Goal: Use online tool/utility: Utilize a website feature to perform a specific function

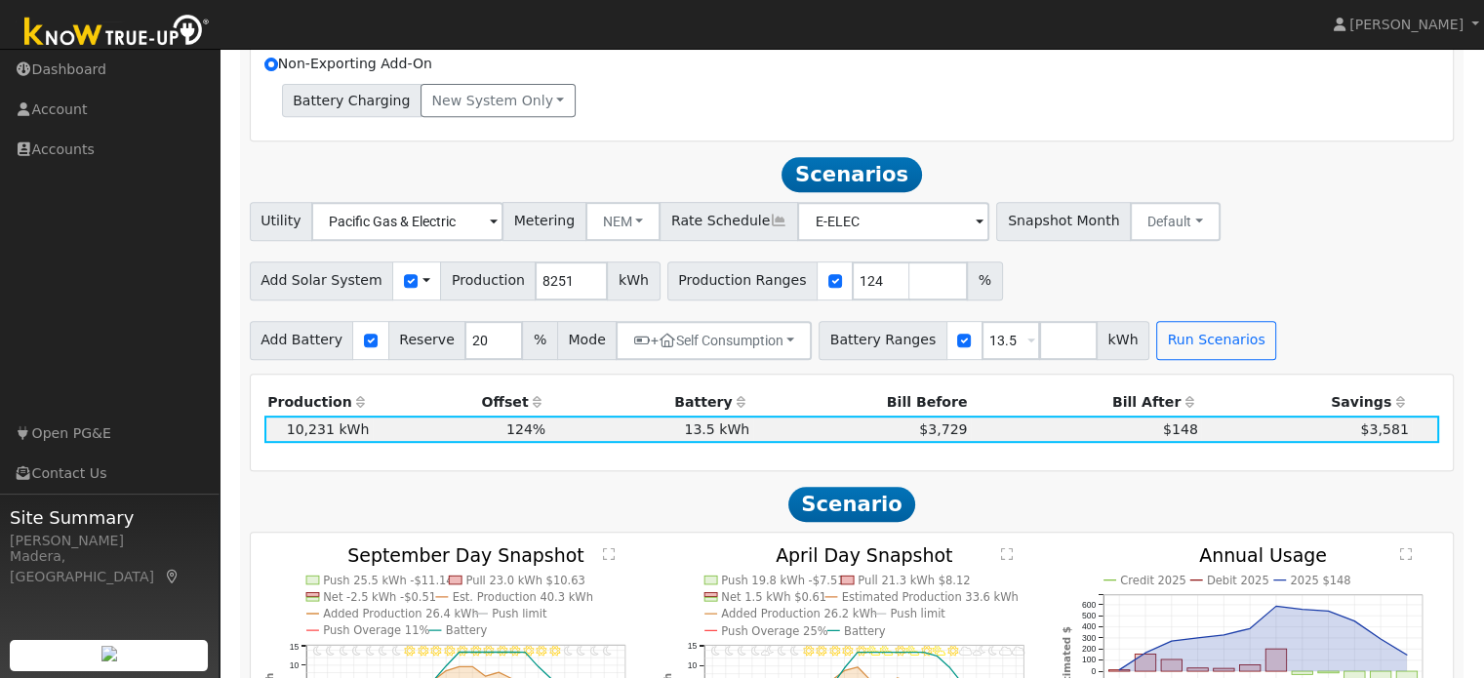
scroll to position [839, 0]
click at [1177, 343] on button "Run Scenarios" at bounding box center [1216, 339] width 120 height 39
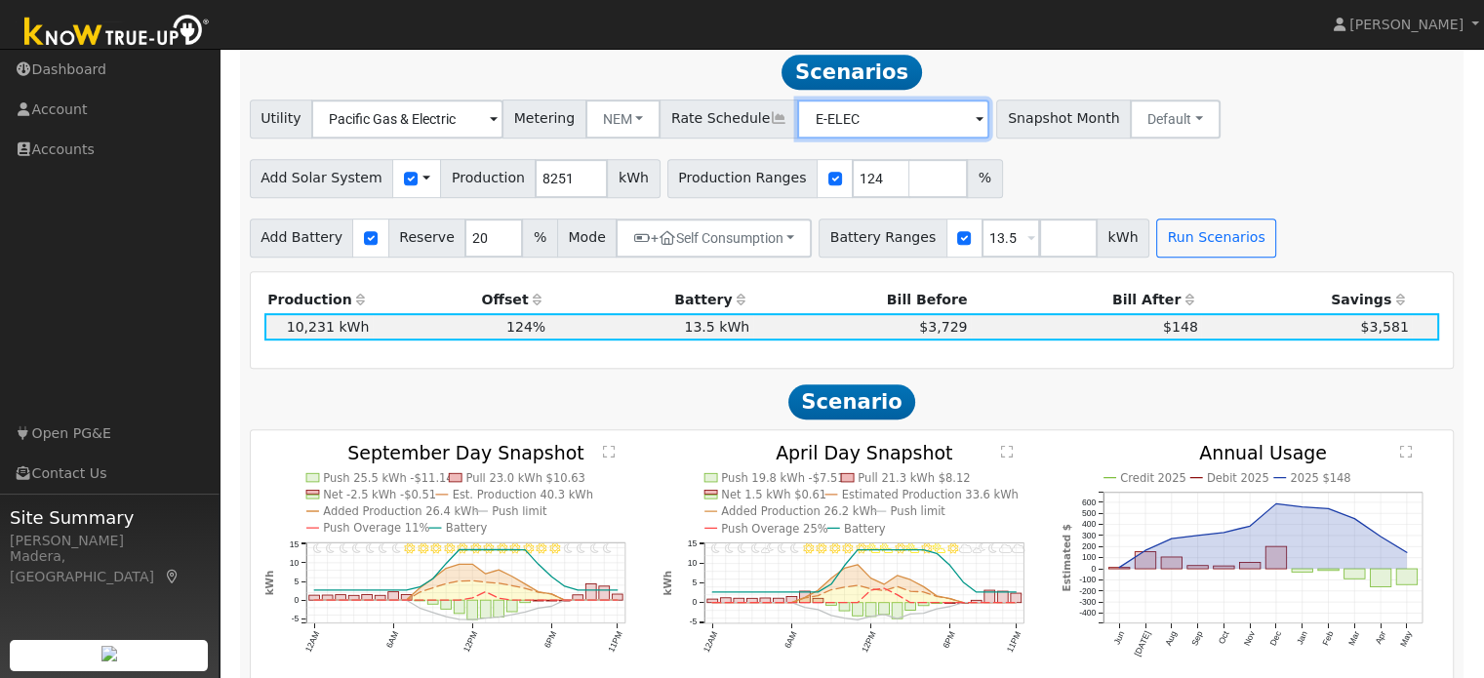
click at [504, 115] on input "E-ELEC" at bounding box center [407, 119] width 192 height 39
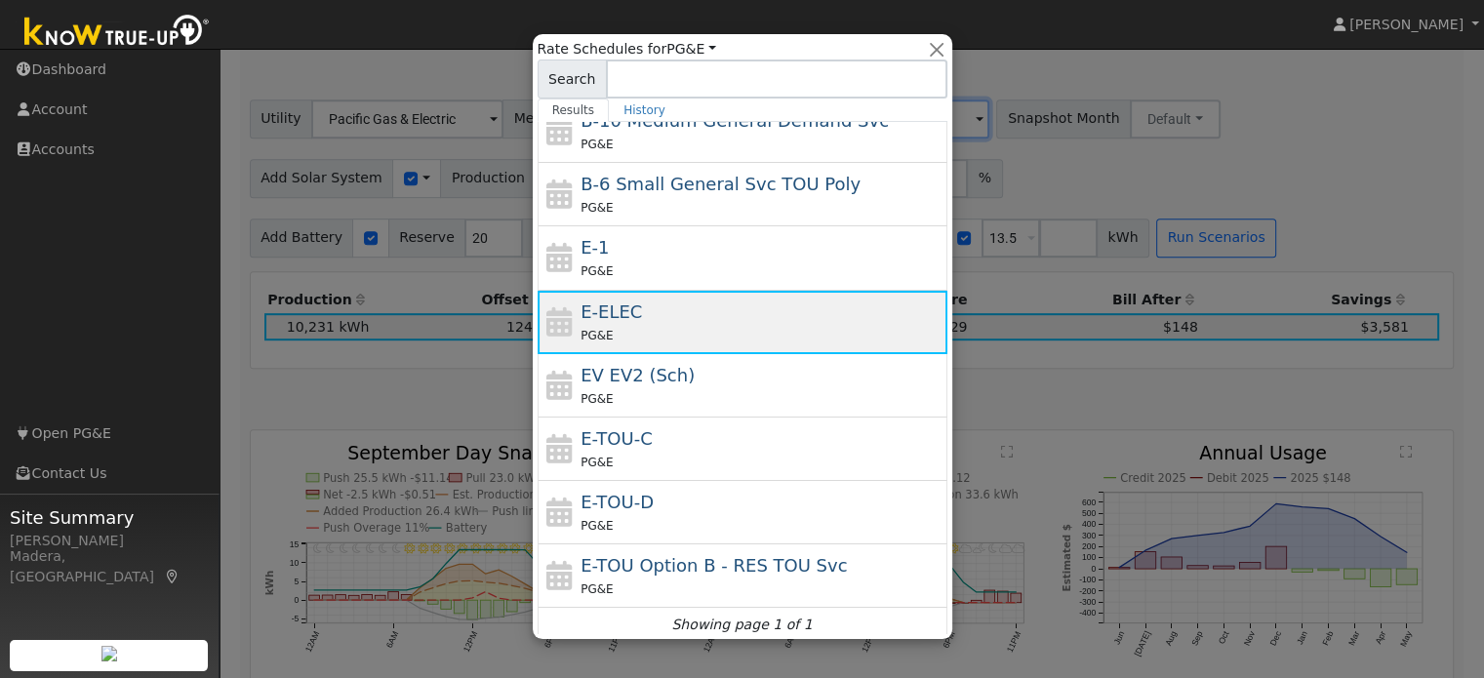
scroll to position [211, 0]
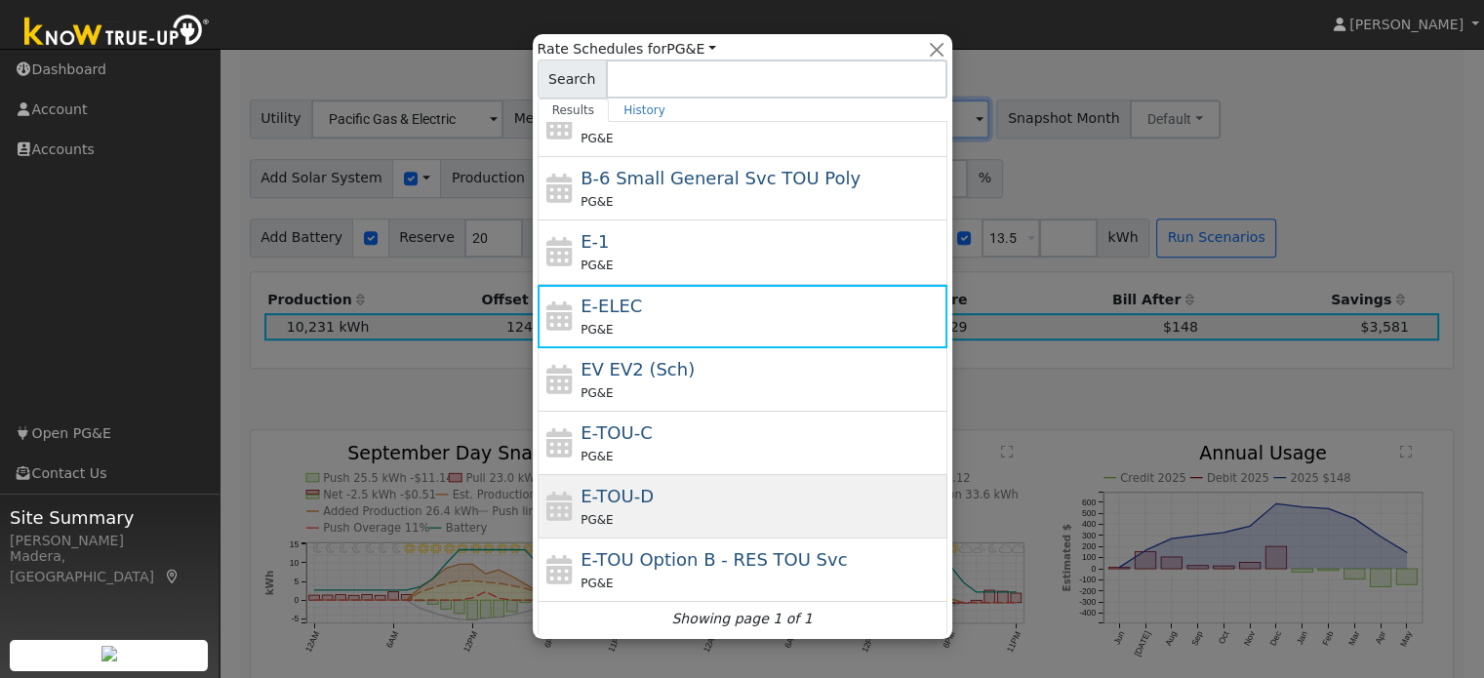
click at [660, 492] on div "E-TOU-D PG&E" at bounding box center [762, 506] width 362 height 47
type input "E-TOU-D"
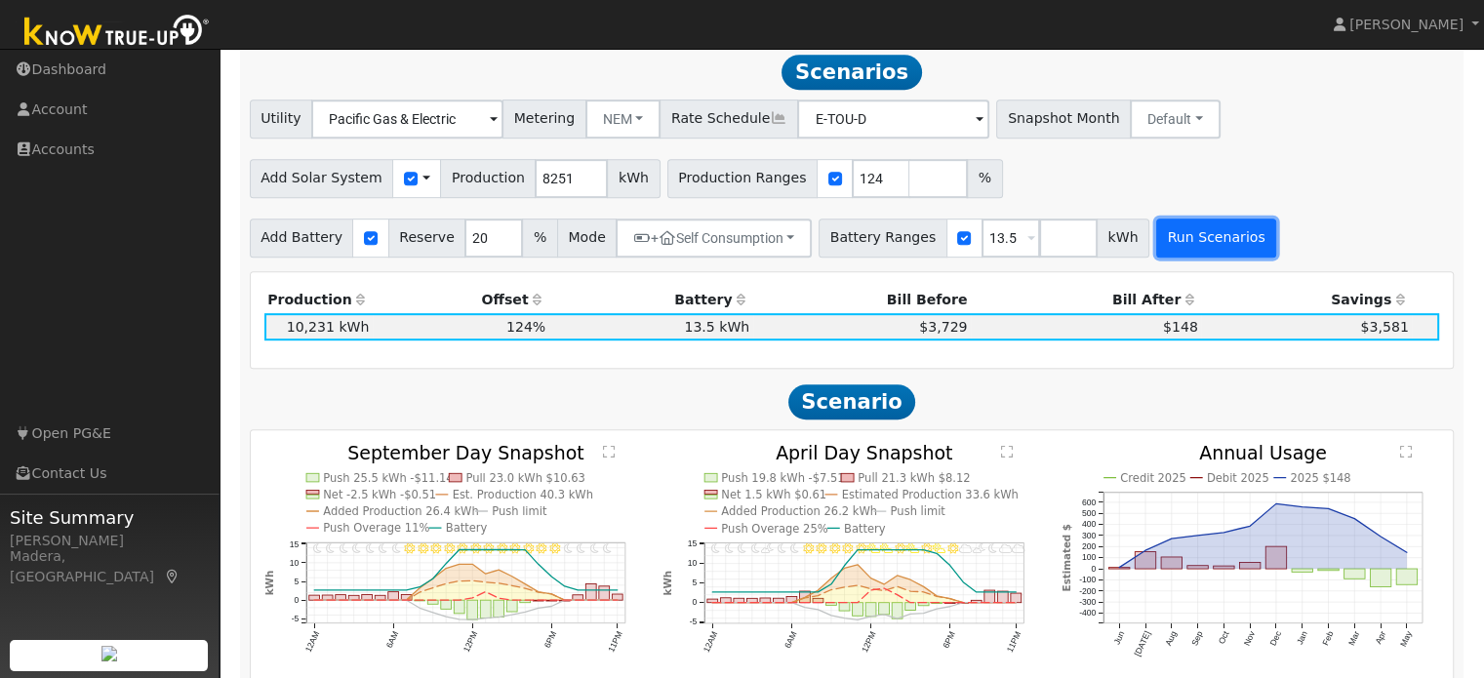
click at [1166, 240] on button "Run Scenarios" at bounding box center [1216, 238] width 120 height 39
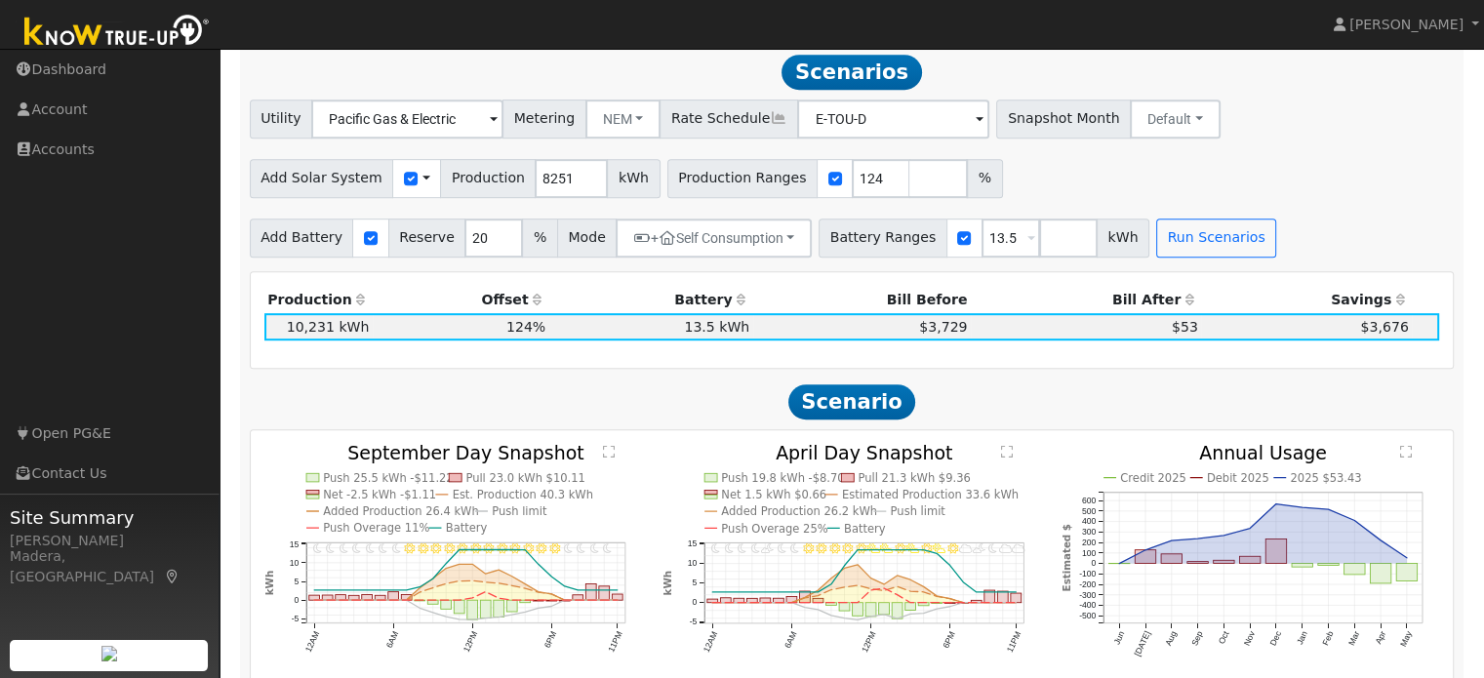
click at [705, 409] on h2 "Scenario" at bounding box center [852, 402] width 1205 height 36
click at [1054, 128] on span "Snapshot Month" at bounding box center [1063, 119] width 135 height 39
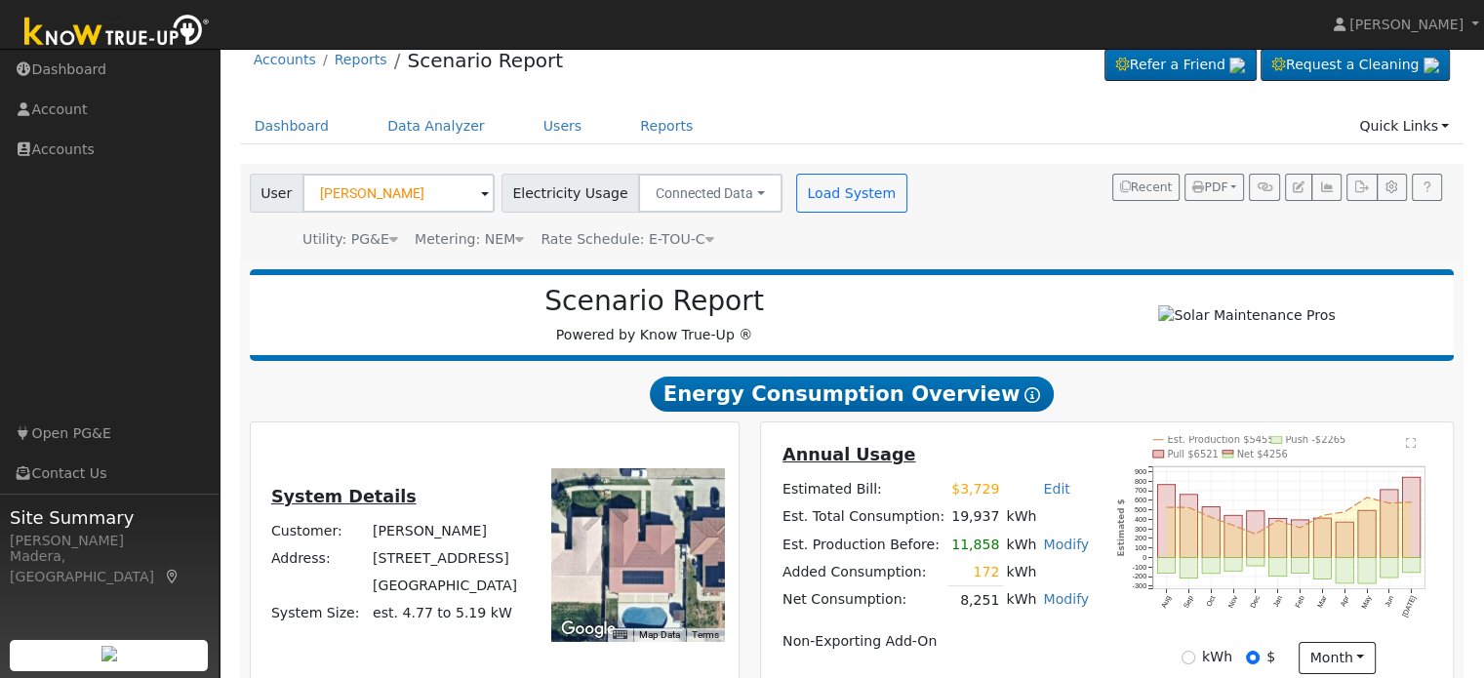
scroll to position [27, 0]
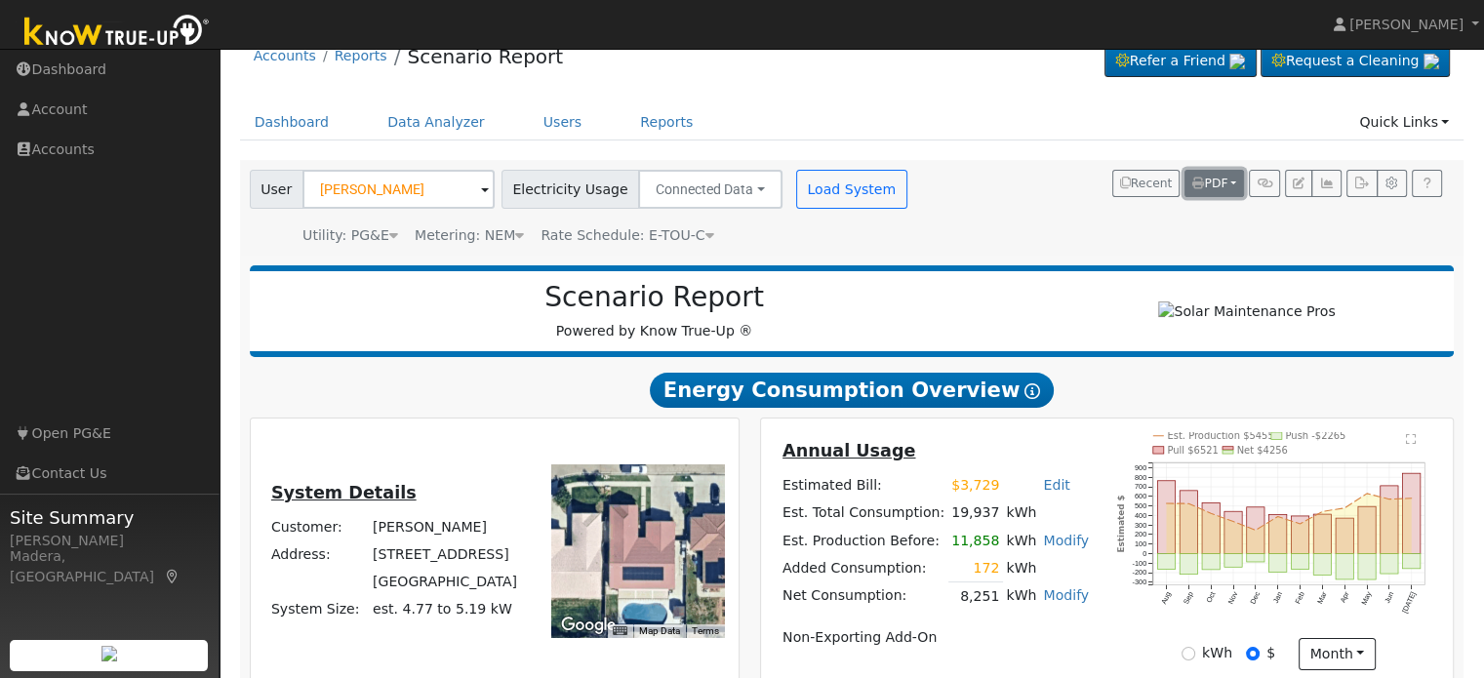
click at [1221, 185] on span "PDF" at bounding box center [1209, 184] width 35 height 14
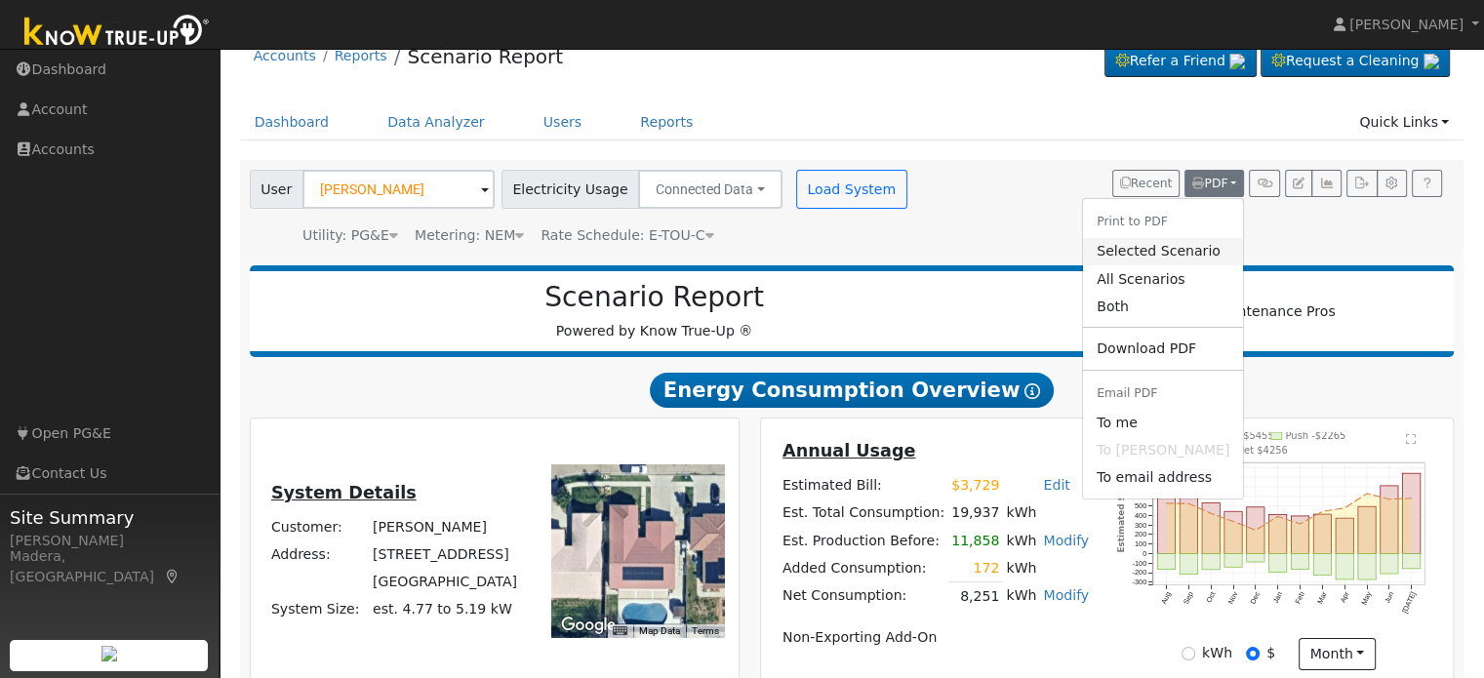
click at [1131, 254] on link "Selected Scenario" at bounding box center [1163, 251] width 160 height 27
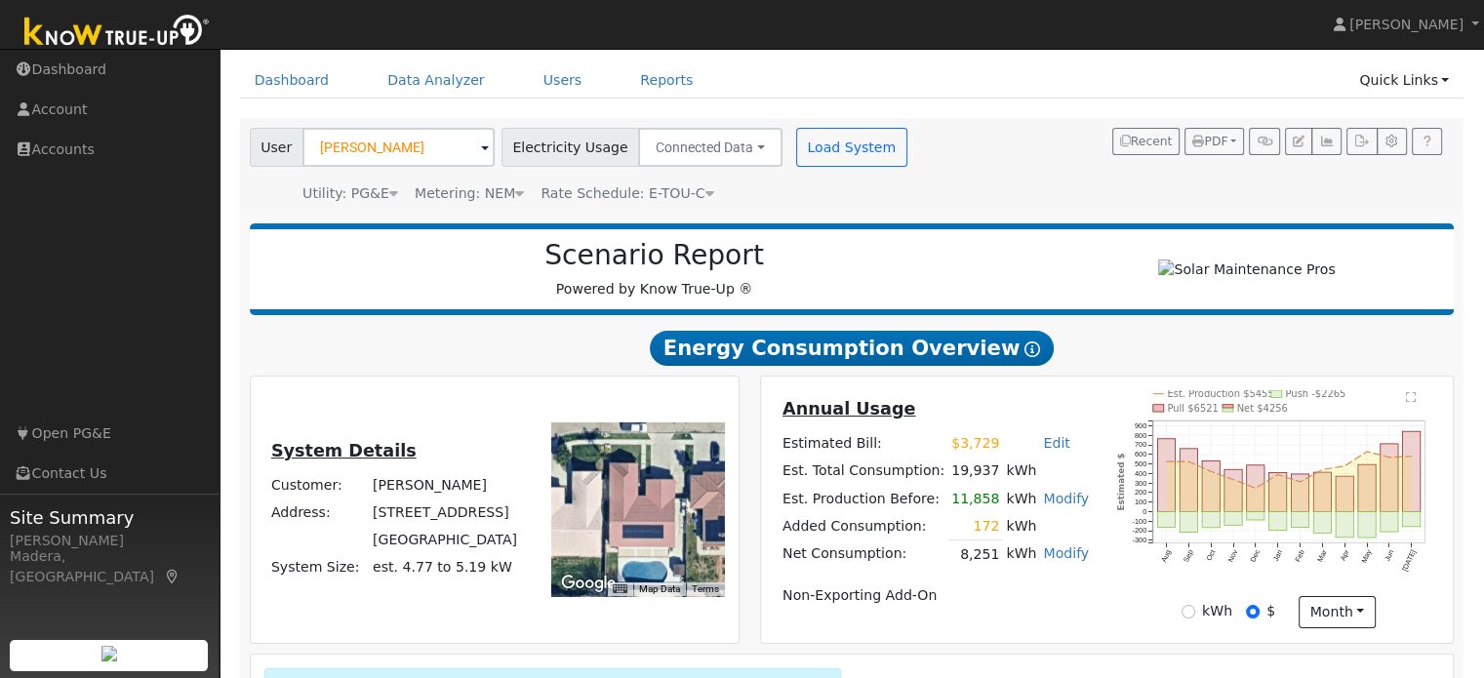
scroll to position [70, 0]
click at [1050, 505] on link "Modify" at bounding box center [1066, 498] width 46 height 16
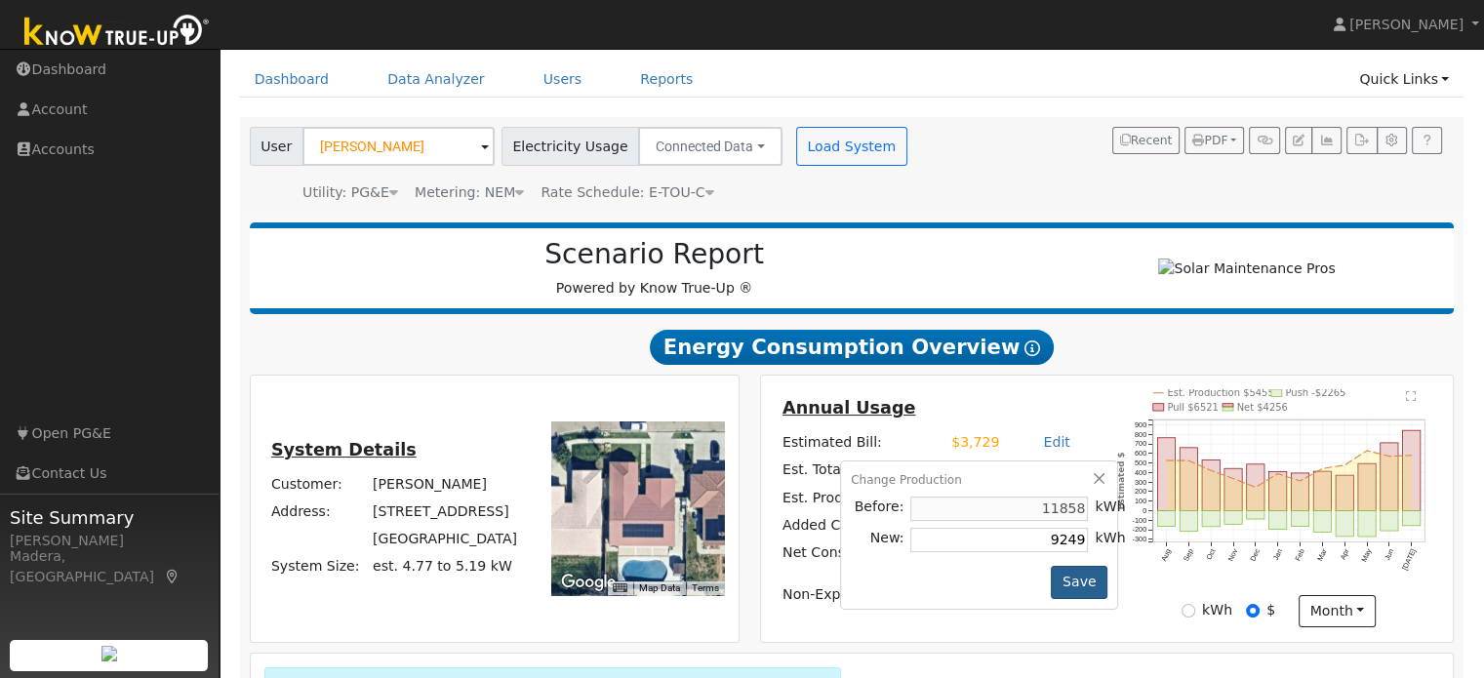
type input "9249"
click at [1056, 577] on button "Save" at bounding box center [1079, 582] width 57 height 33
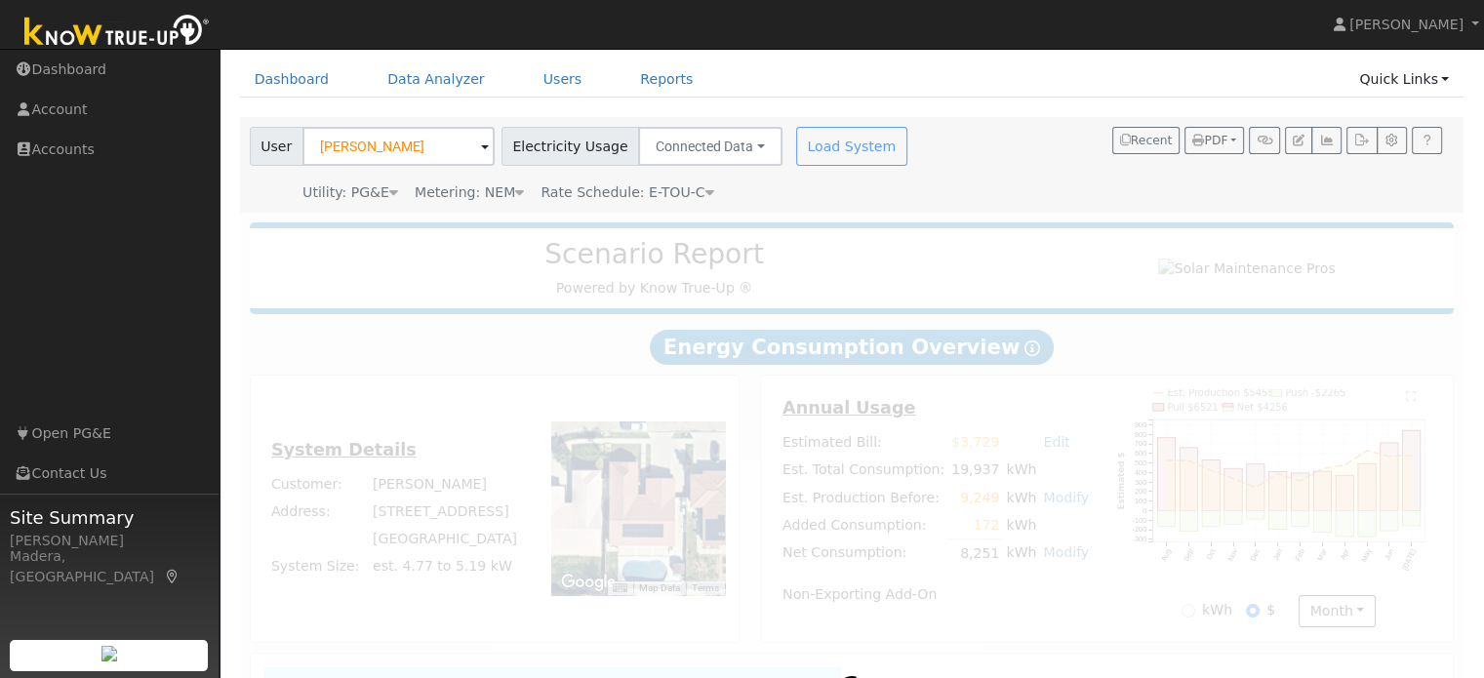
radio input "true"
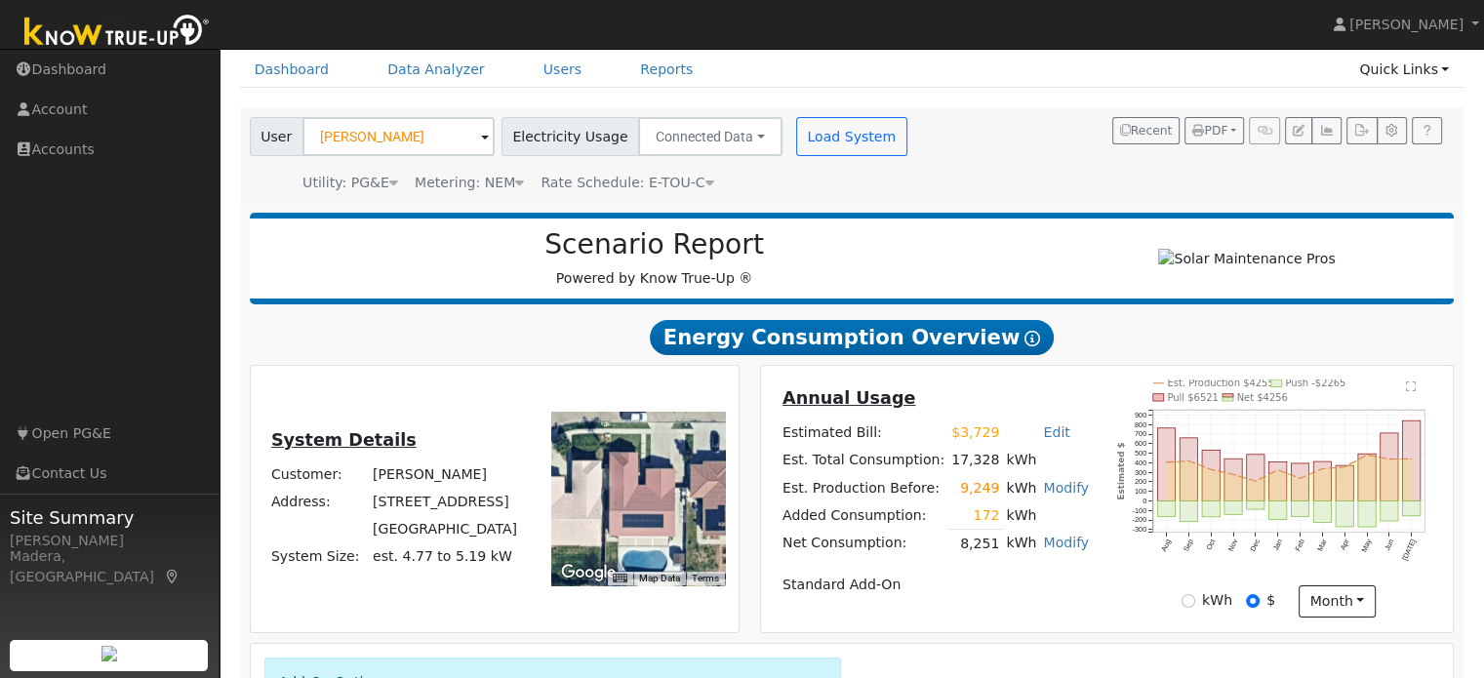
scroll to position [78, 0]
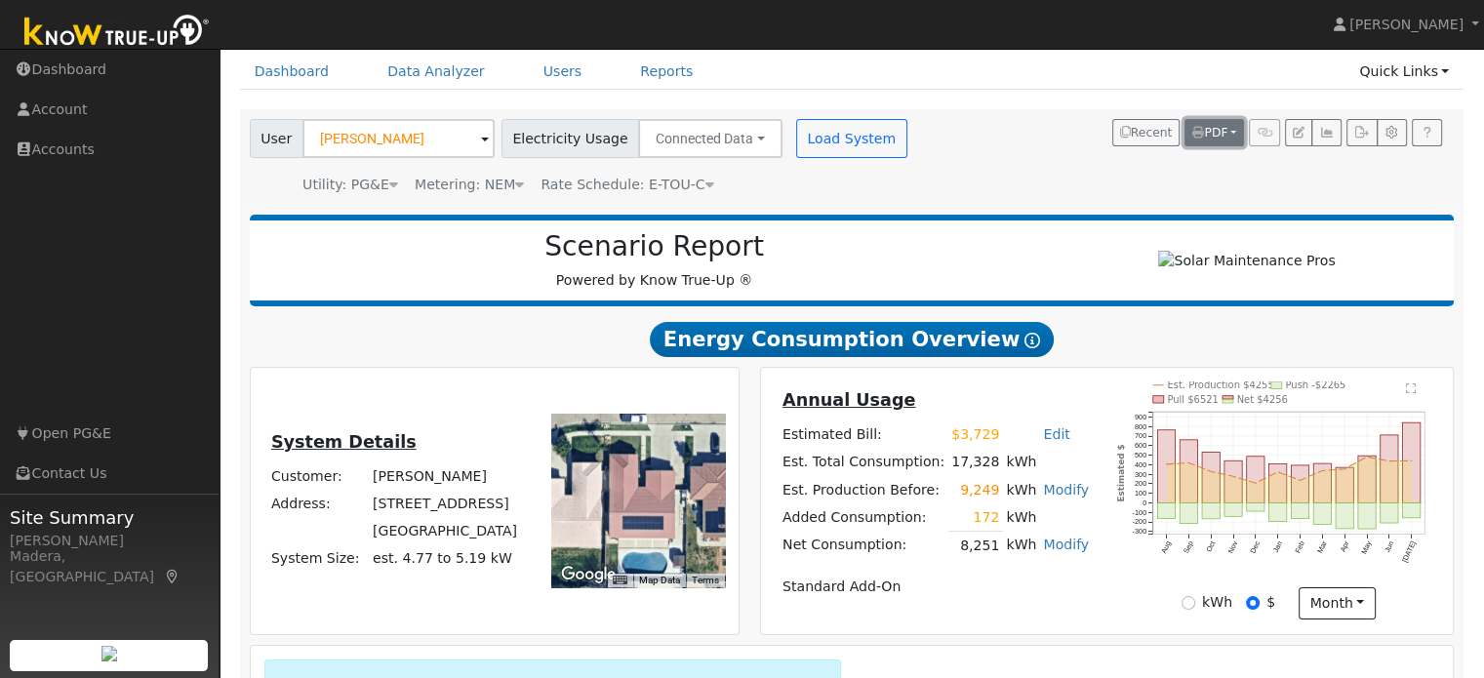
click at [1200, 132] on icon "button" at bounding box center [1198, 133] width 12 height 12
click at [1176, 204] on link "Selected Scenario" at bounding box center [1168, 200] width 151 height 27
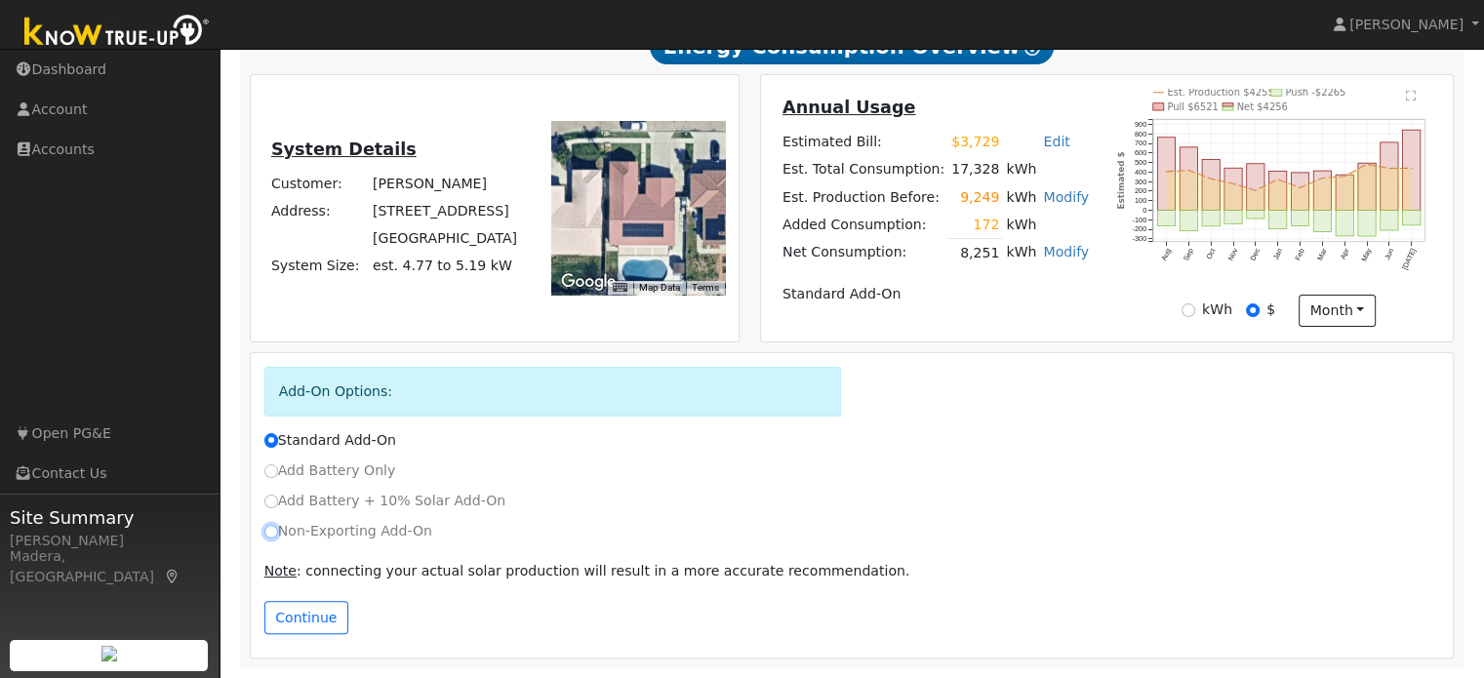
click at [271, 531] on input "Non-Exporting Add-On" at bounding box center [271, 532] width 14 height 14
radio input "true"
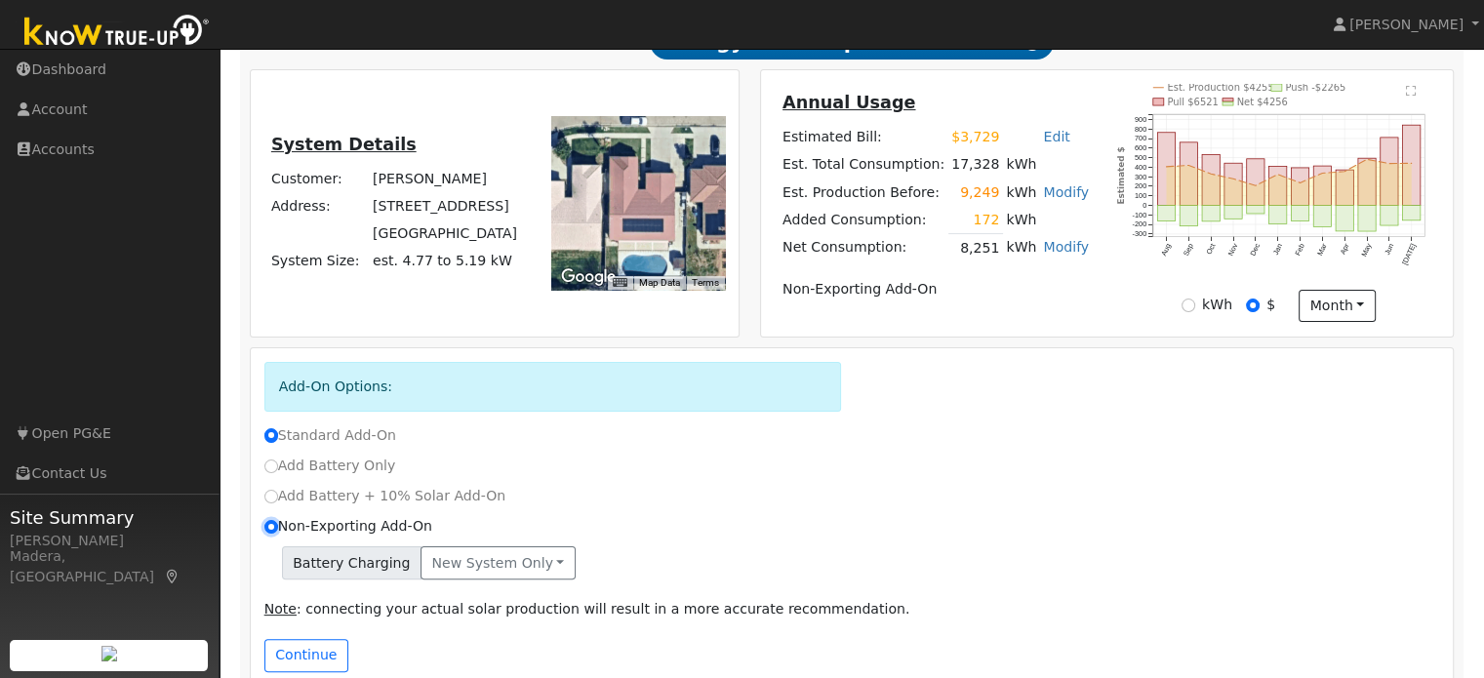
radio input "false"
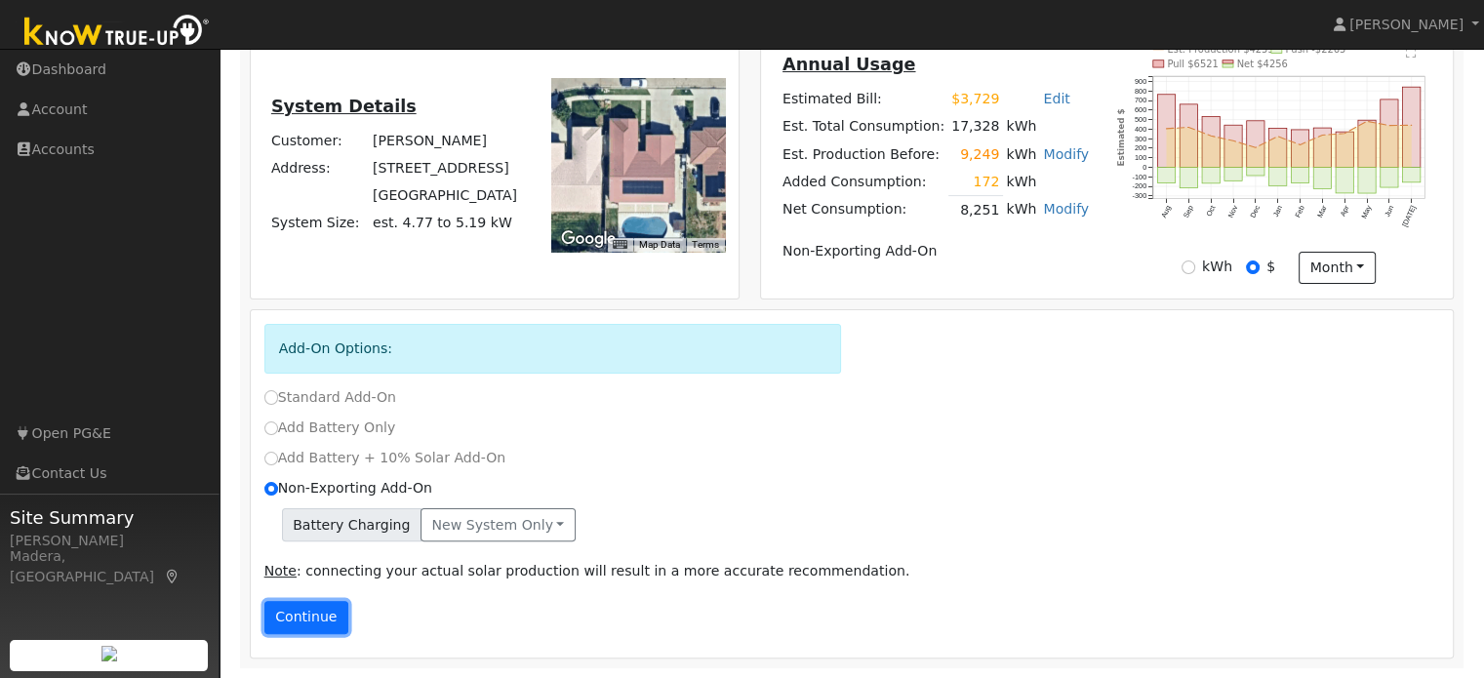
click at [294, 628] on button "Continue" at bounding box center [306, 617] width 84 height 33
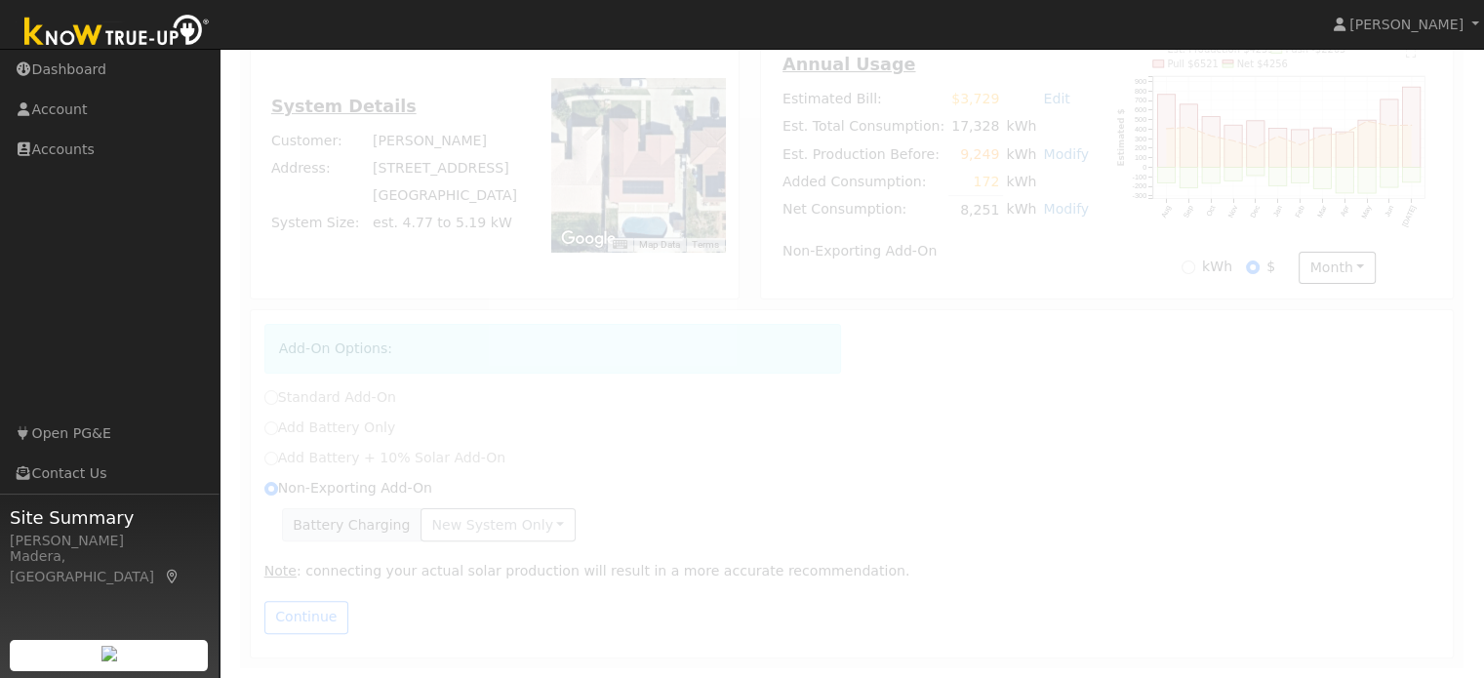
scroll to position [546, 0]
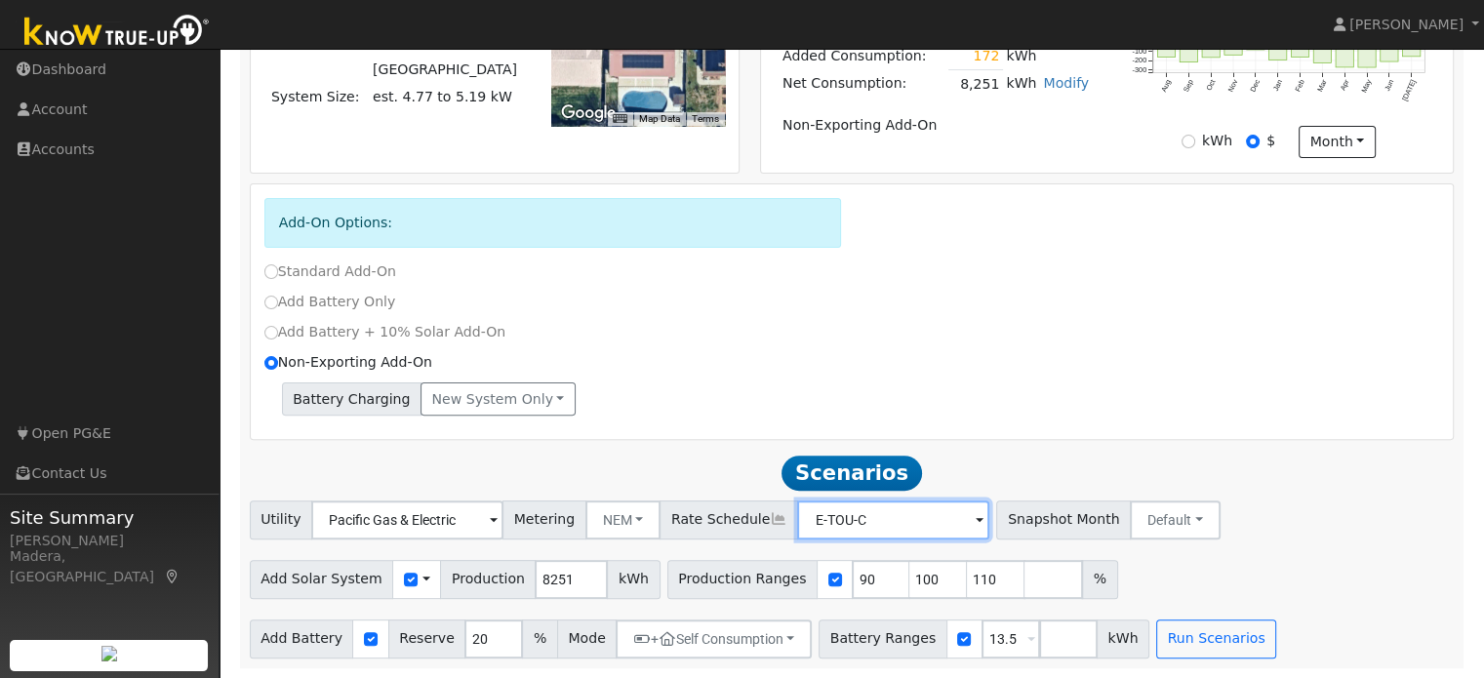
click at [504, 518] on input "E-TOU-C" at bounding box center [407, 520] width 192 height 39
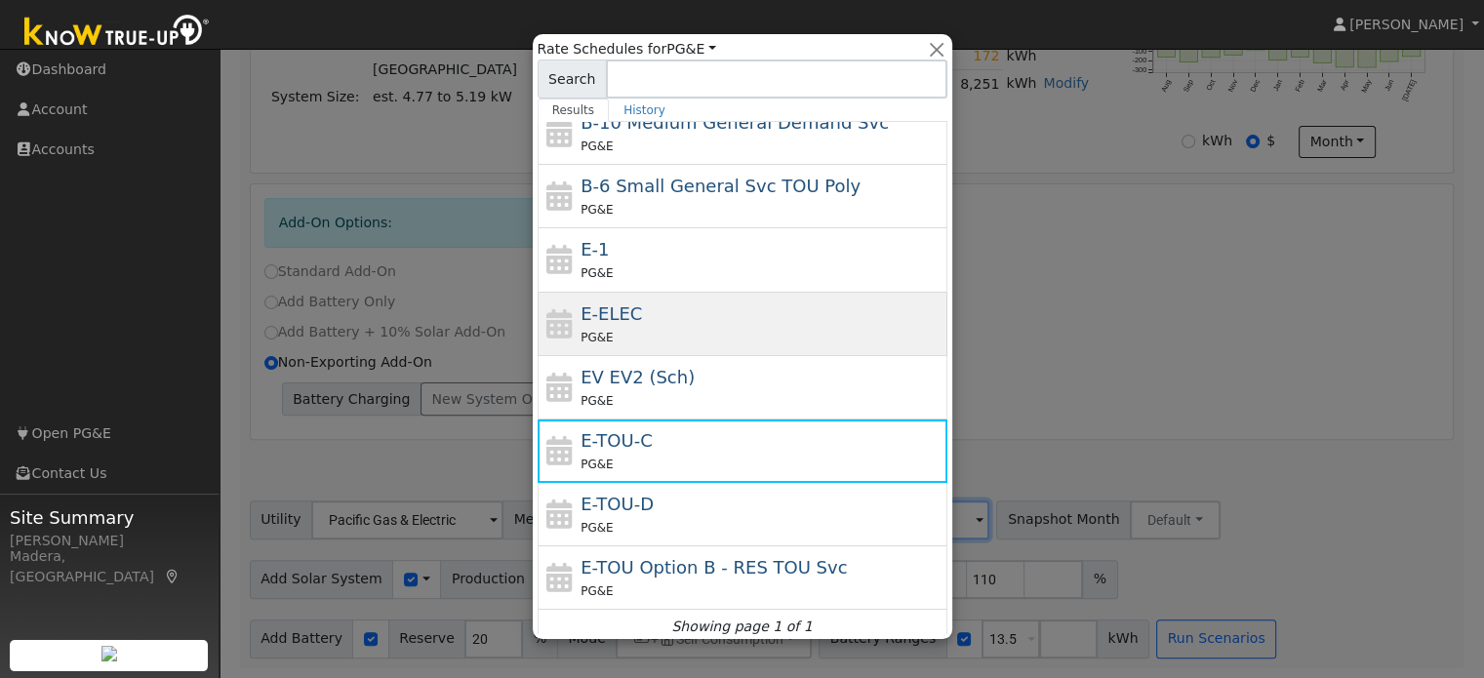
scroll to position [211, 0]
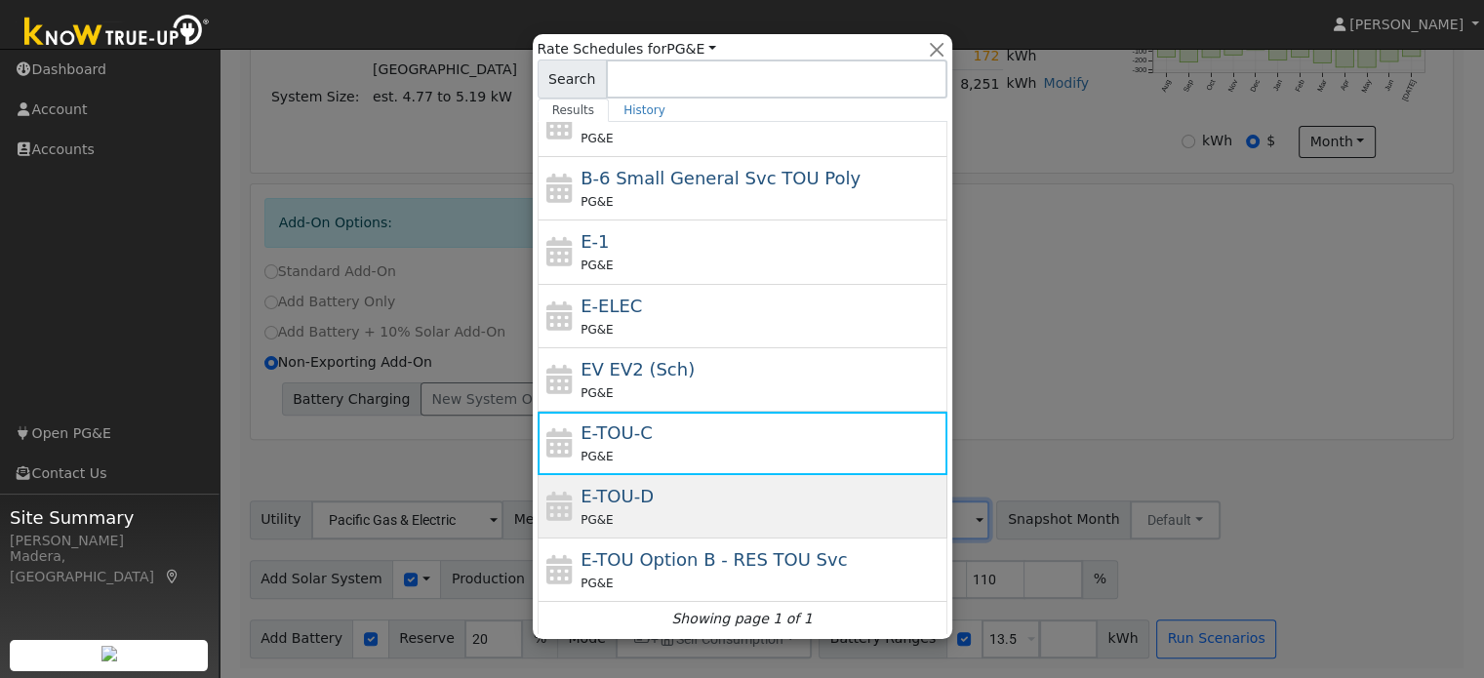
click at [688, 516] on div "PG&E" at bounding box center [762, 519] width 362 height 20
type input "E-TOU-D"
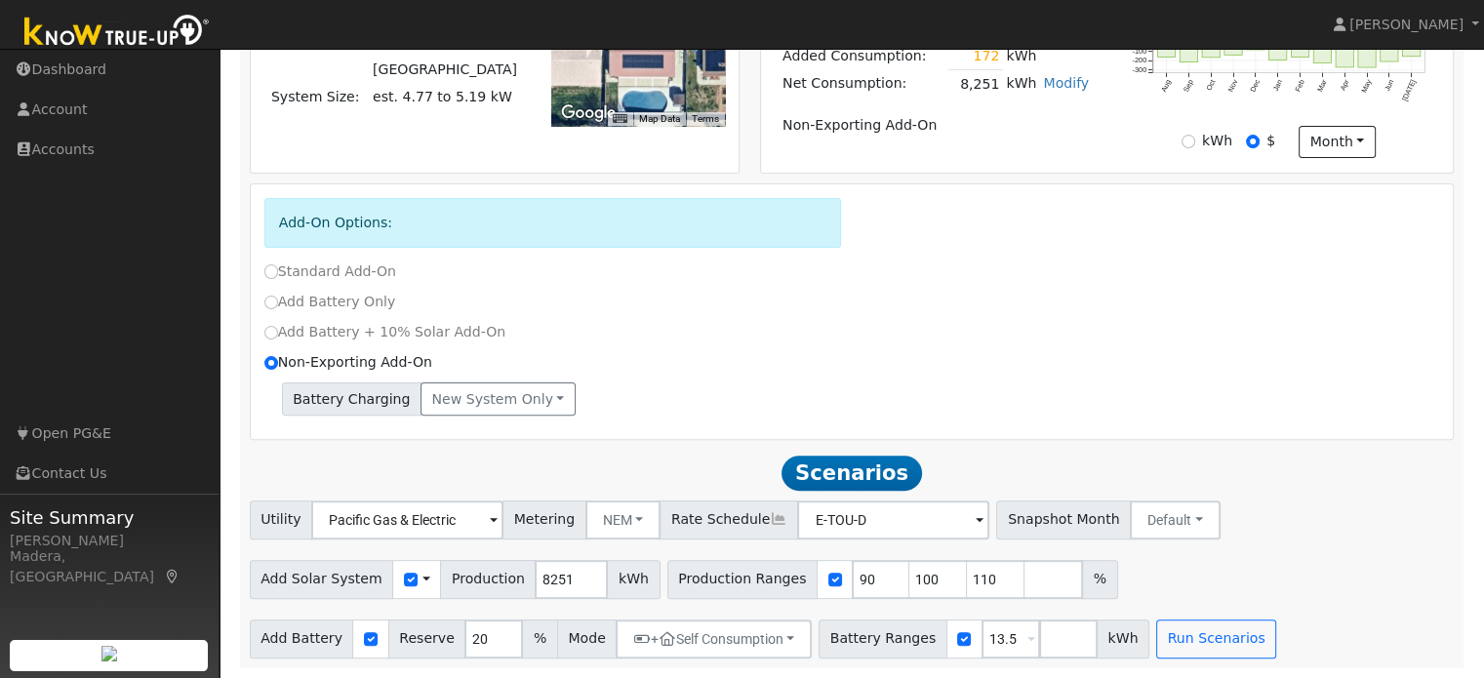
click at [1038, 424] on div "Add-On Options: Standard Add-On Add Battery Only Add Battery + 10% Solar Add-On…" at bounding box center [852, 312] width 1203 height 256
click at [852, 579] on input "90" at bounding box center [881, 579] width 59 height 39
type input "100"
type input "110"
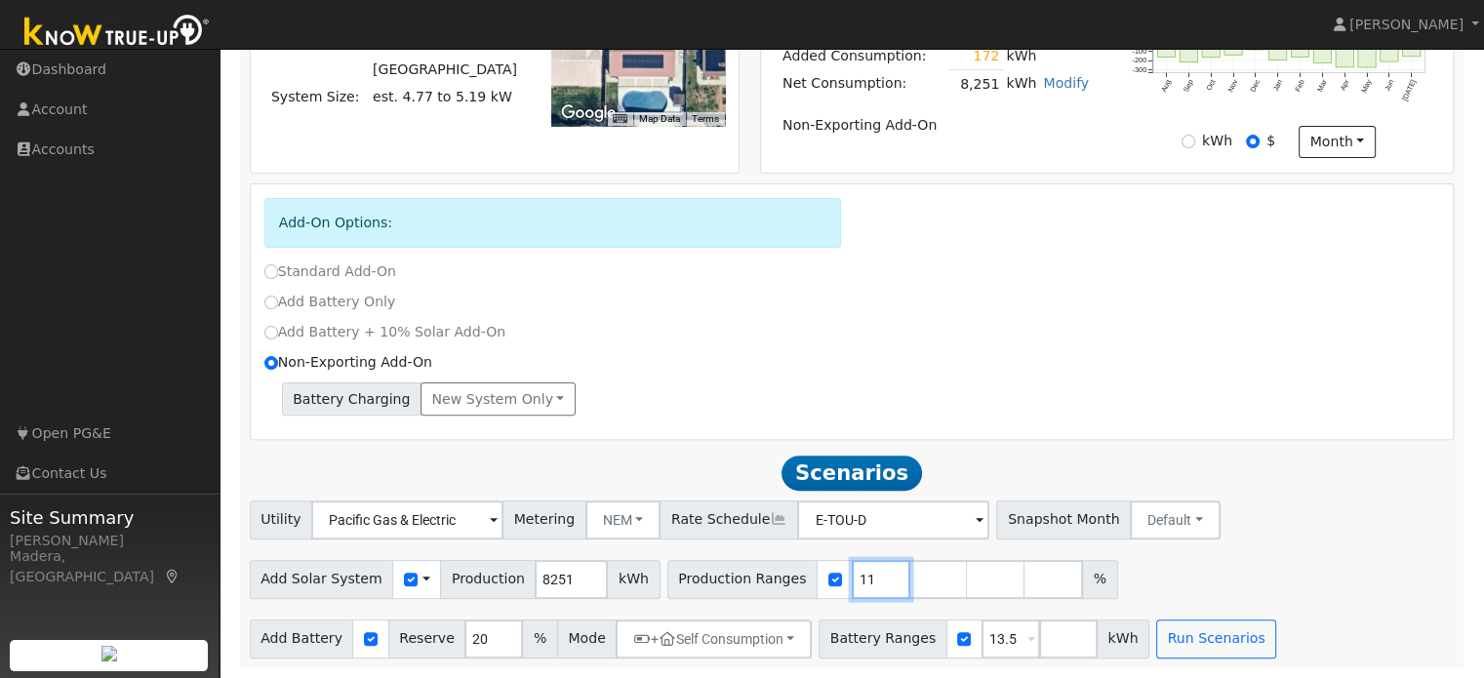
type input "1"
type input "124"
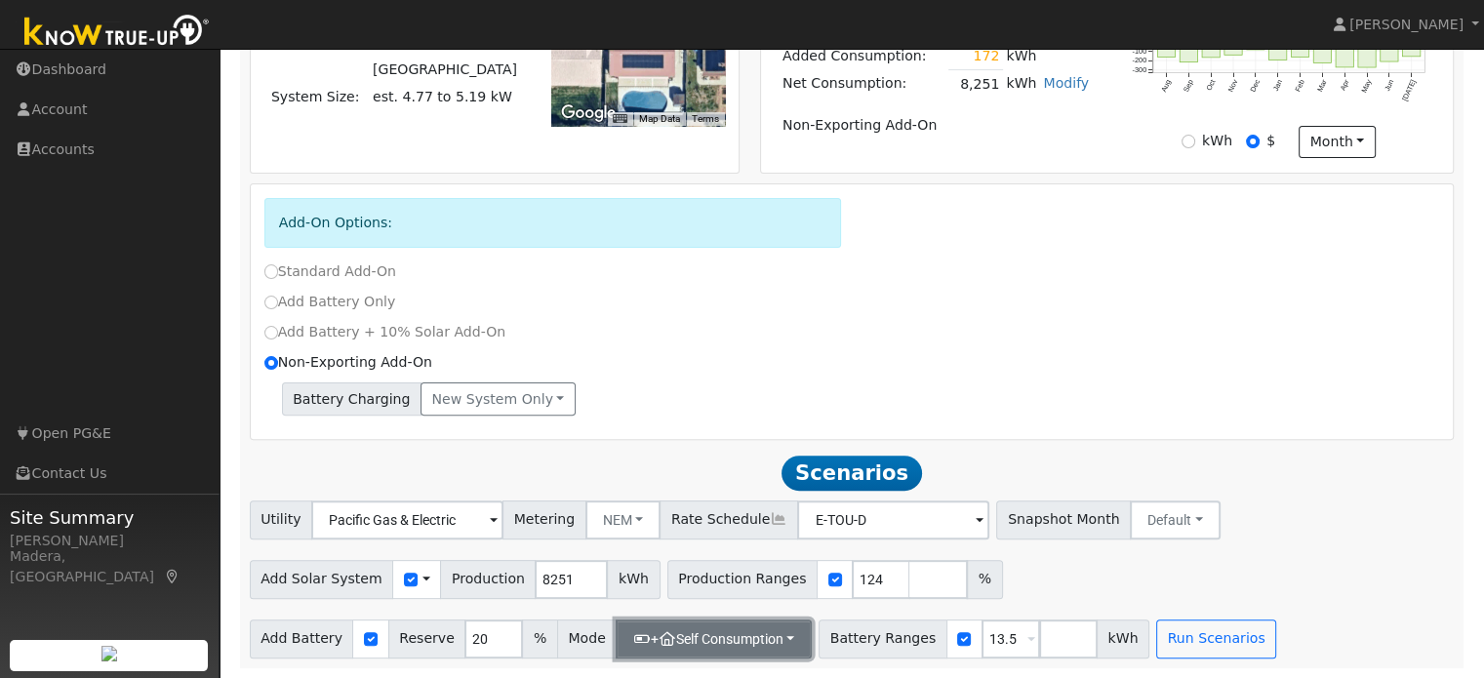
click at [772, 640] on button "+ Self Consumption" at bounding box center [714, 639] width 196 height 39
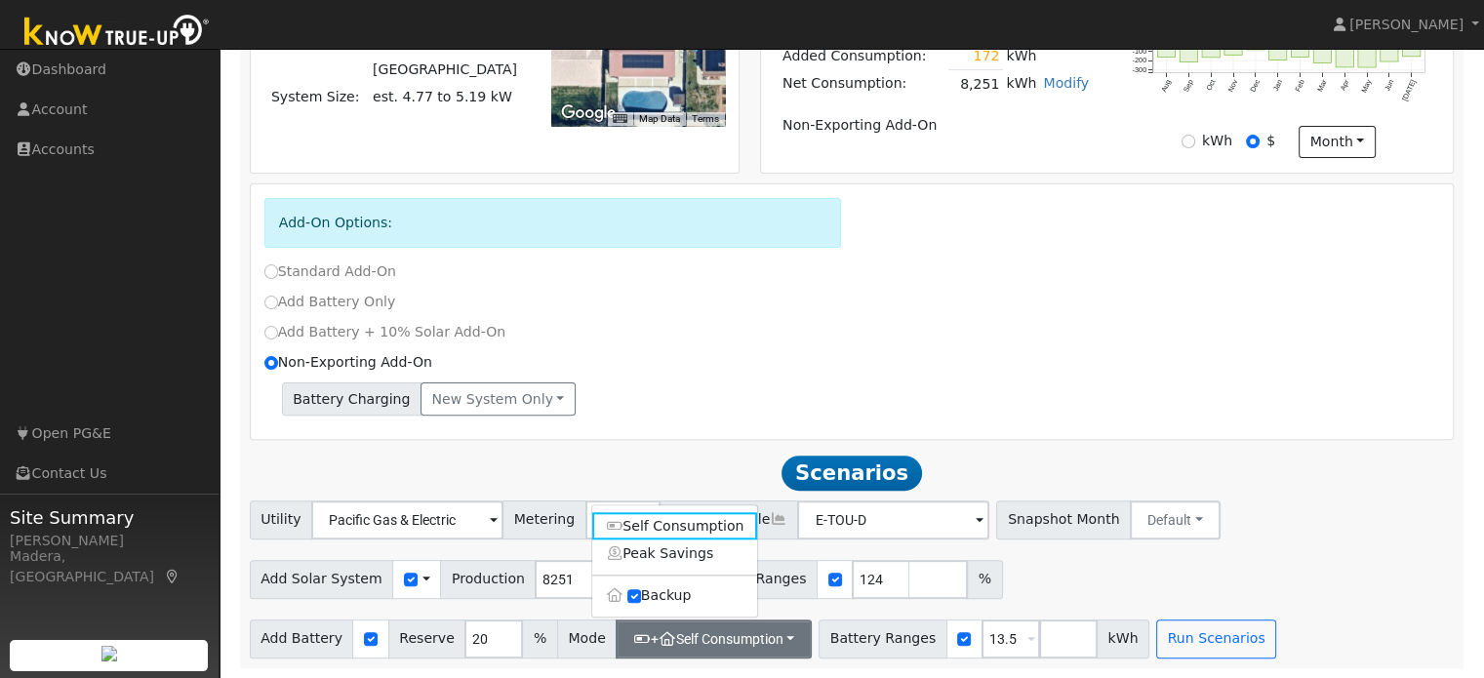
click at [1098, 573] on div "Add Solar System Use CSV Data Production 8251 kWh Production Ranges 124 %" at bounding box center [852, 576] width 1212 height 46
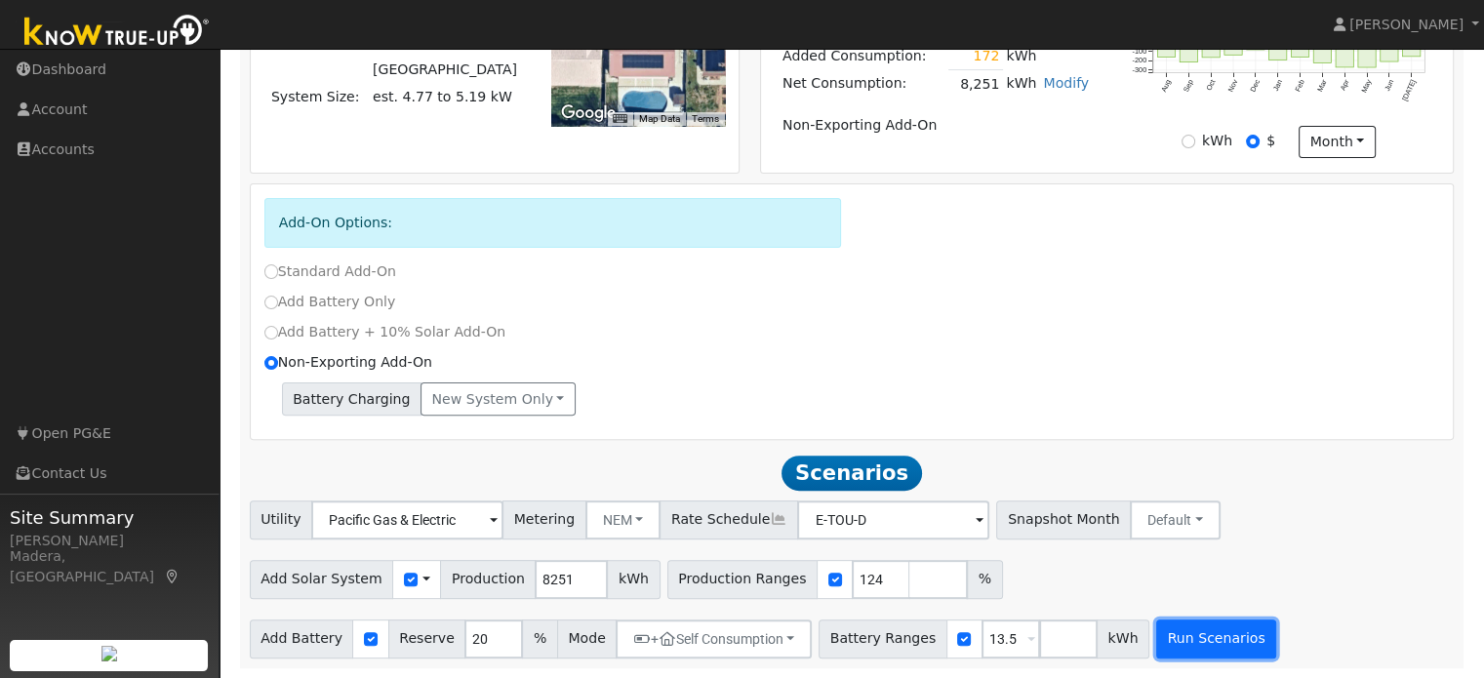
click at [1180, 631] on button "Run Scenarios" at bounding box center [1216, 639] width 120 height 39
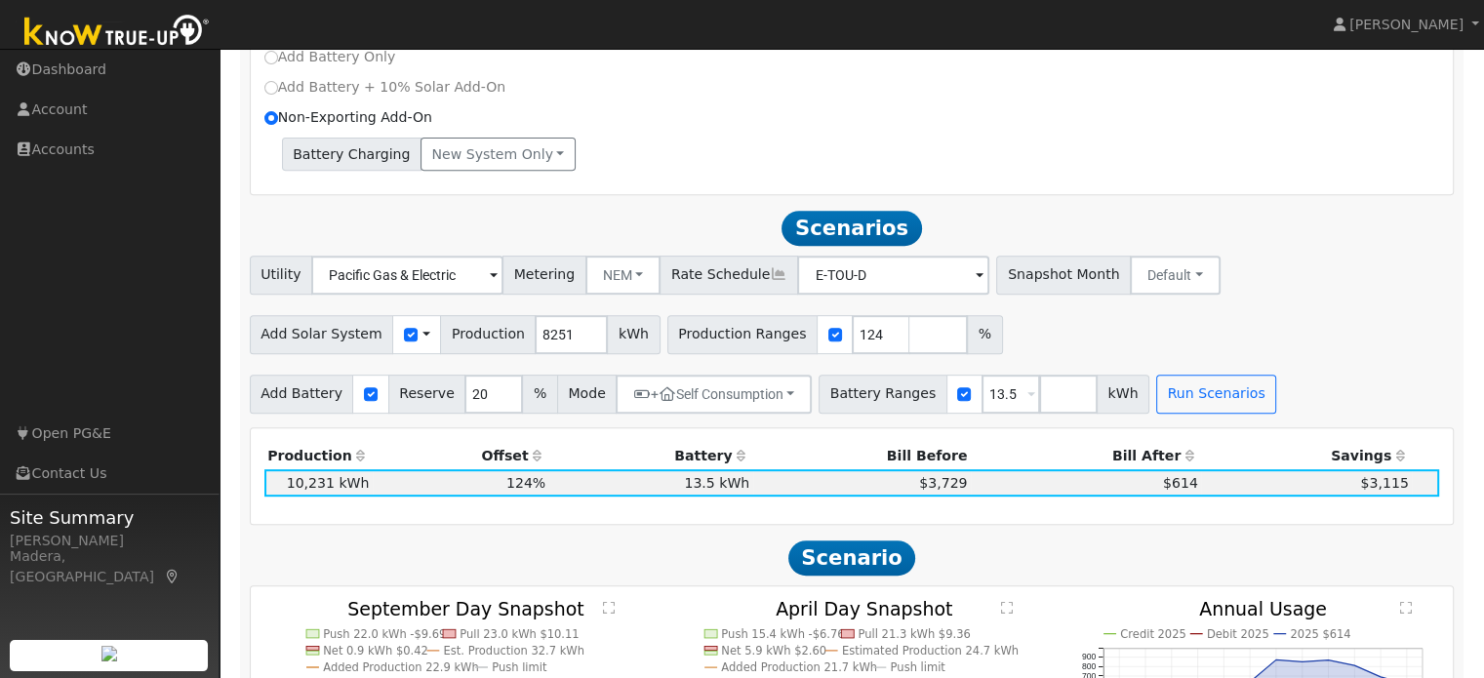
scroll to position [784, 0]
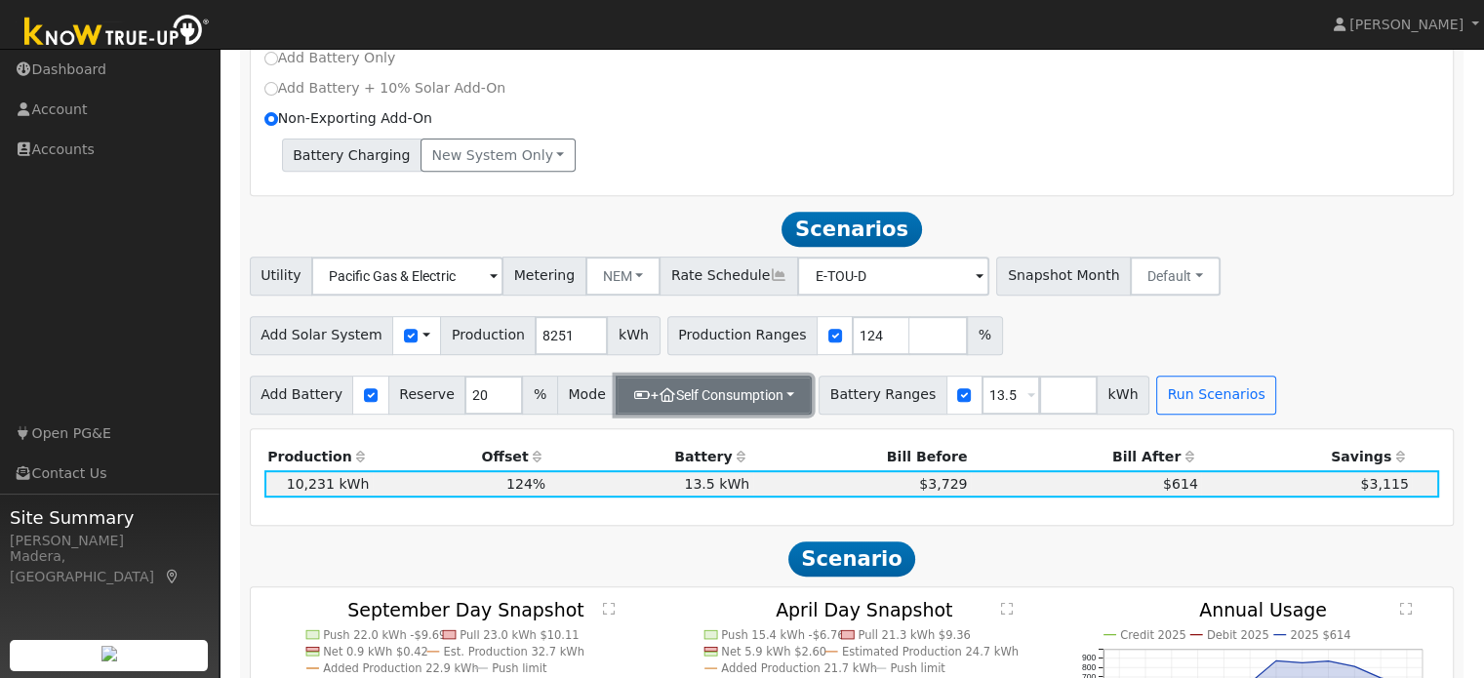
click at [775, 397] on button "+ Self Consumption" at bounding box center [714, 395] width 196 height 39
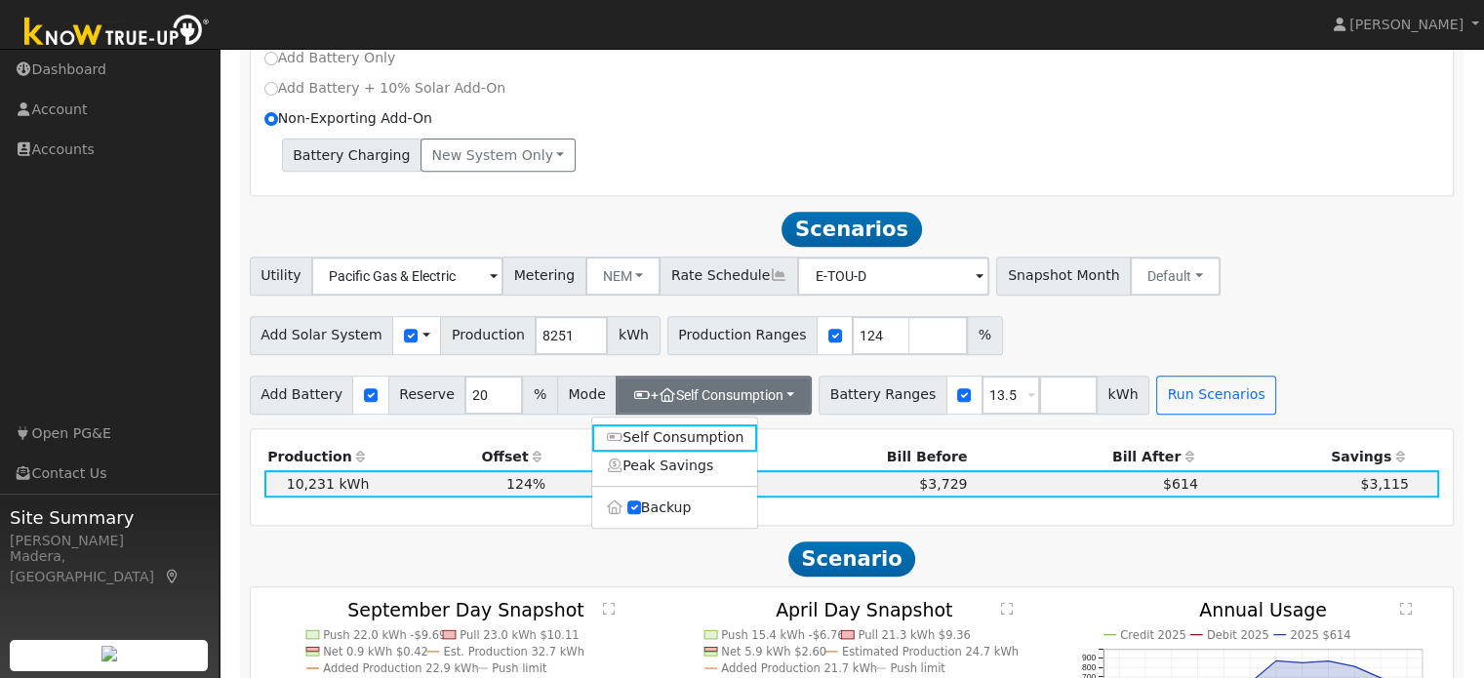
click at [816, 440] on div "Production Offset Battery Reserve Mode ACC Push Incentive Bill Before Bill Afte…" at bounding box center [852, 477] width 1203 height 97
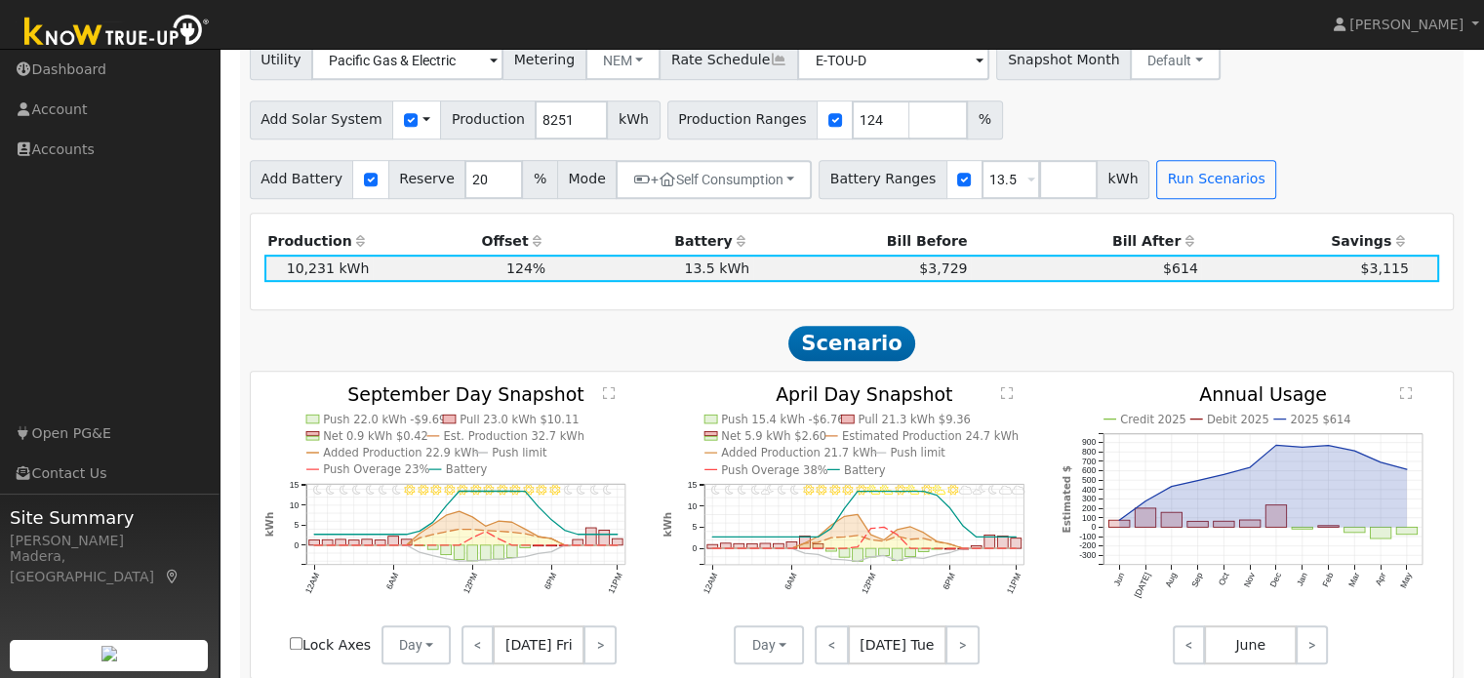
scroll to position [1002, 0]
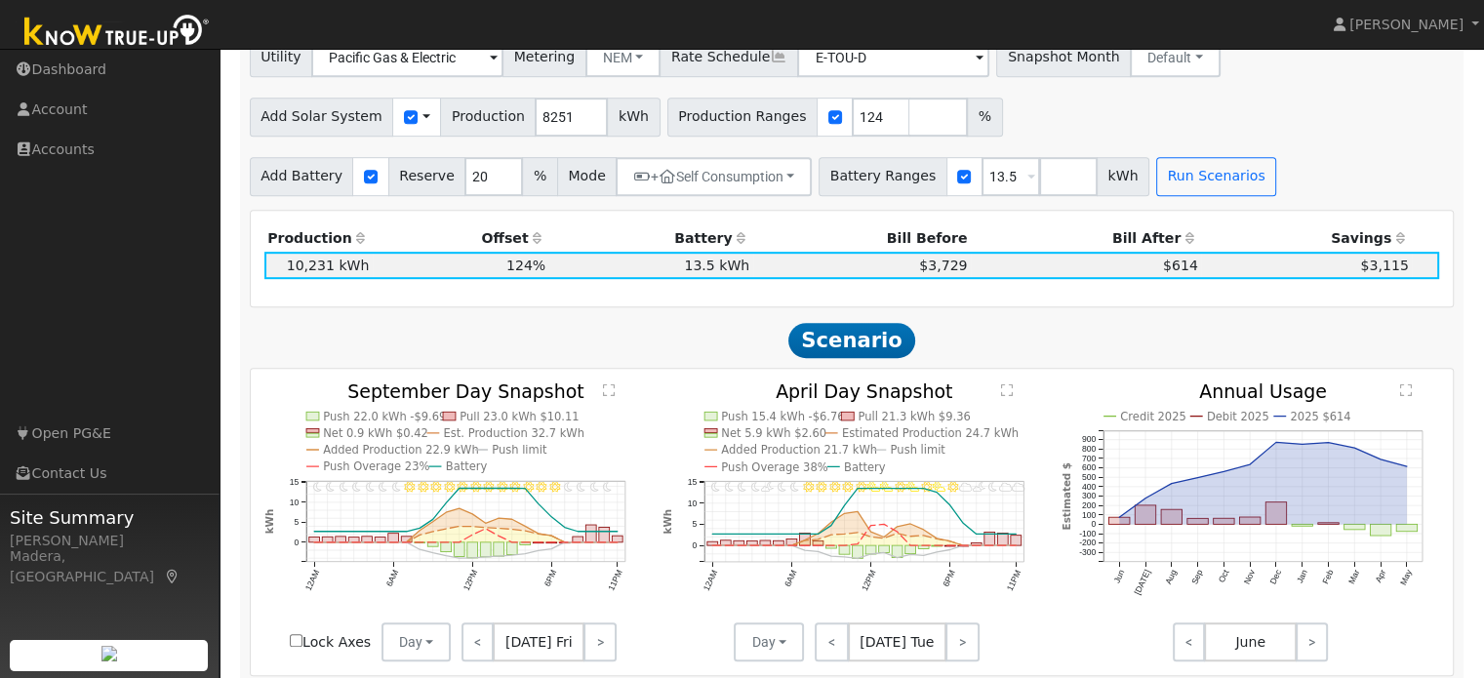
click at [1037, 332] on h2 "Scenario" at bounding box center [852, 340] width 1205 height 36
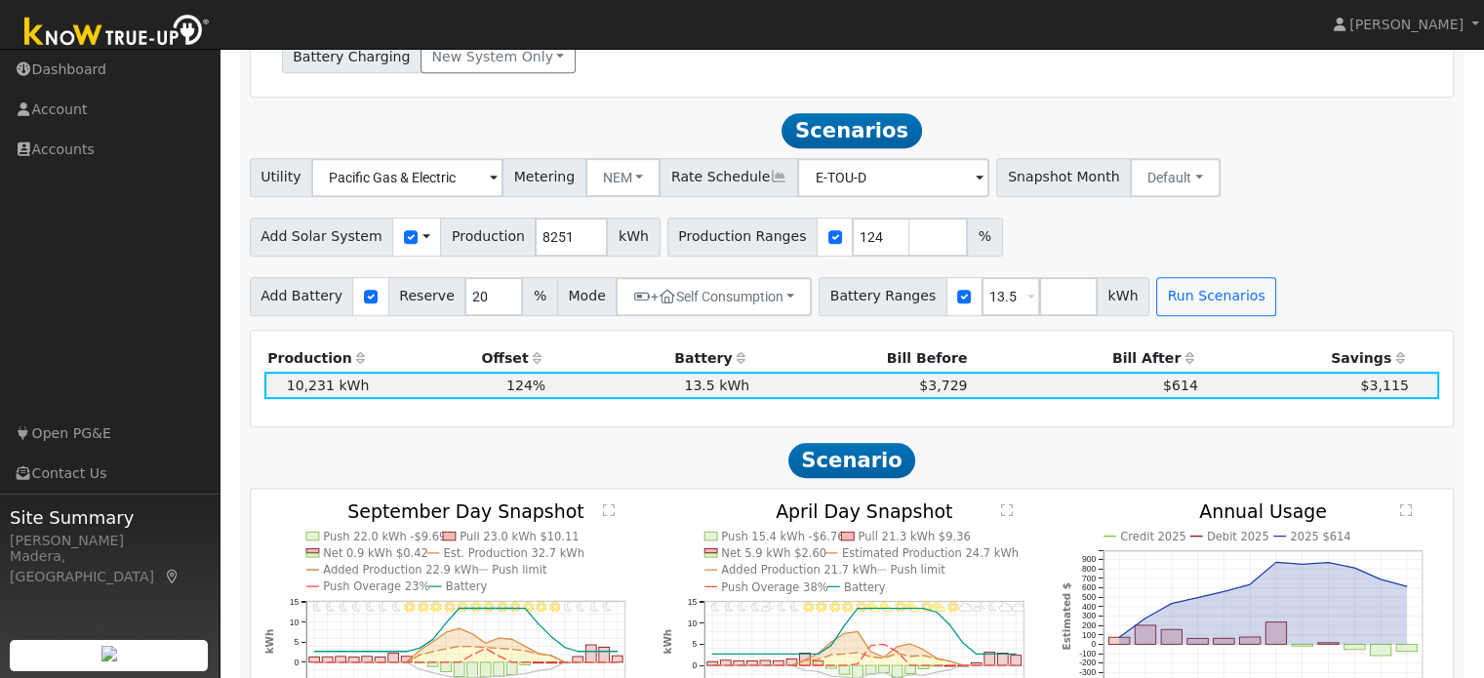
scroll to position [868, 0]
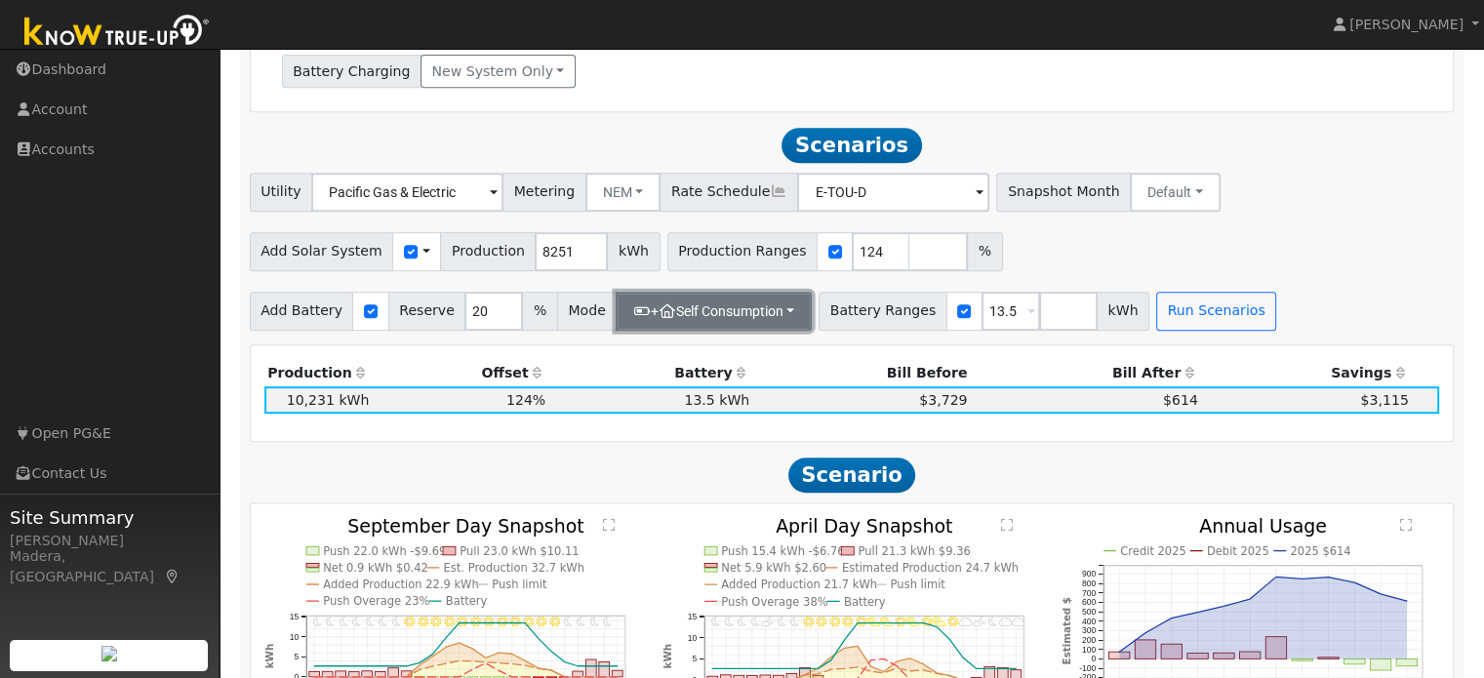
click at [756, 317] on button "+ Self Consumption" at bounding box center [714, 311] width 196 height 39
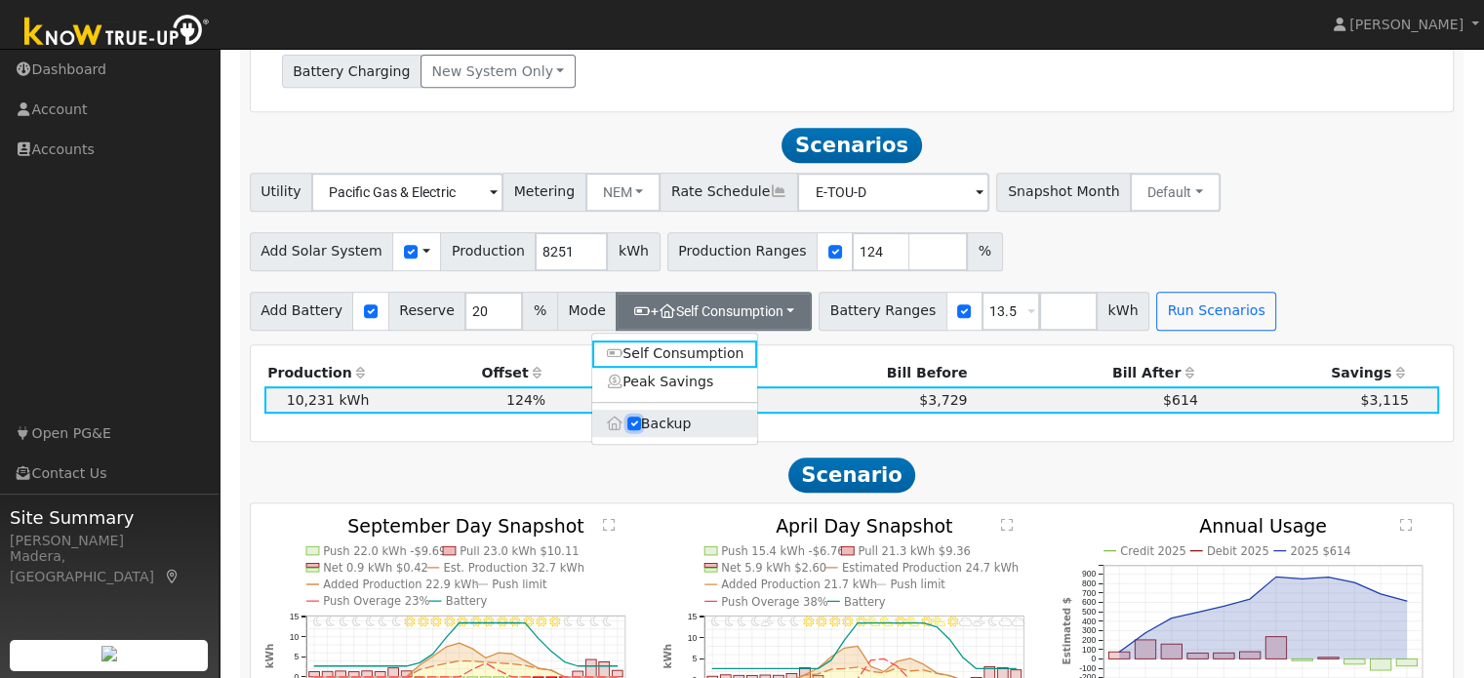
click at [636, 427] on input "Backup" at bounding box center [634, 424] width 14 height 14
checkbox input "false"
type input "10"
click at [636, 427] on input "Backup" at bounding box center [634, 424] width 14 height 14
checkbox input "true"
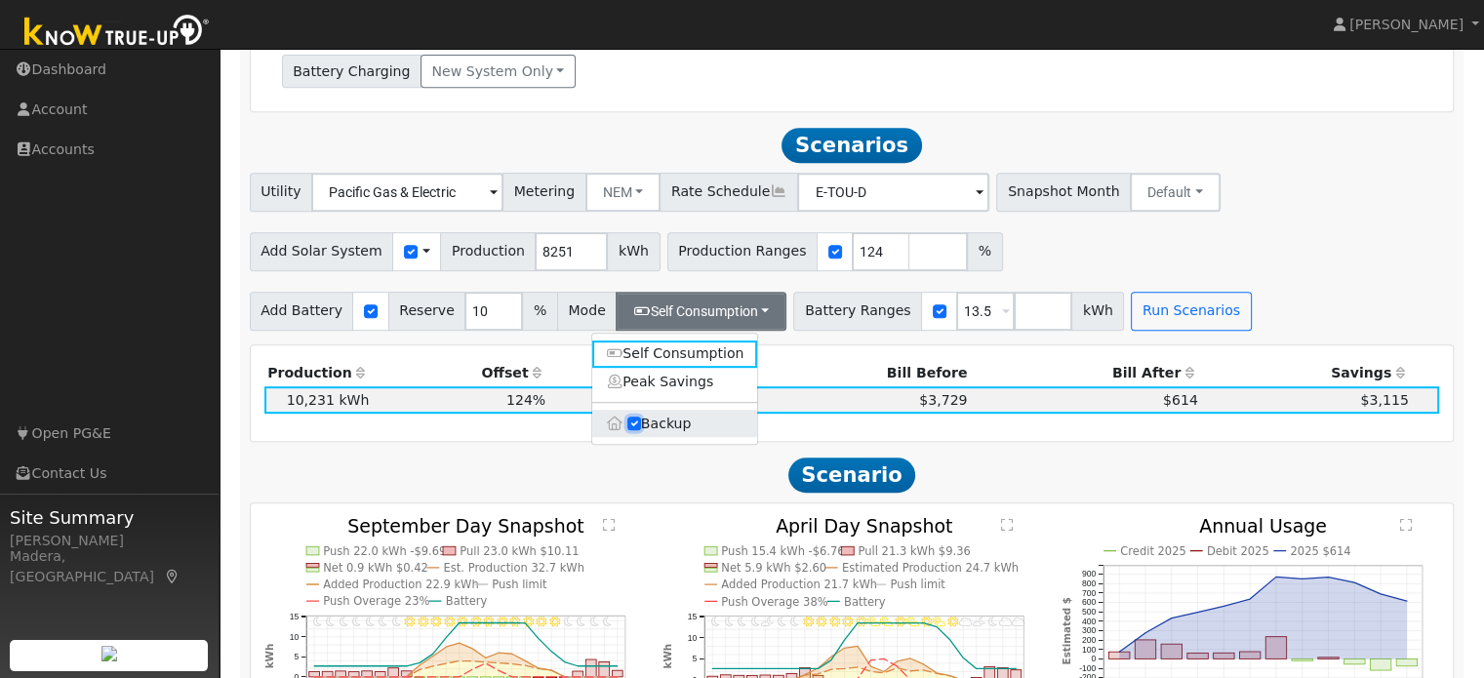
type input "20"
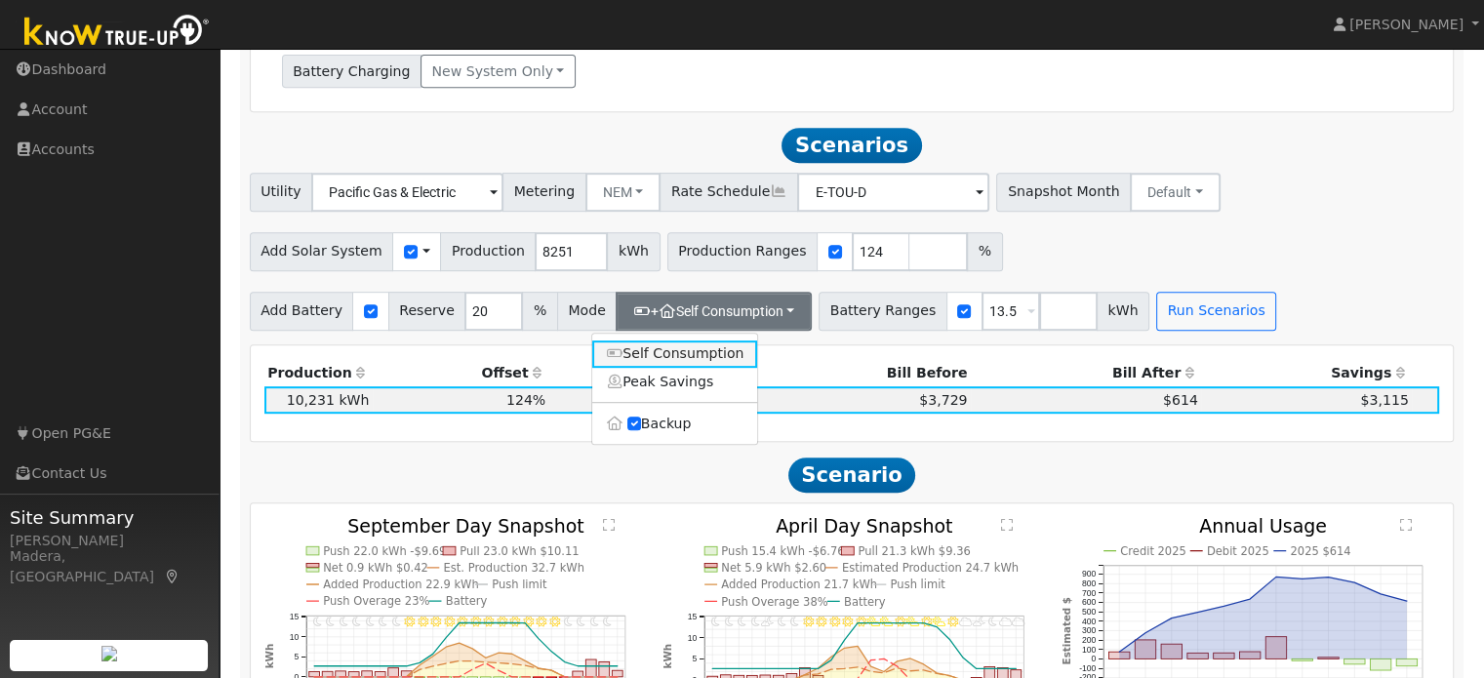
click at [660, 362] on link "Self Consumption" at bounding box center [675, 354] width 166 height 27
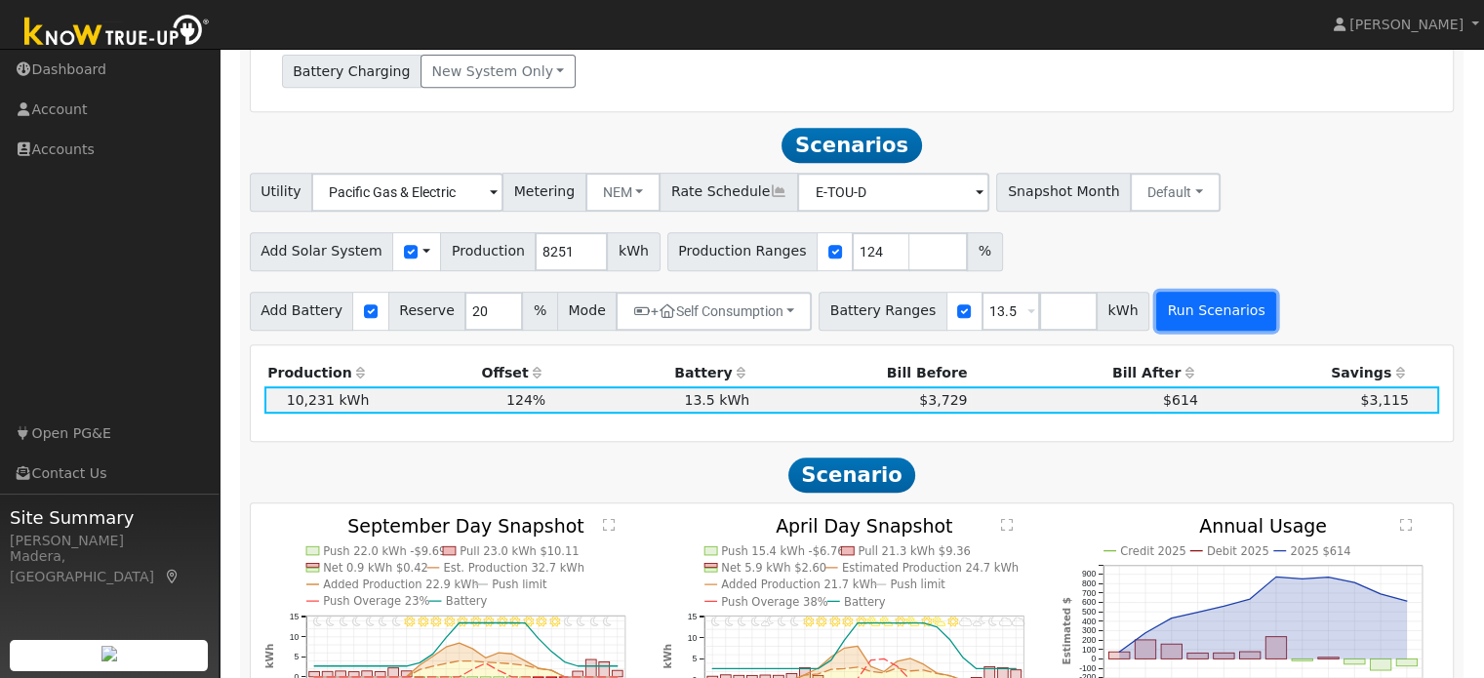
click at [1184, 317] on button "Run Scenarios" at bounding box center [1216, 311] width 120 height 39
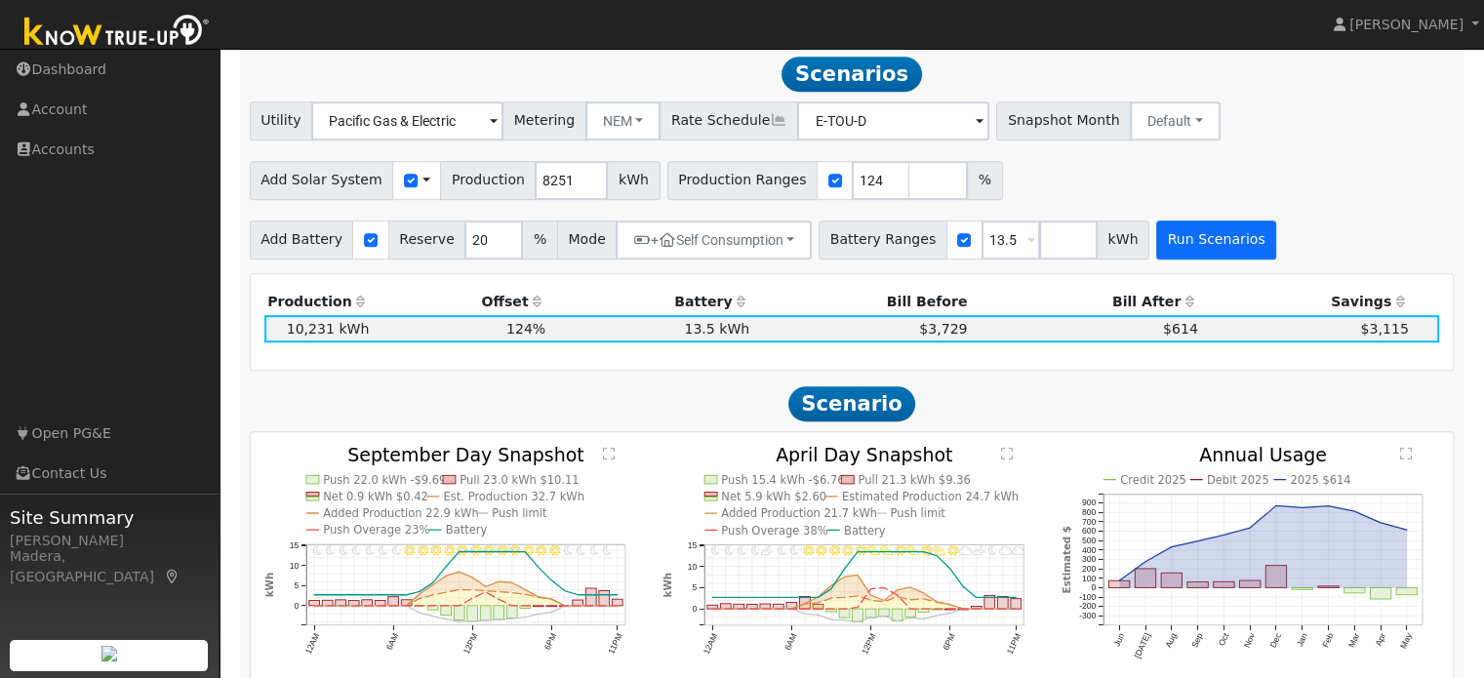
scroll to position [941, 0]
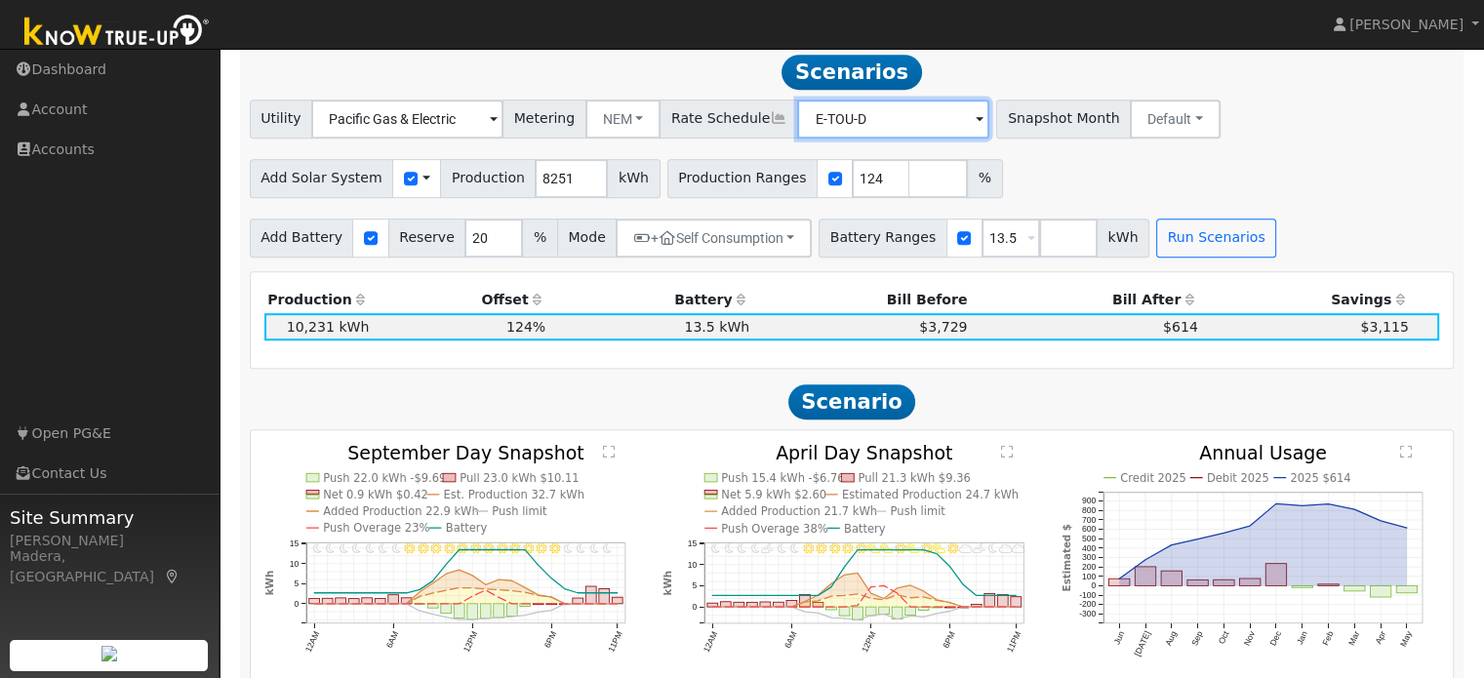
click at [504, 131] on input "E-TOU-D" at bounding box center [407, 119] width 192 height 39
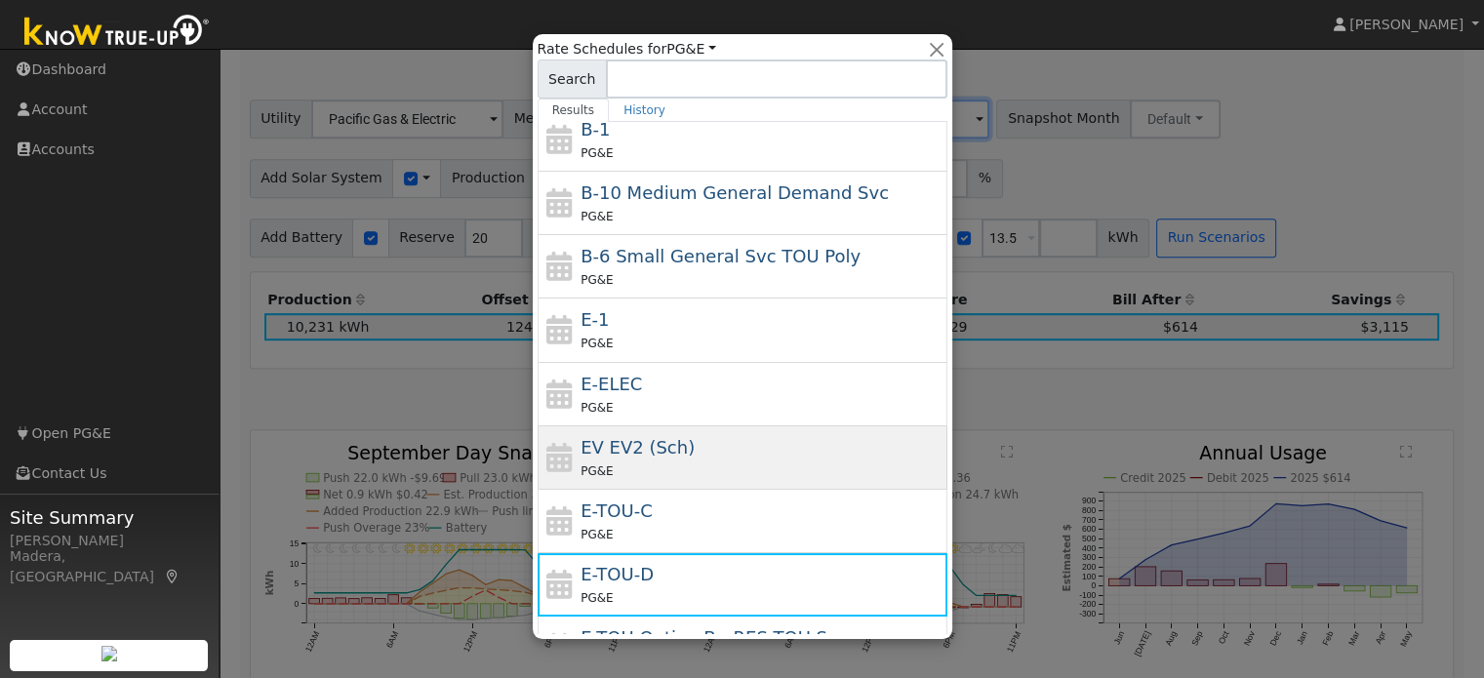
scroll to position [147, 0]
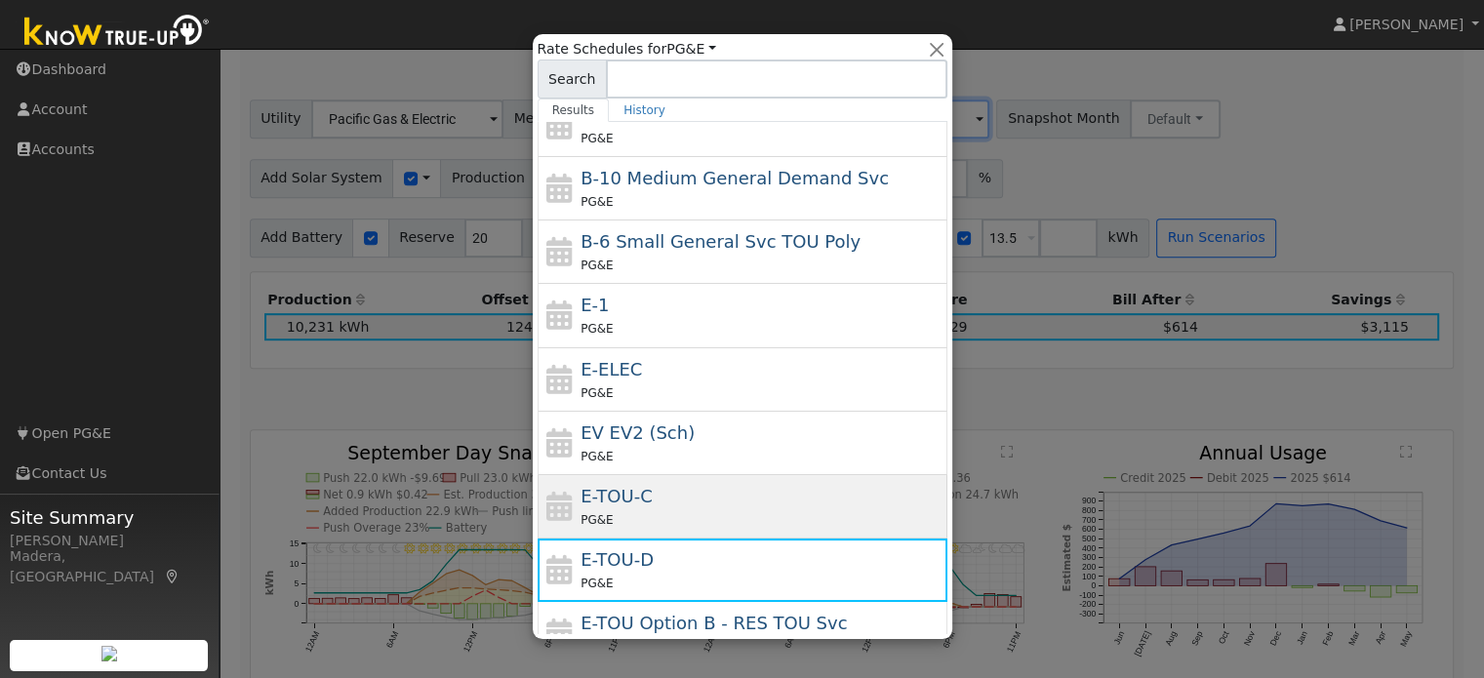
click at [659, 522] on div "PG&E" at bounding box center [762, 519] width 362 height 20
type input "E-TOU-C"
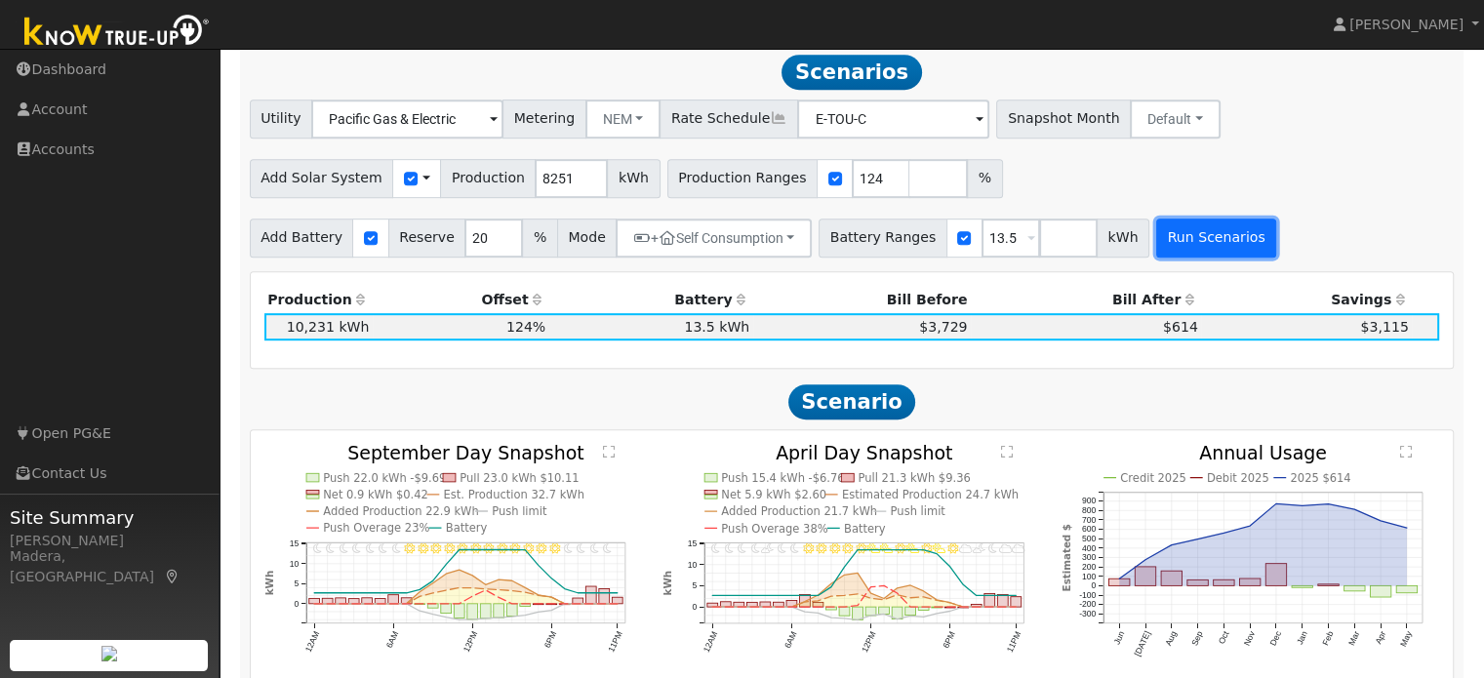
click at [1173, 249] on button "Run Scenarios" at bounding box center [1216, 238] width 120 height 39
click at [1079, 186] on div "Add Solar System Use CSV Data Production 8251 kWh Production Ranges 124 %" at bounding box center [852, 175] width 1212 height 46
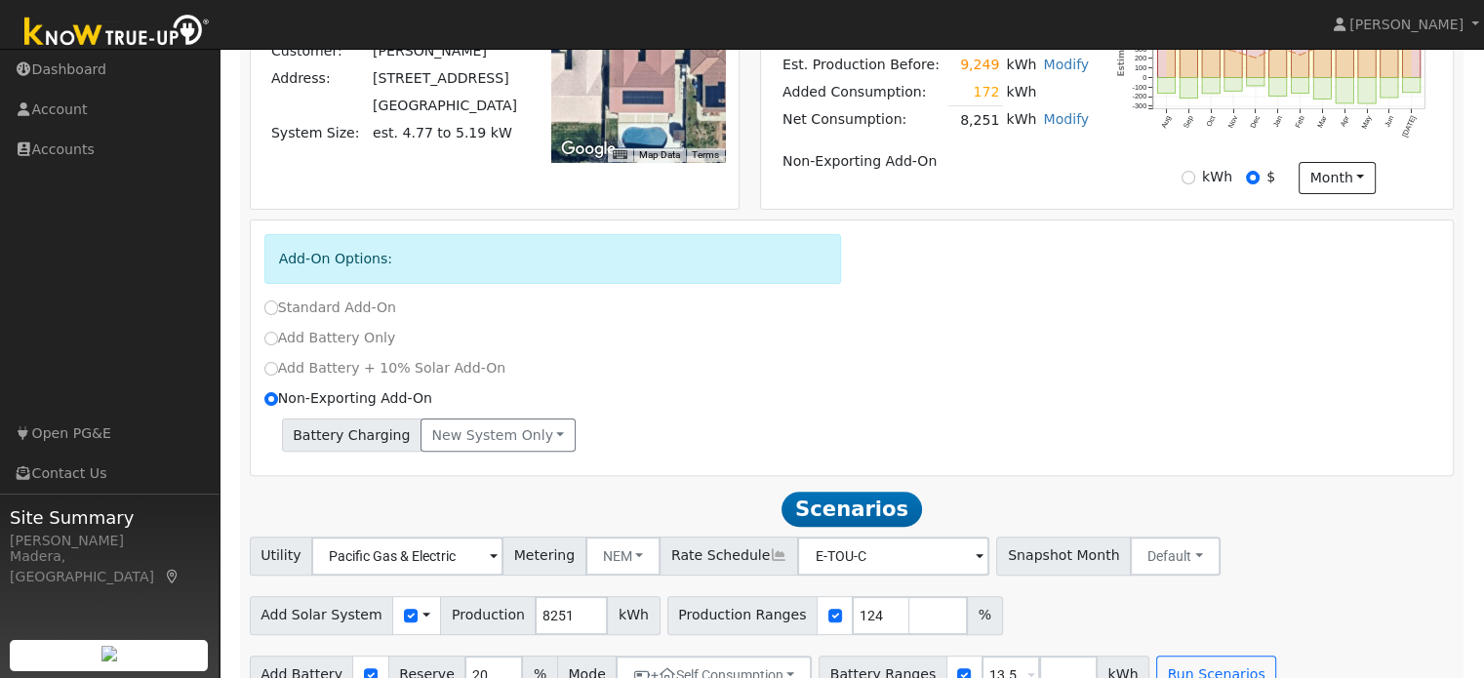
scroll to position [477, 0]
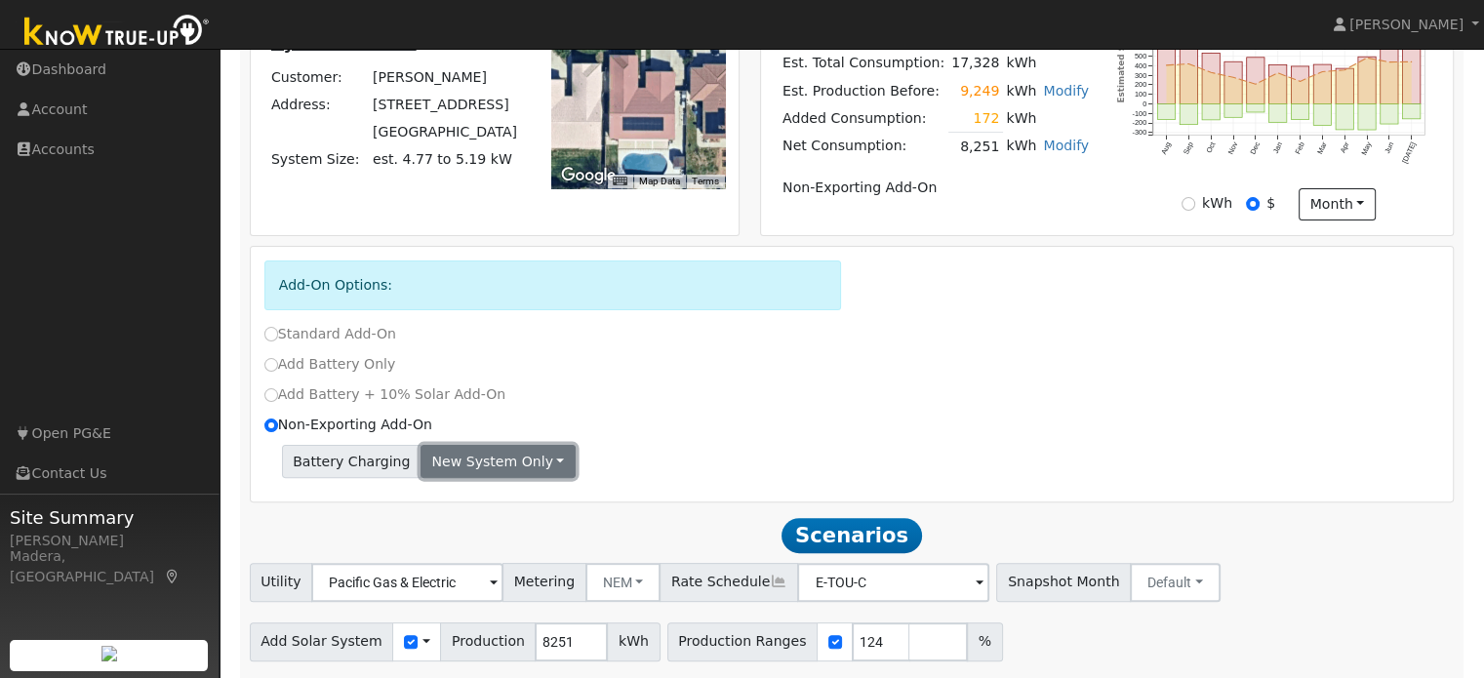
click at [504, 468] on button "New system only" at bounding box center [498, 461] width 155 height 33
click at [488, 534] on link "Both systems" at bounding box center [494, 528] width 145 height 27
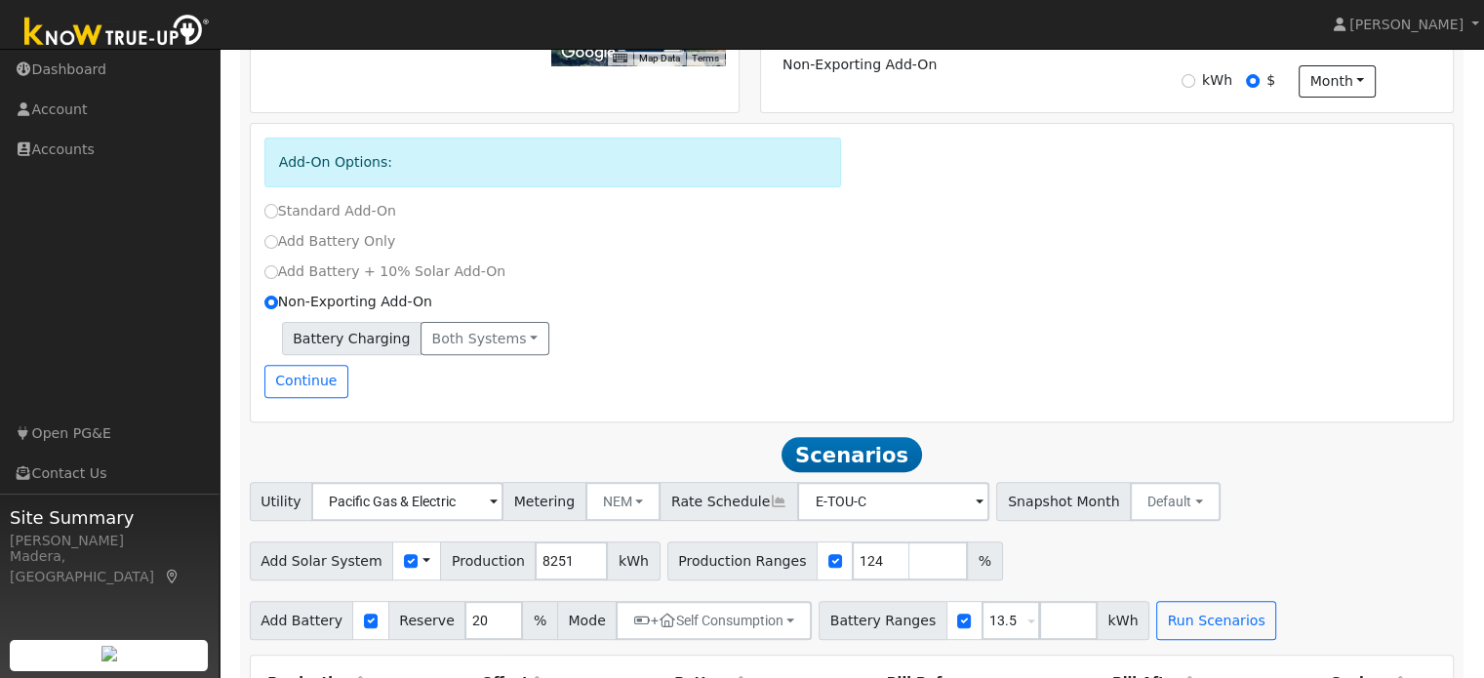
scroll to position [608, 0]
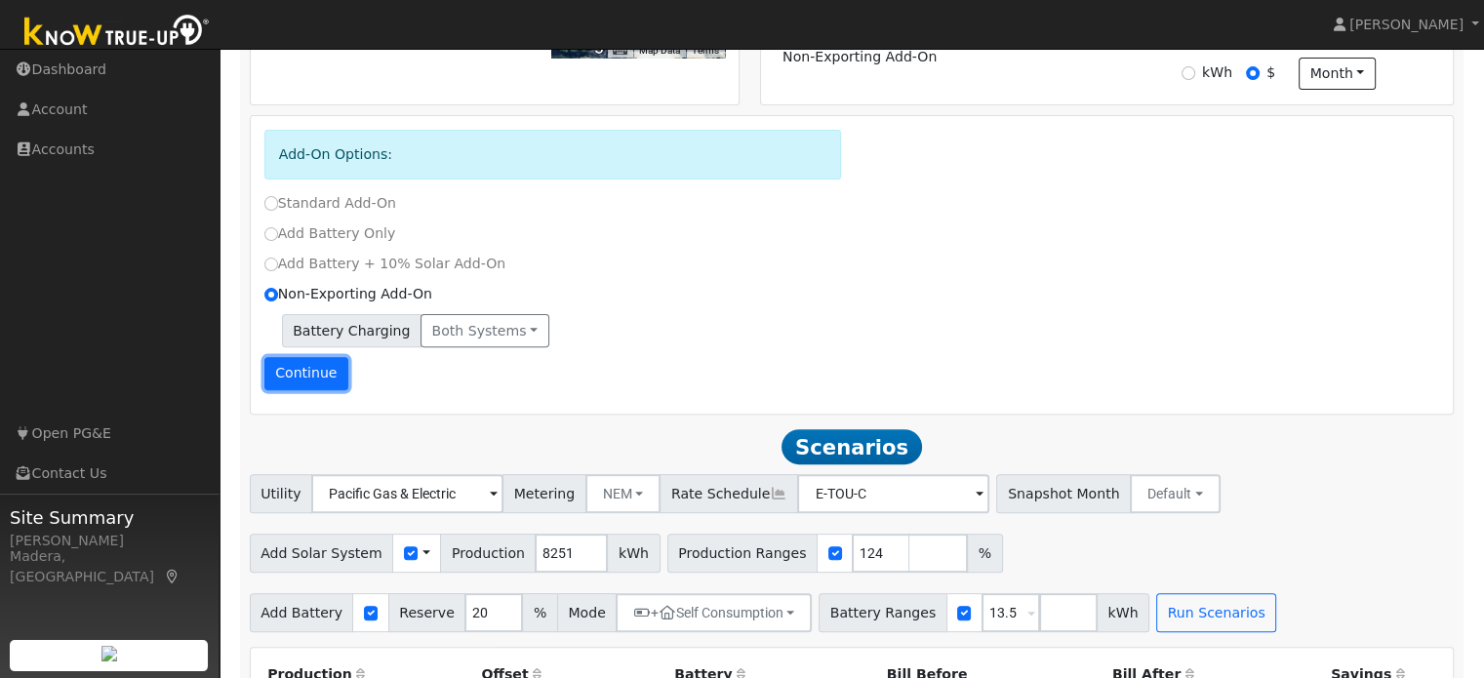
click at [306, 385] on button "Continue" at bounding box center [306, 373] width 84 height 33
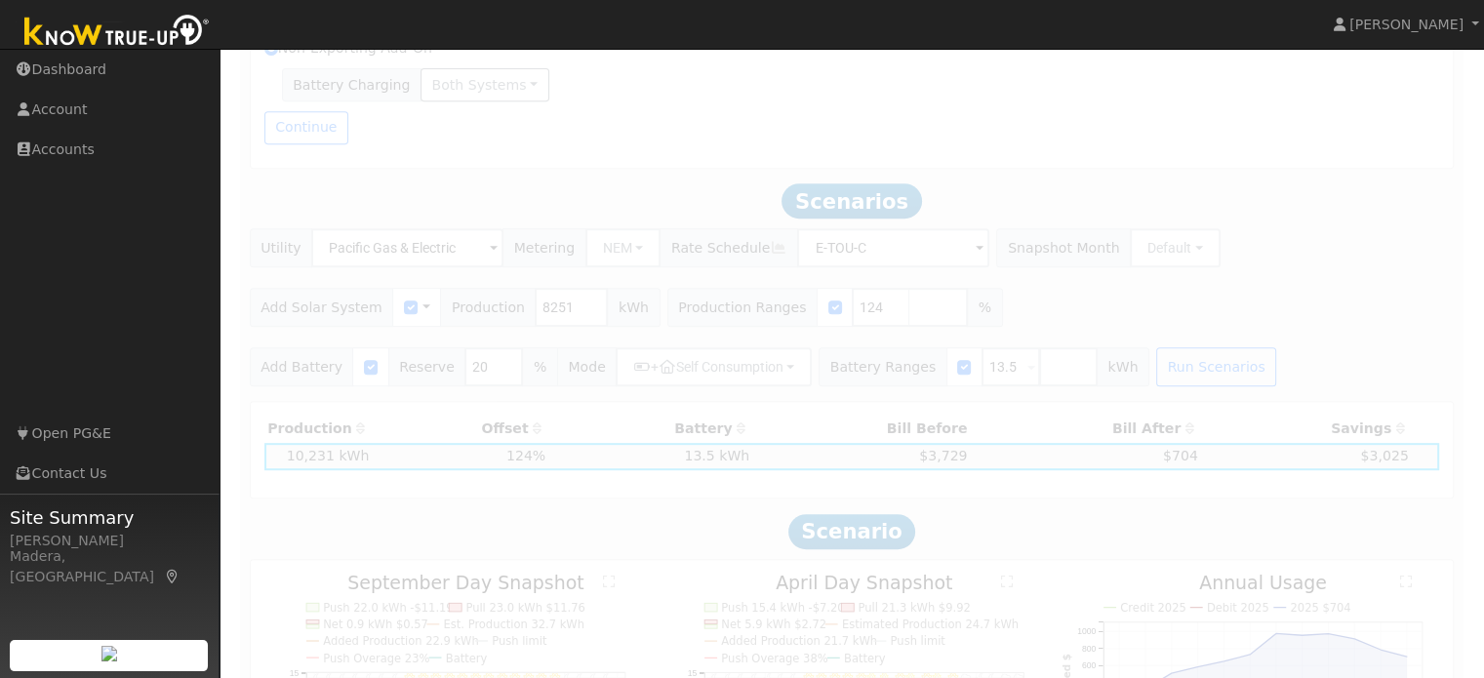
scroll to position [546, 0]
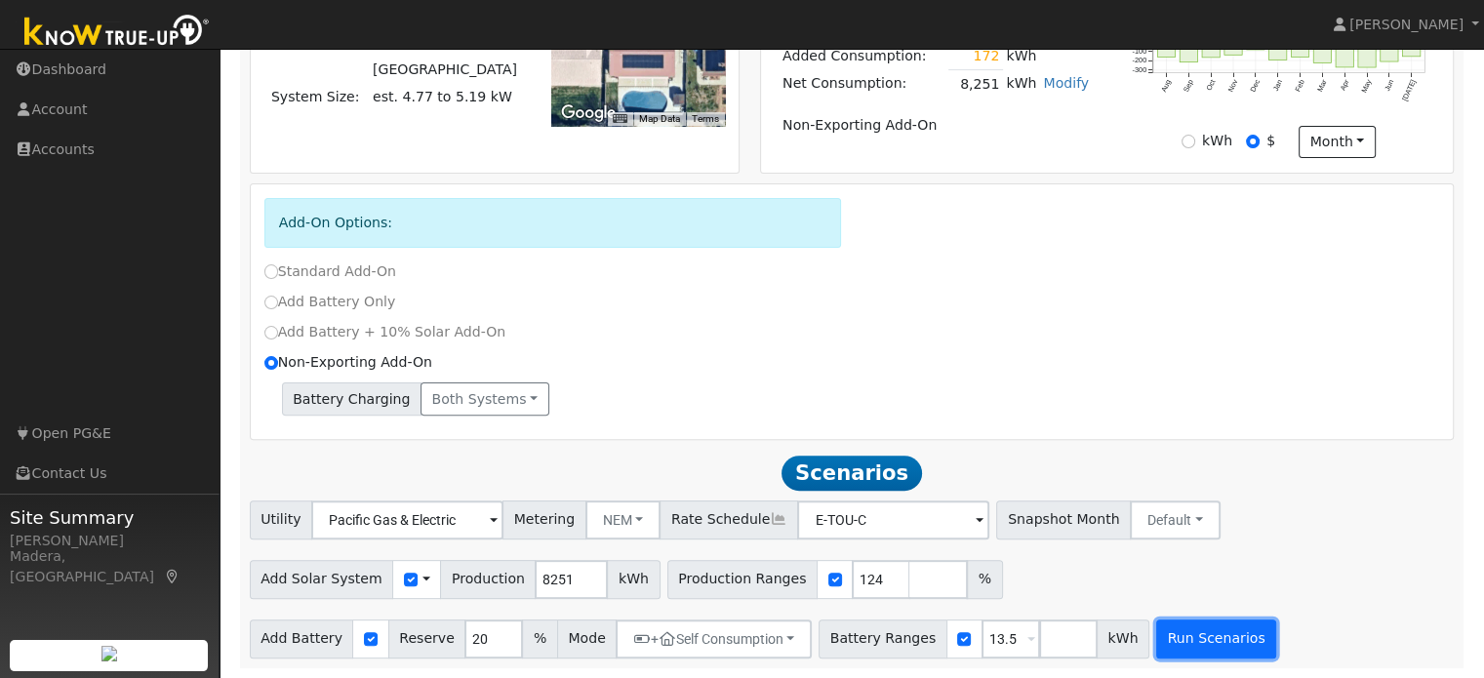
click at [1175, 647] on button "Run Scenarios" at bounding box center [1216, 639] width 120 height 39
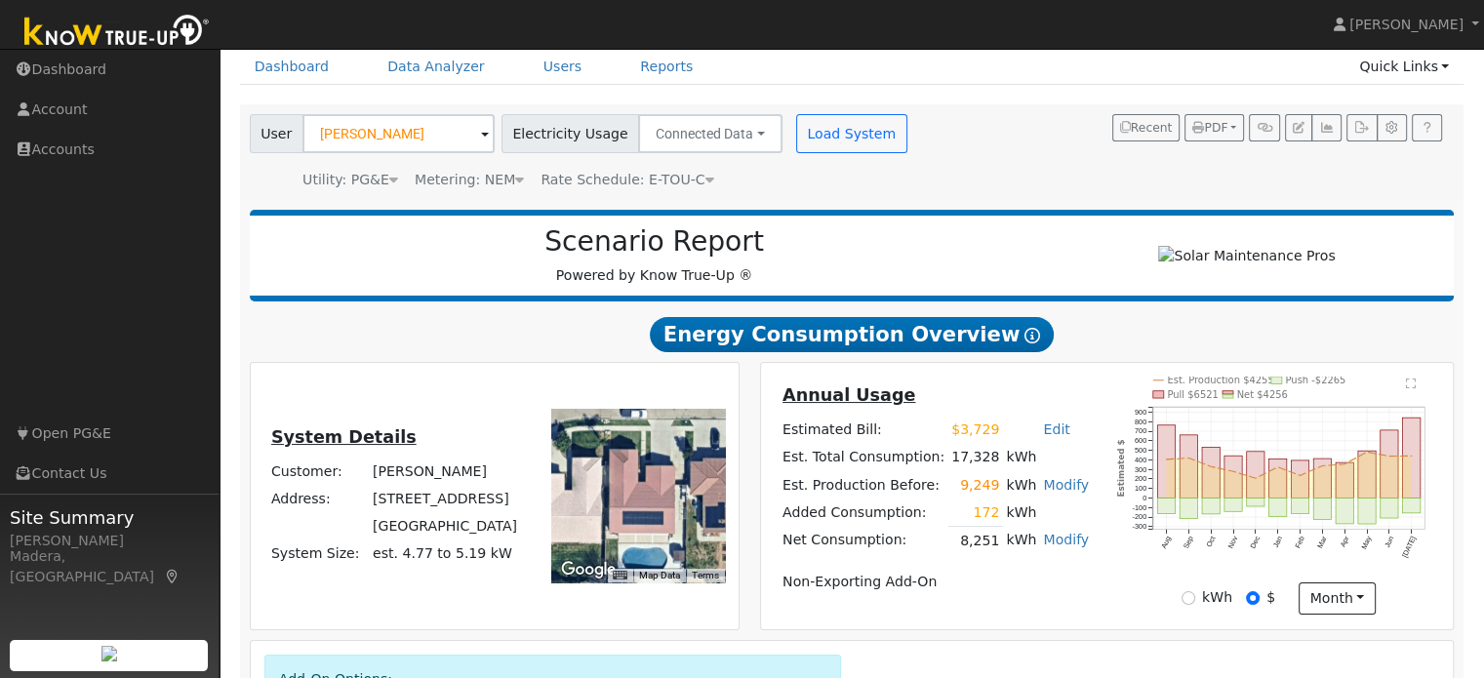
scroll to position [0, 0]
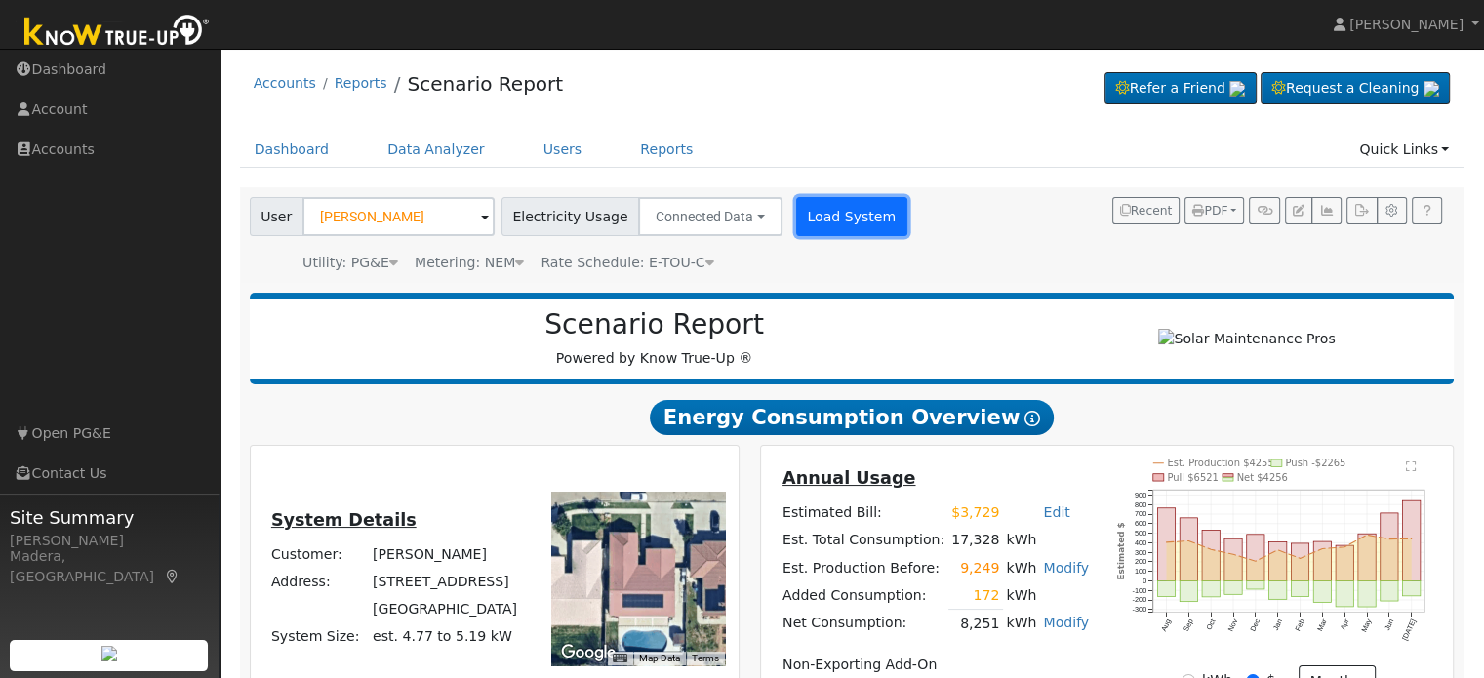
click at [821, 218] on button "Load System" at bounding box center [851, 216] width 111 height 39
radio input "false"
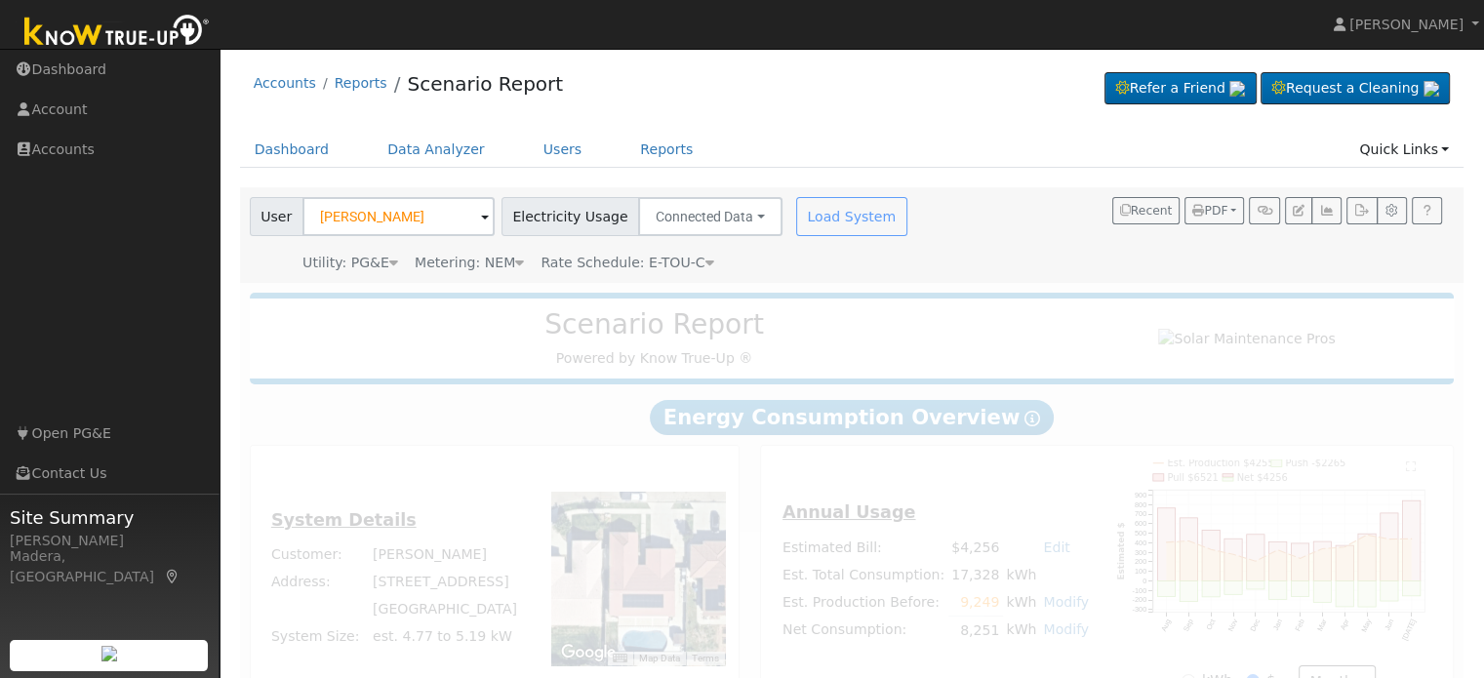
radio input "true"
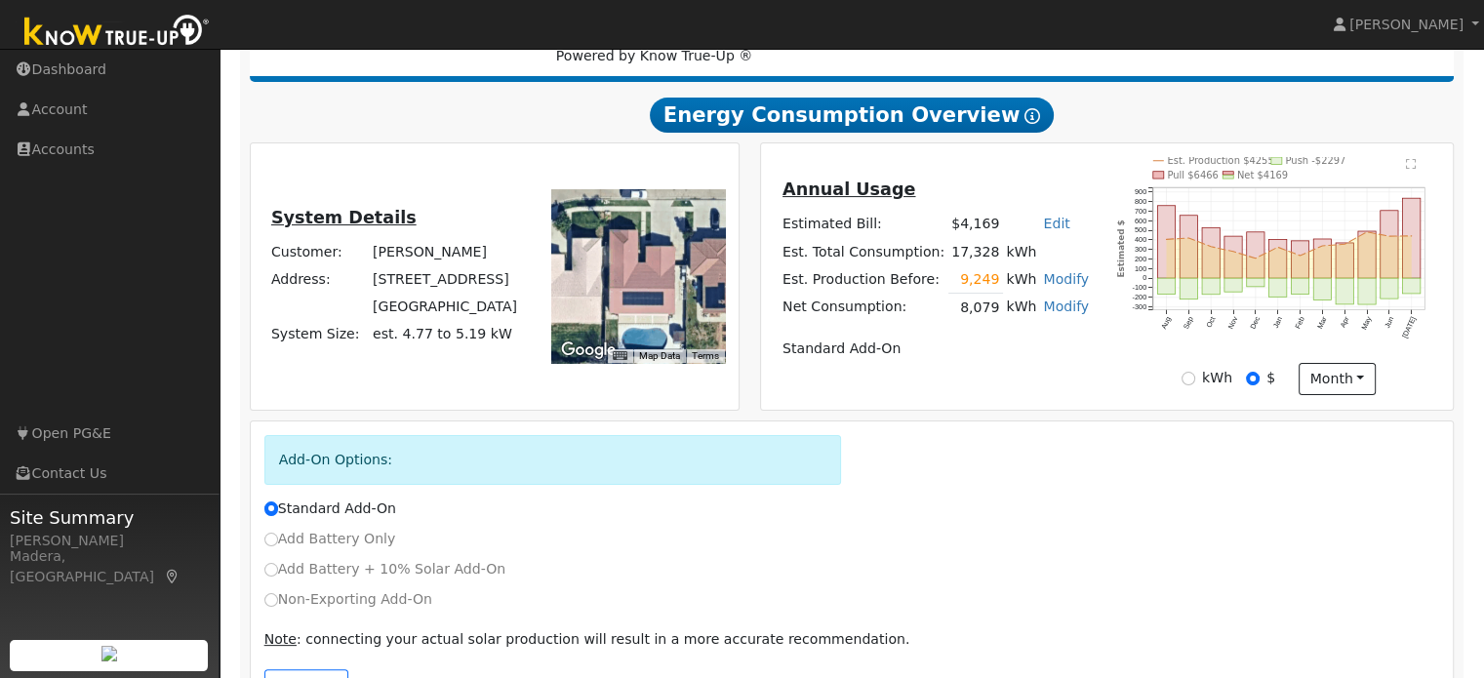
scroll to position [303, 0]
click at [1047, 284] on link "Modify" at bounding box center [1066, 278] width 46 height 16
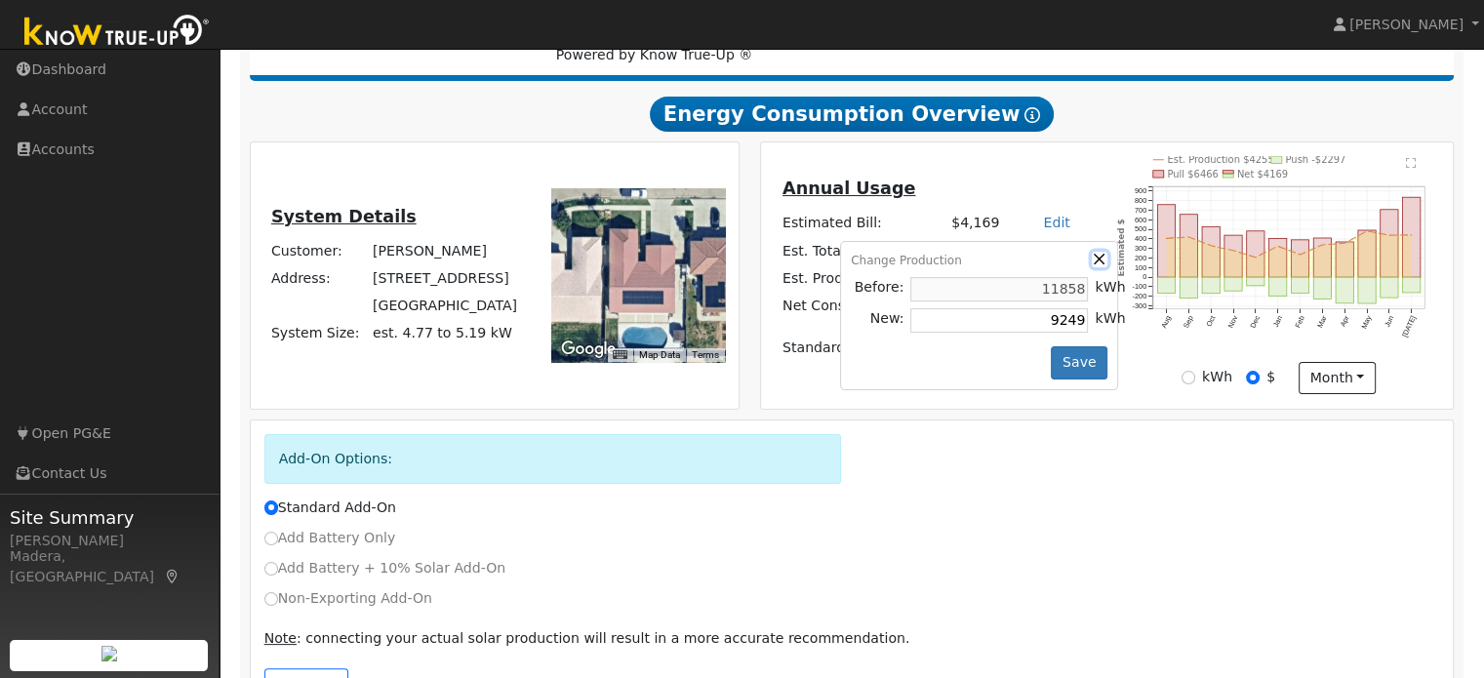
click at [1092, 265] on button "button" at bounding box center [1100, 260] width 17 height 17
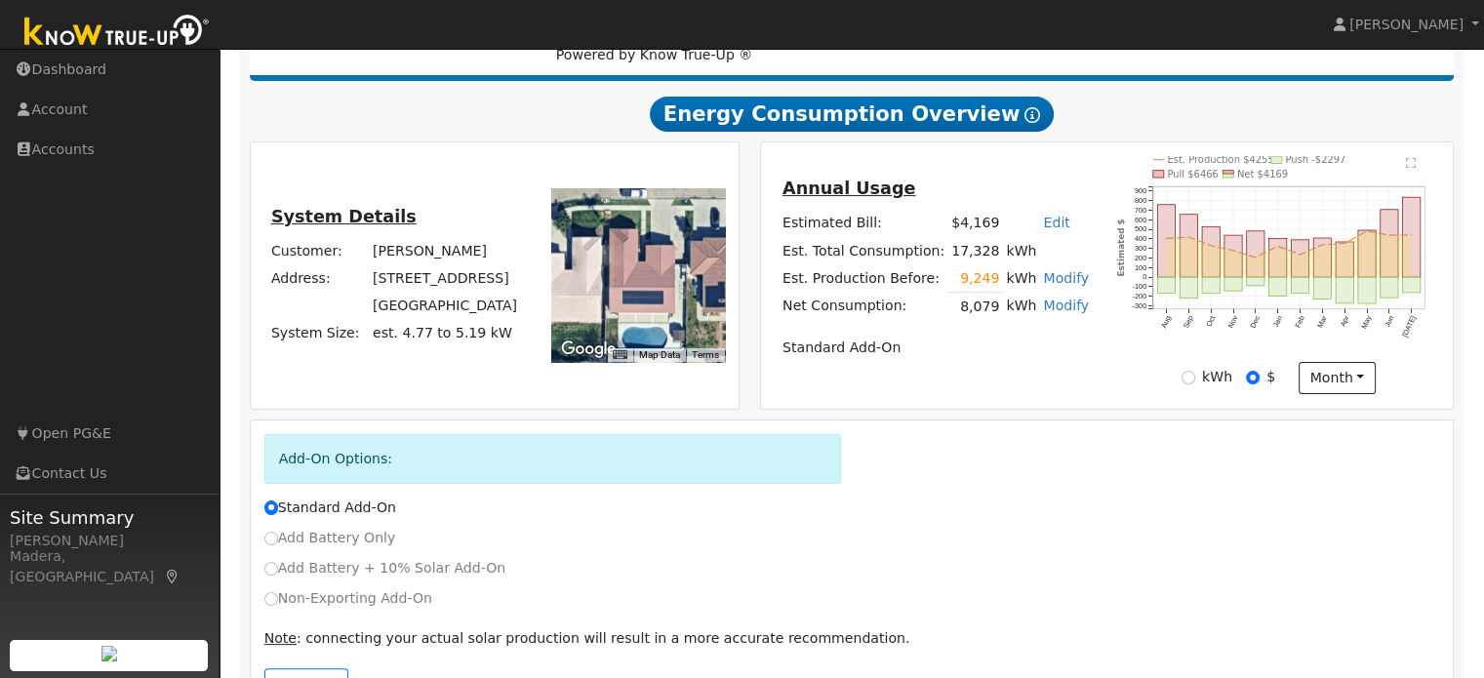
click at [1089, 331] on div "Annual Usage Estimated Bill: $4,169 Edit Estimated Bill $ Annual Est. Total Con…" at bounding box center [935, 276] width 343 height 200
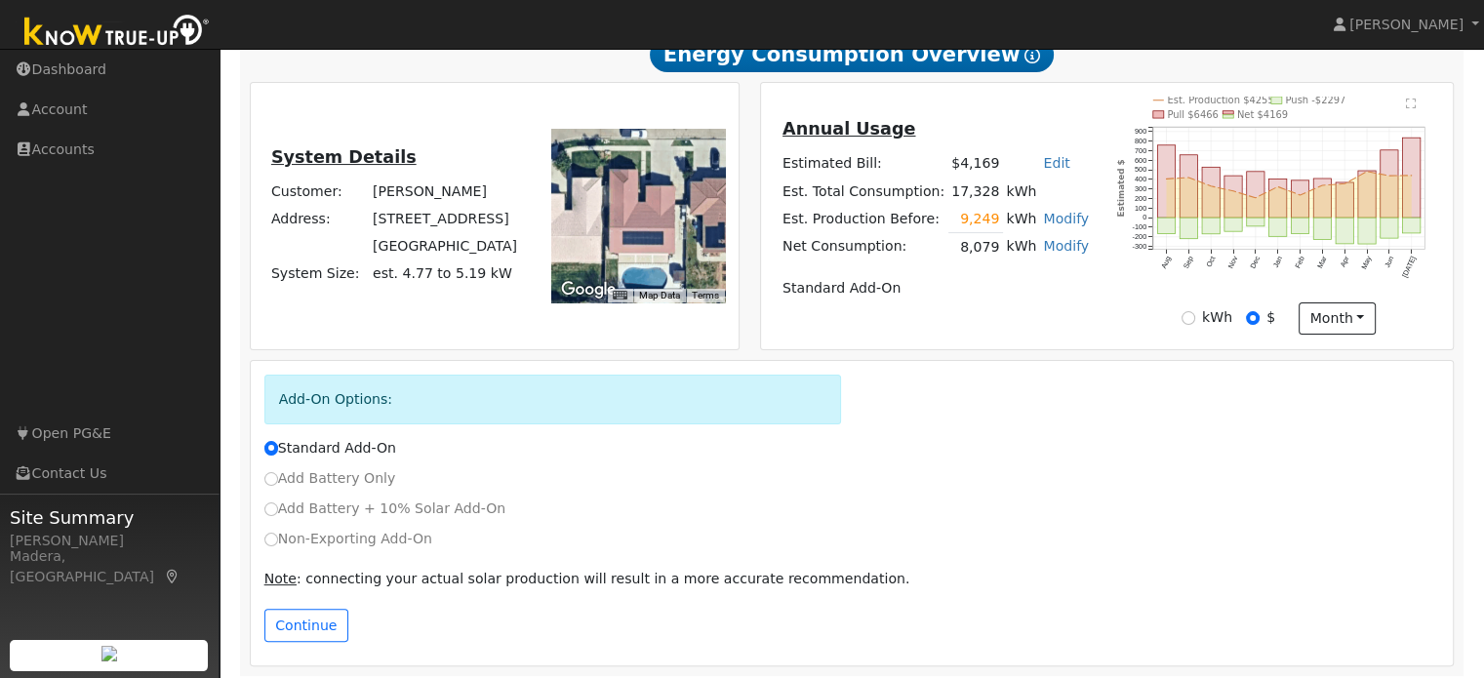
scroll to position [376, 0]
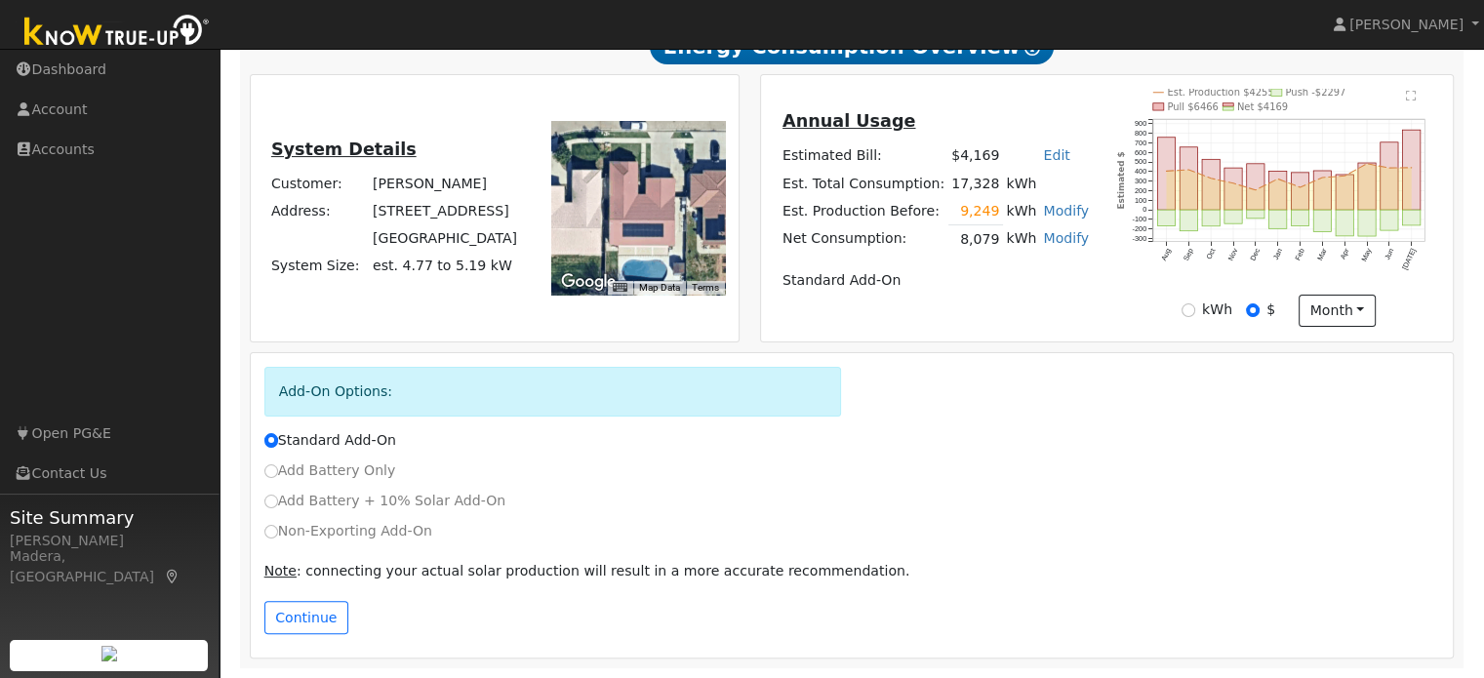
click at [287, 539] on label "Non-Exporting Add-On" at bounding box center [348, 531] width 168 height 20
click at [278, 539] on input "Non-Exporting Add-On" at bounding box center [271, 532] width 14 height 14
radio input "true"
radio input "false"
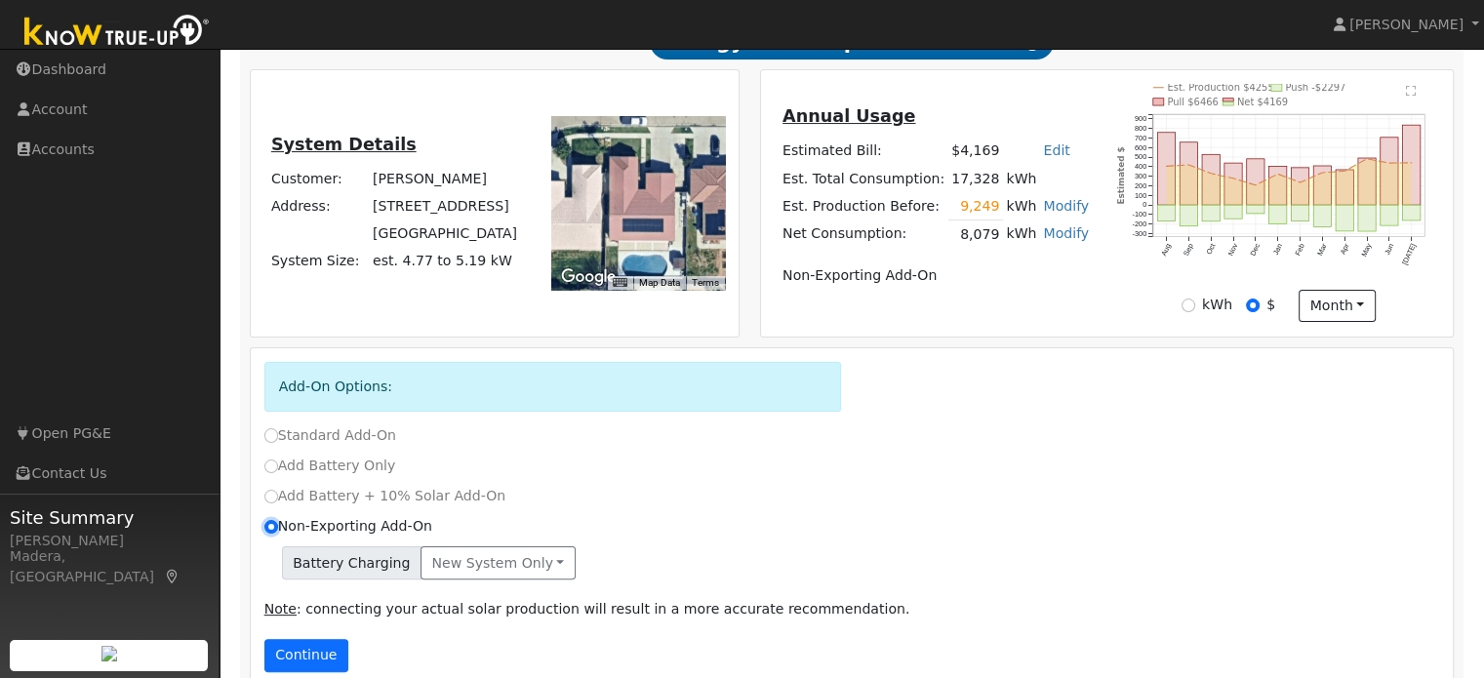
scroll to position [418, 0]
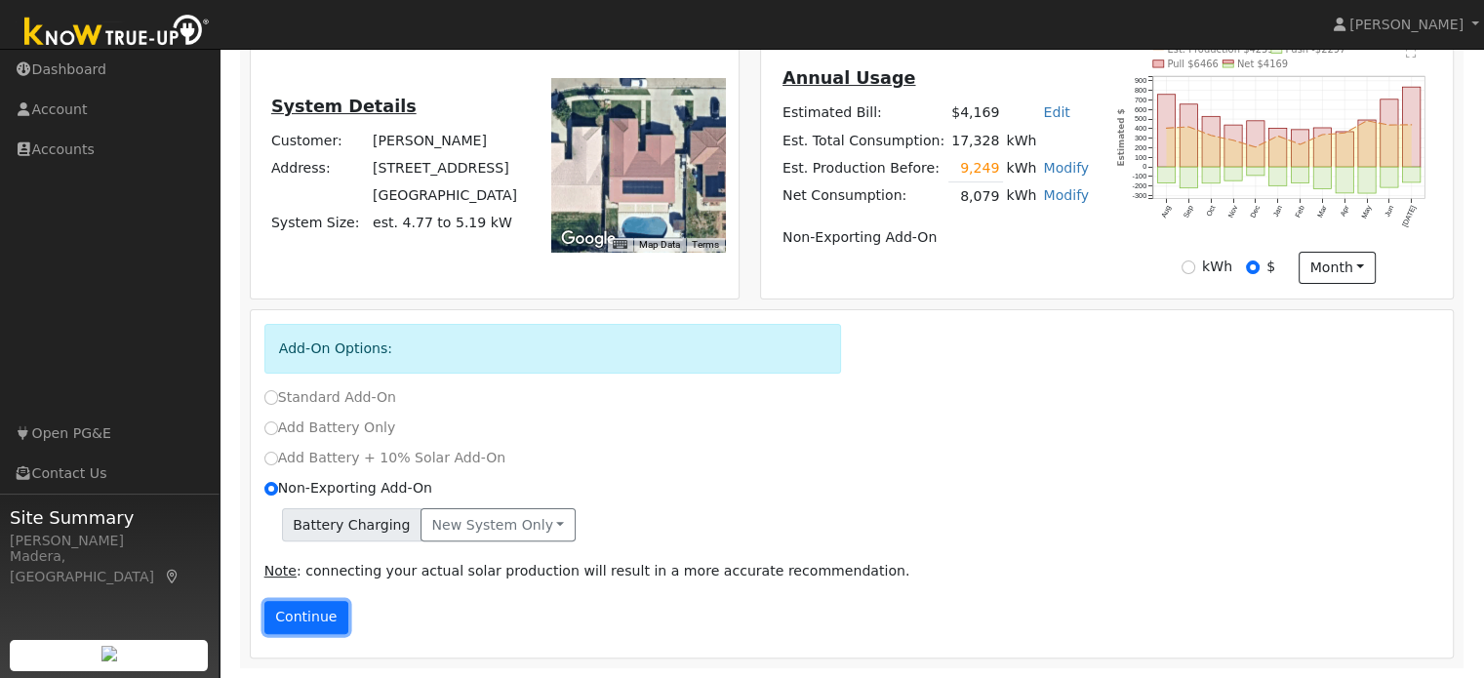
click at [314, 616] on button "Continue" at bounding box center [306, 617] width 84 height 33
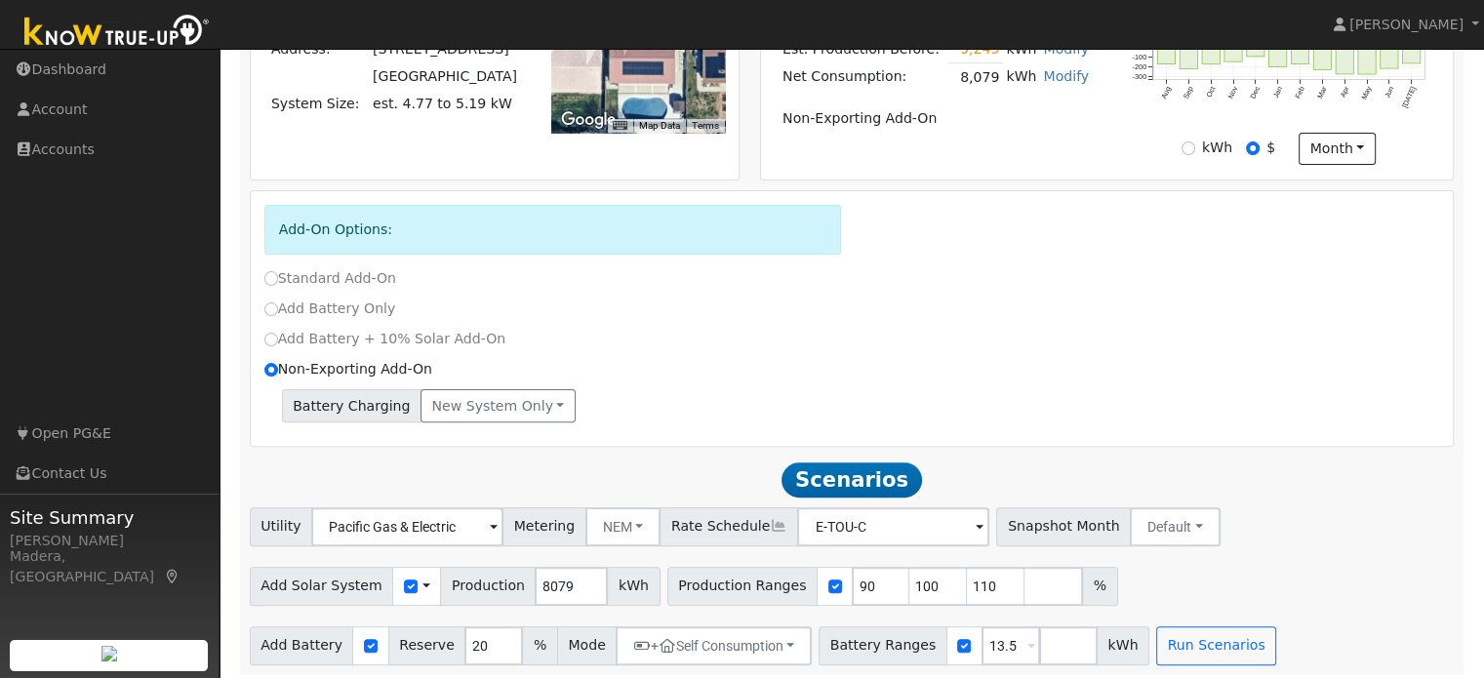
scroll to position [546, 0]
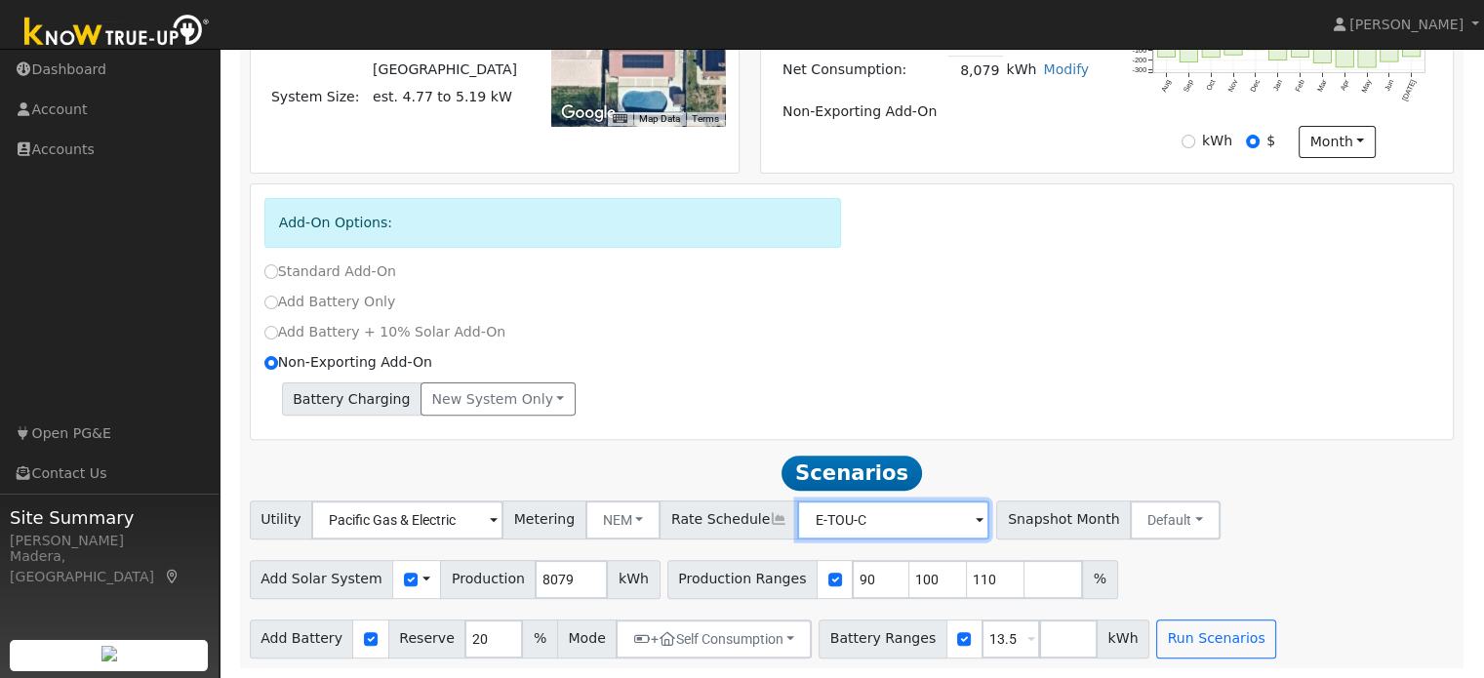
click at [504, 509] on input "E-TOU-C" at bounding box center [407, 520] width 192 height 39
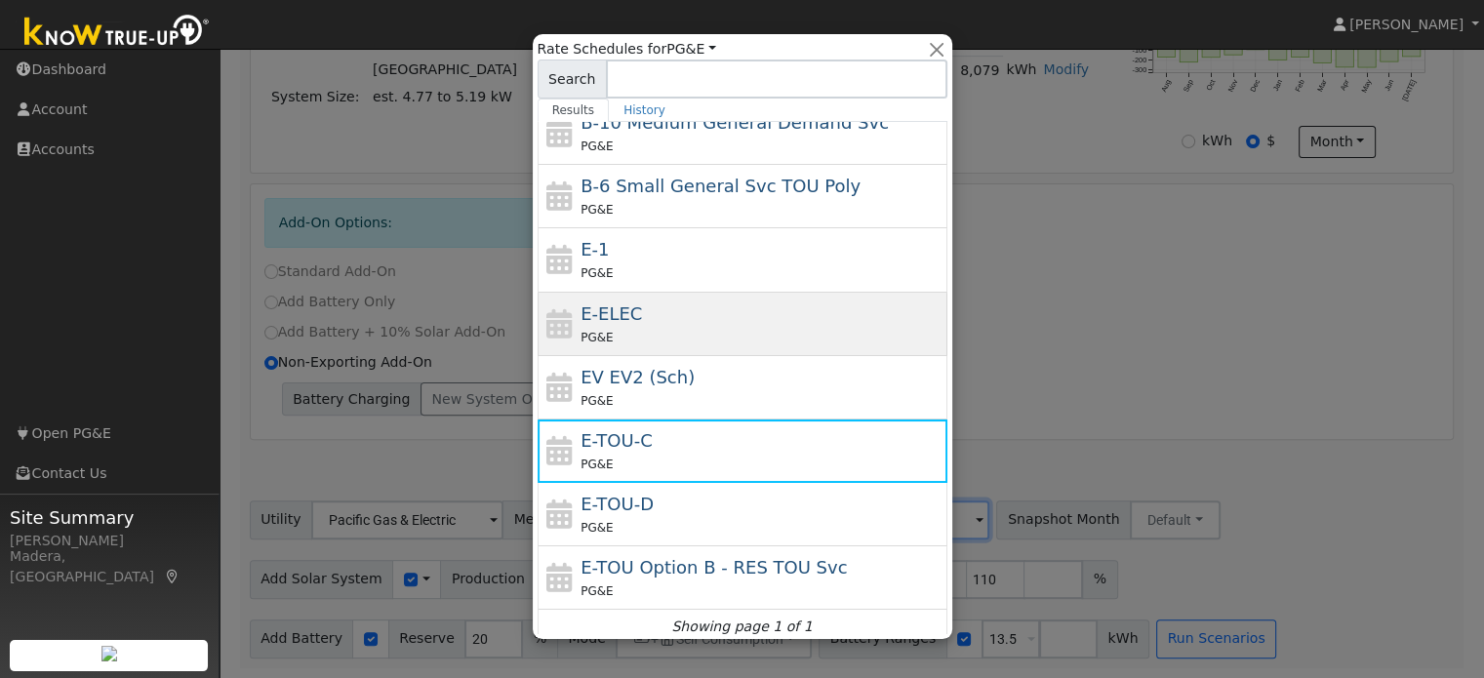
scroll to position [211, 0]
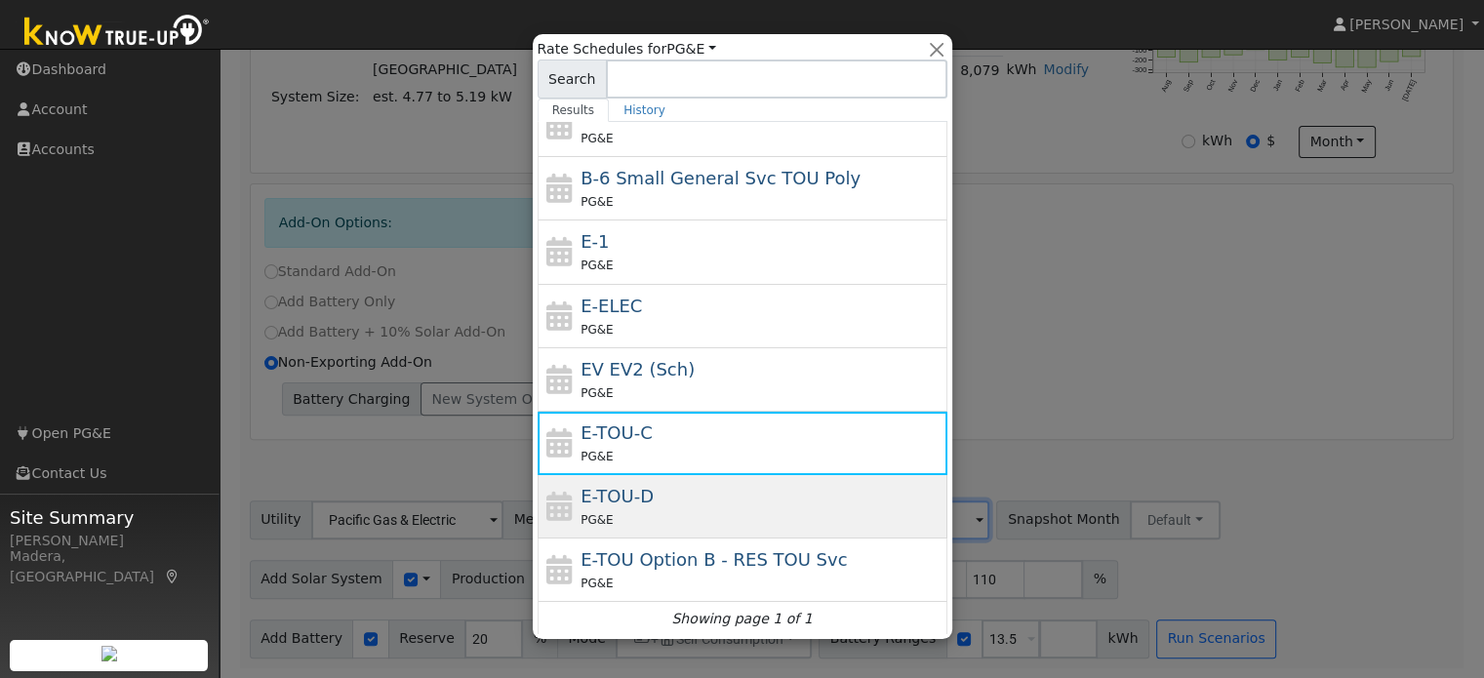
click at [656, 504] on div "E-TOU-D PG&E" at bounding box center [762, 506] width 362 height 47
type input "E-TOU-D"
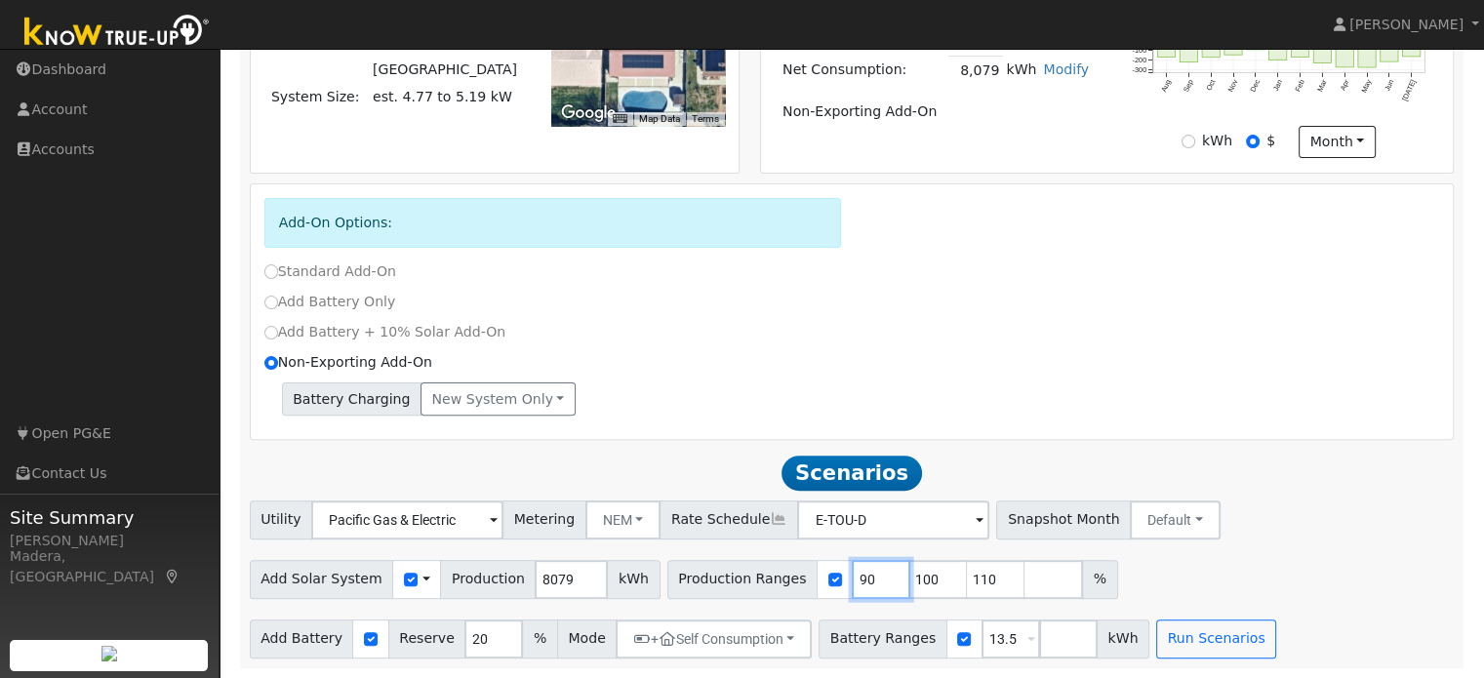
click at [852, 577] on input "90" at bounding box center [881, 579] width 59 height 39
type input "100"
type input "110"
type input "1"
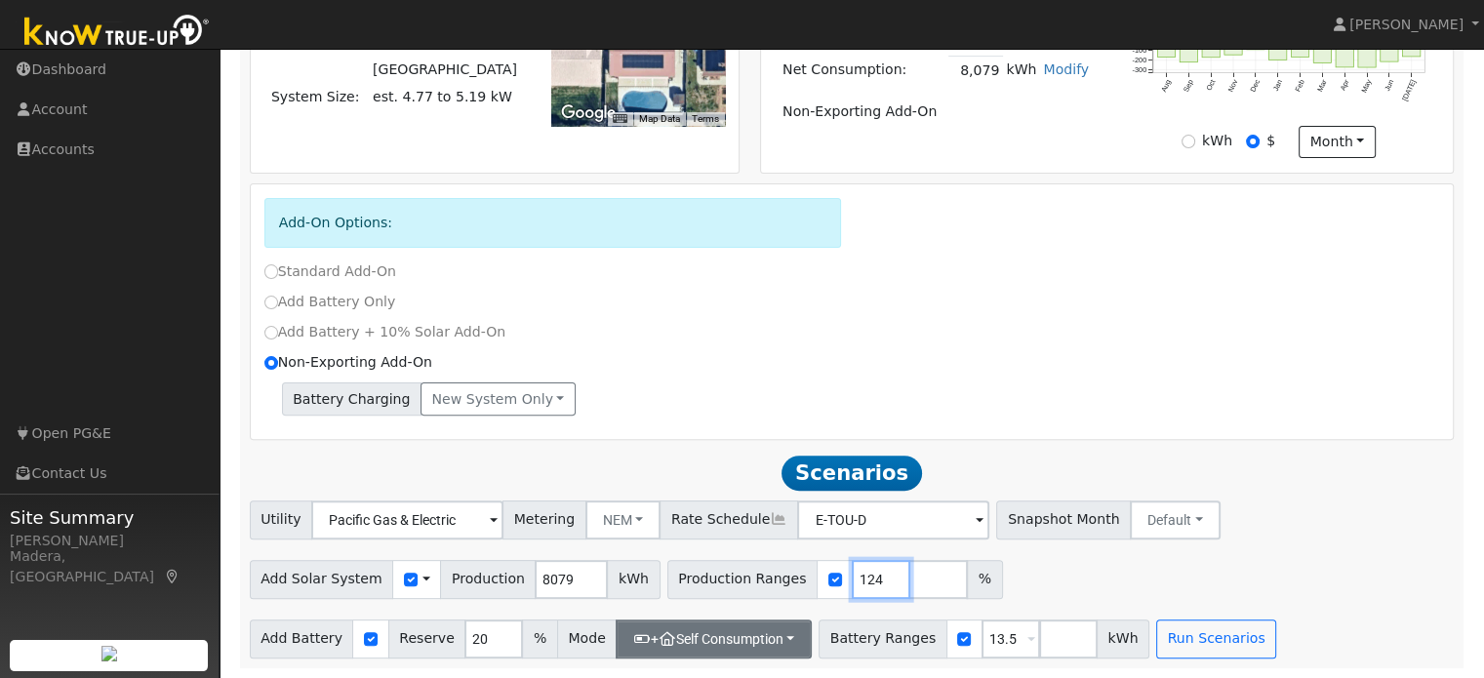
type input "124"
click at [745, 651] on button "+ Self Consumption" at bounding box center [714, 639] width 196 height 39
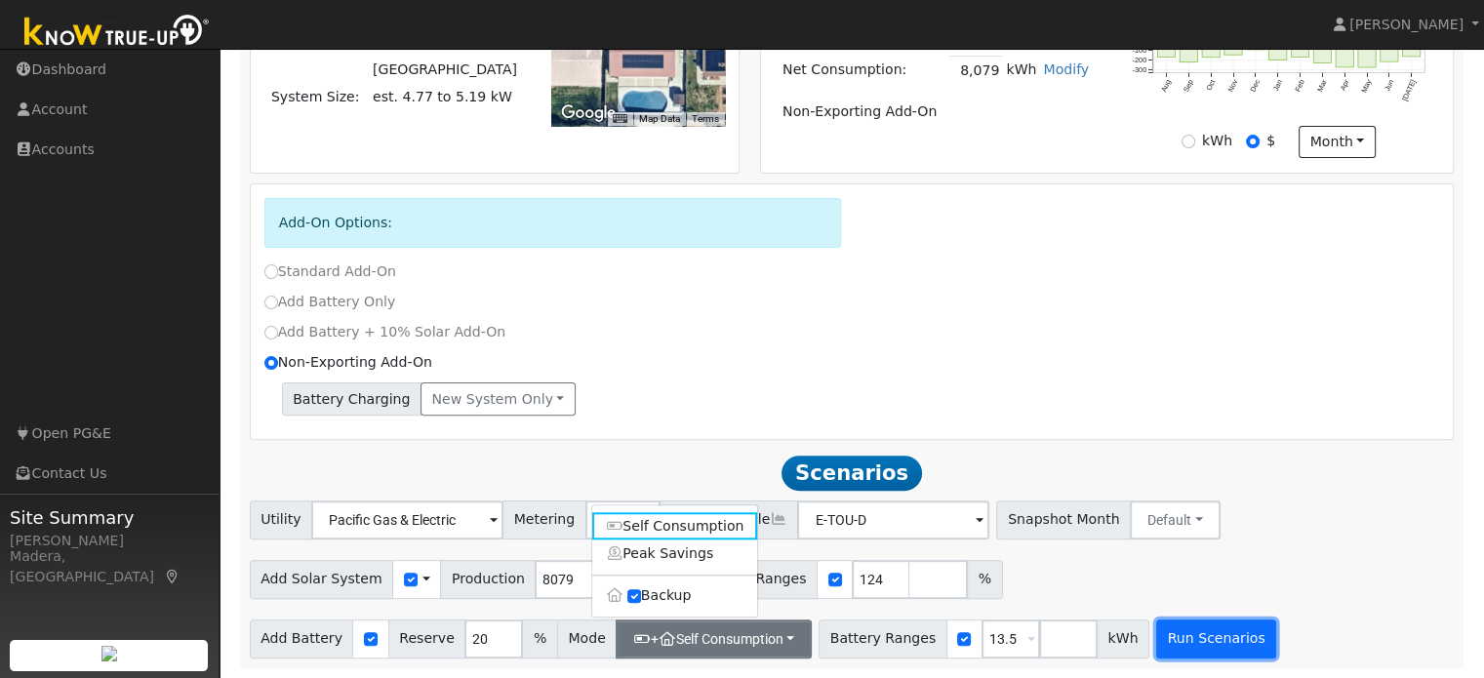
click at [1183, 648] on button "Run Scenarios" at bounding box center [1216, 639] width 120 height 39
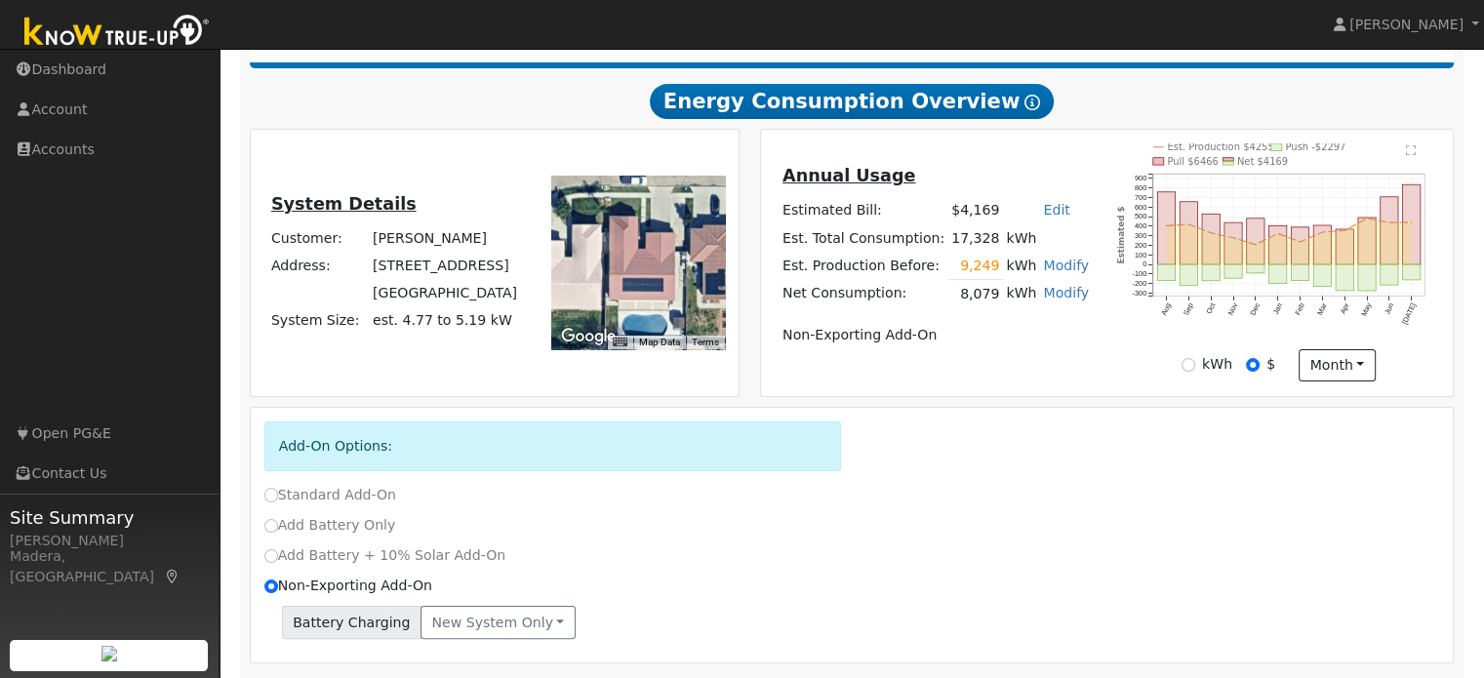
scroll to position [311, 0]
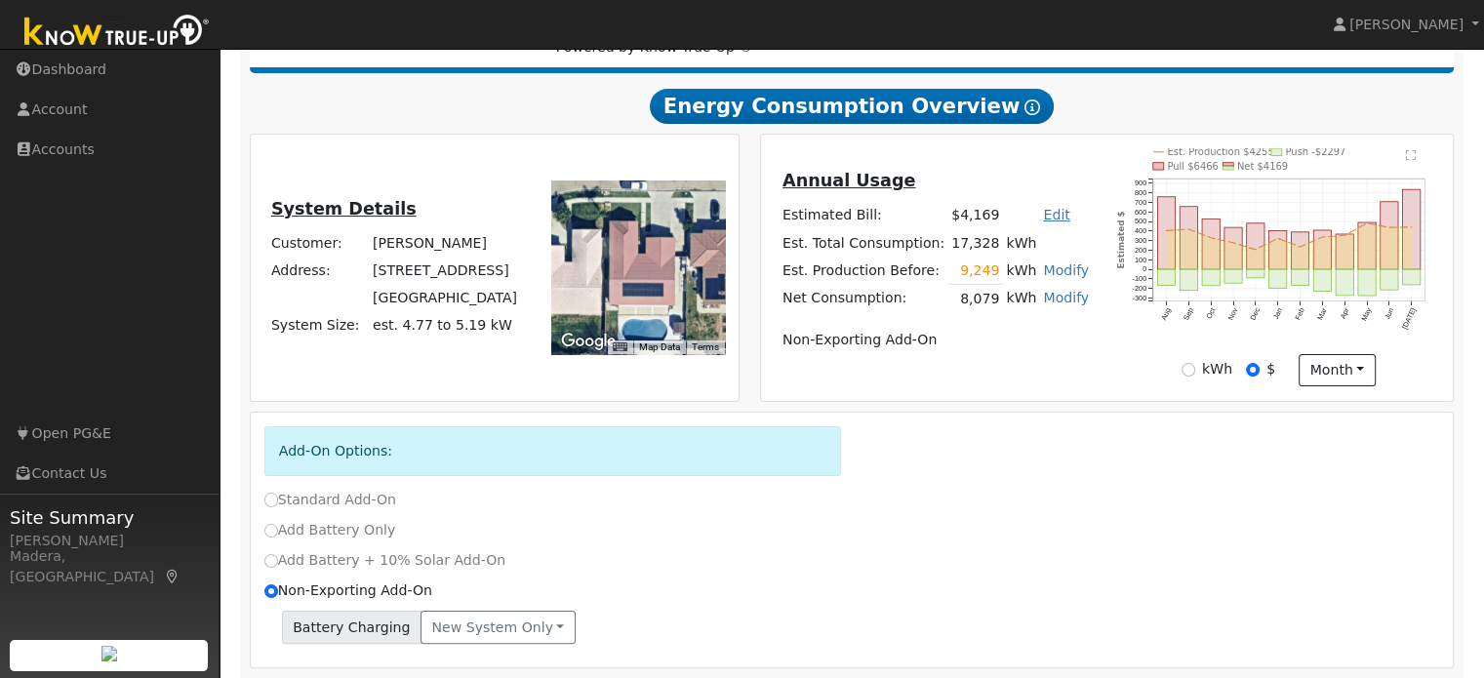
click at [1043, 222] on link "Edit" at bounding box center [1056, 215] width 26 height 16
type input "3729"
click at [1038, 364] on div "Annual Usage Estimated Bill: $4,169 Edit Estimated Bill $ 3729 Annual Est. Tota…" at bounding box center [935, 268] width 343 height 200
click at [1045, 301] on link "Modify" at bounding box center [1066, 298] width 46 height 16
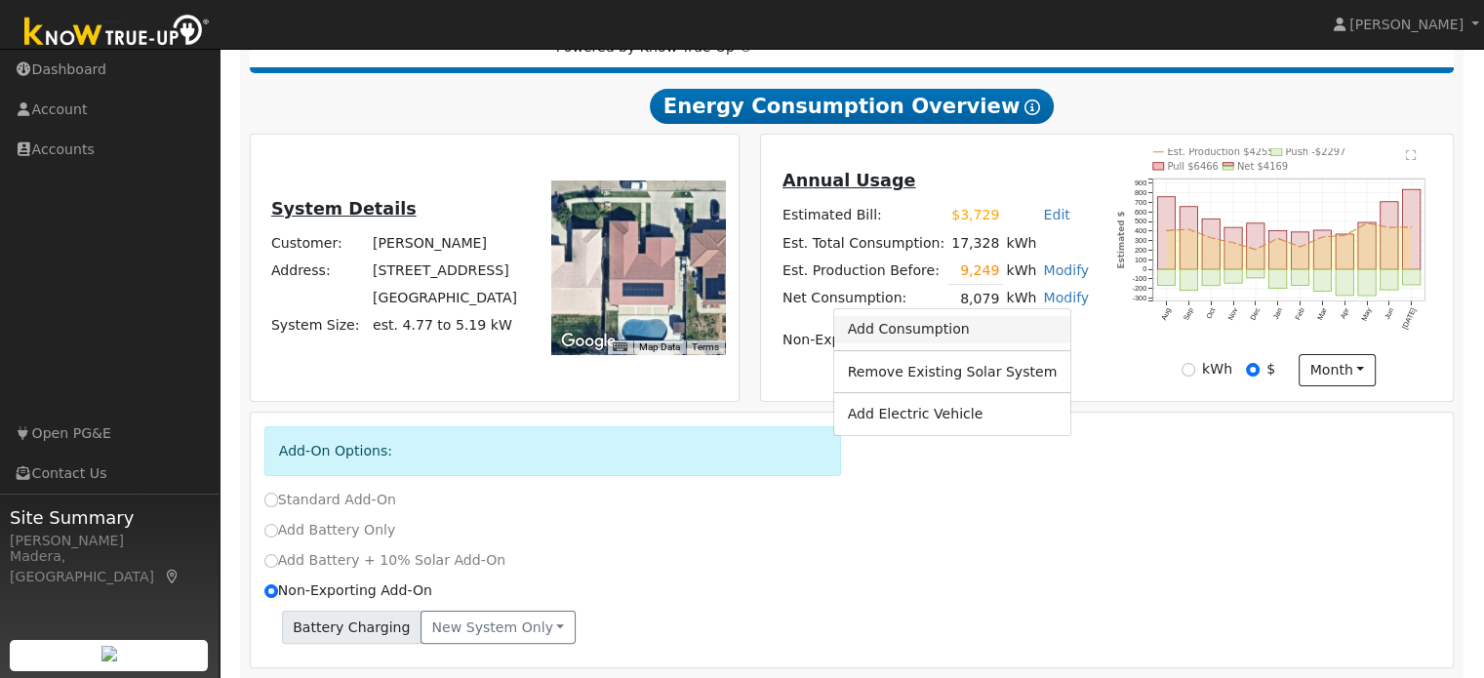
click at [955, 329] on link "Add Consumption" at bounding box center [951, 329] width 237 height 27
type input "8079"
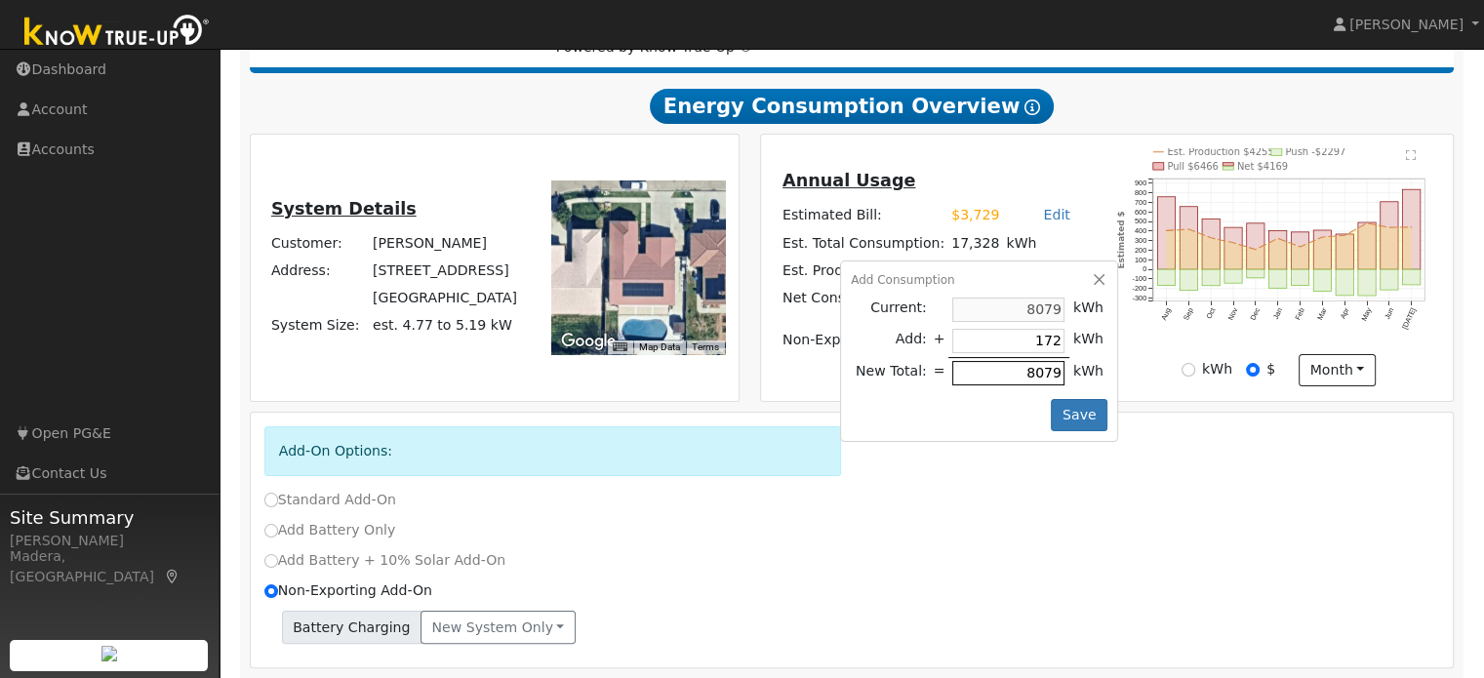
click at [999, 380] on input "8079" at bounding box center [1008, 373] width 112 height 24
type input "-7272"
type input "807"
type input "-7999"
type input "80"
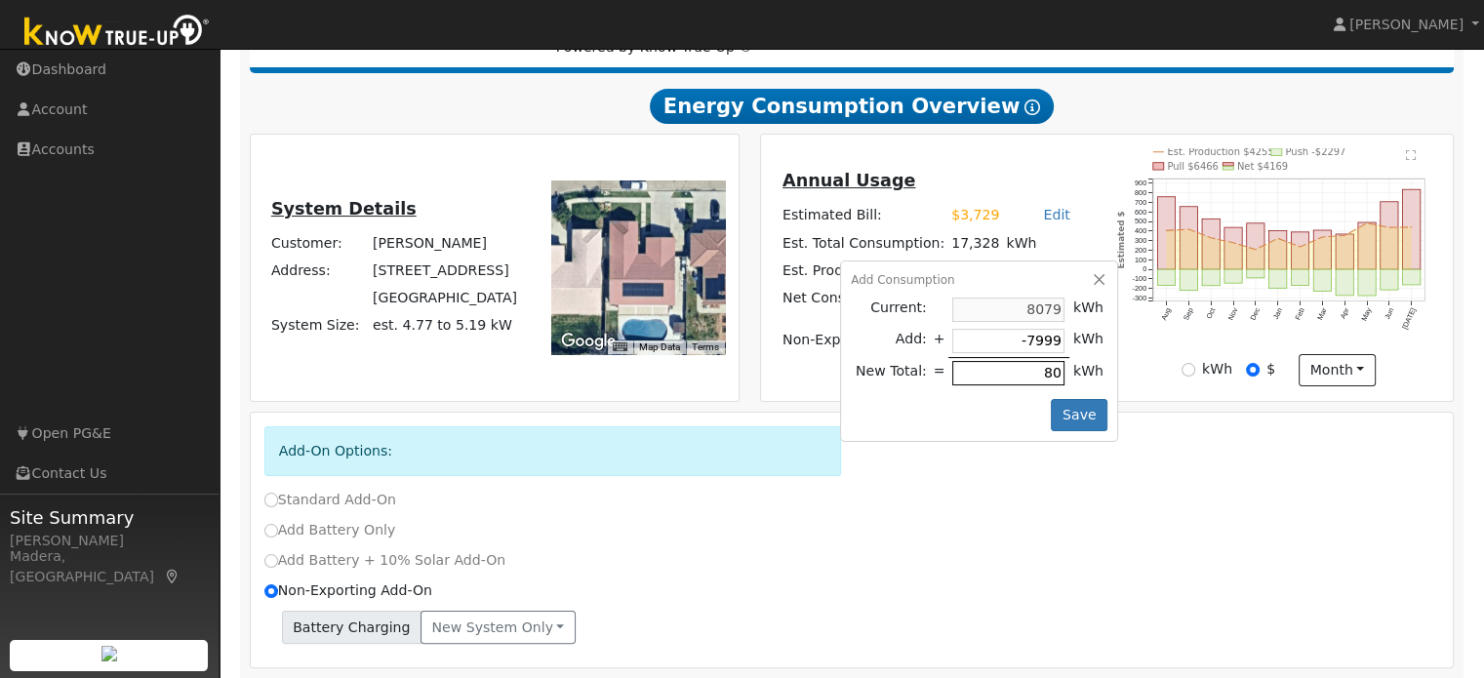
type input "-8071"
type input "8"
type input "-8079"
type input "-8071"
type input "8"
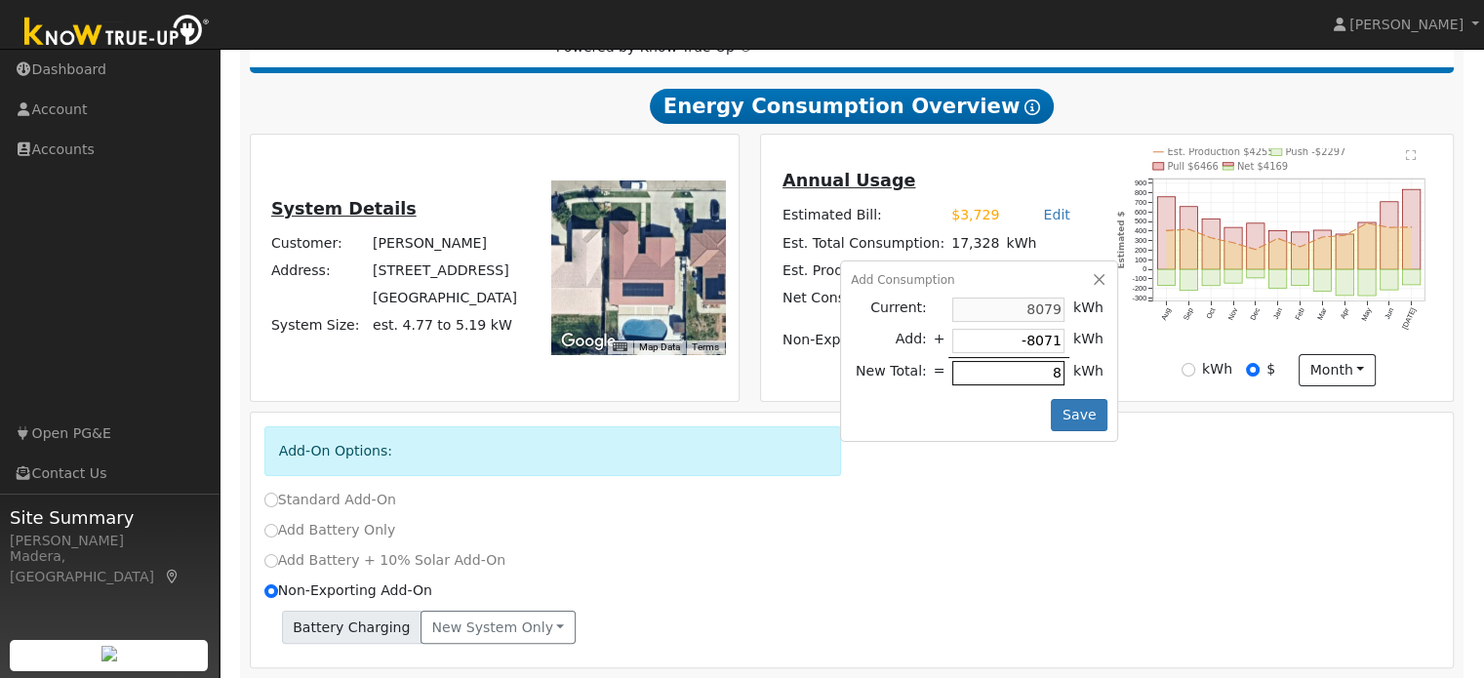
type input "-7997"
type input "82"
type input "-7254"
type input "825"
type input "172"
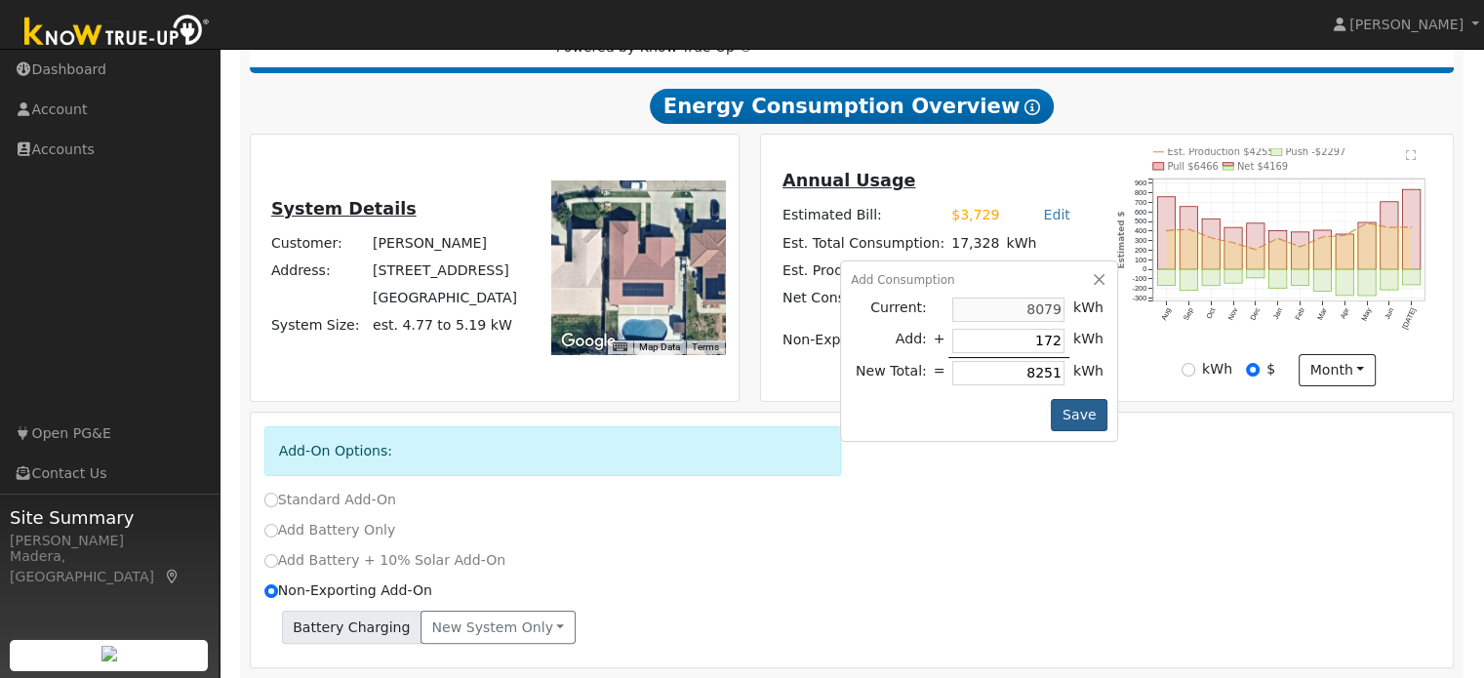
type input "8251"
click at [1088, 412] on button "Save" at bounding box center [1079, 415] width 57 height 33
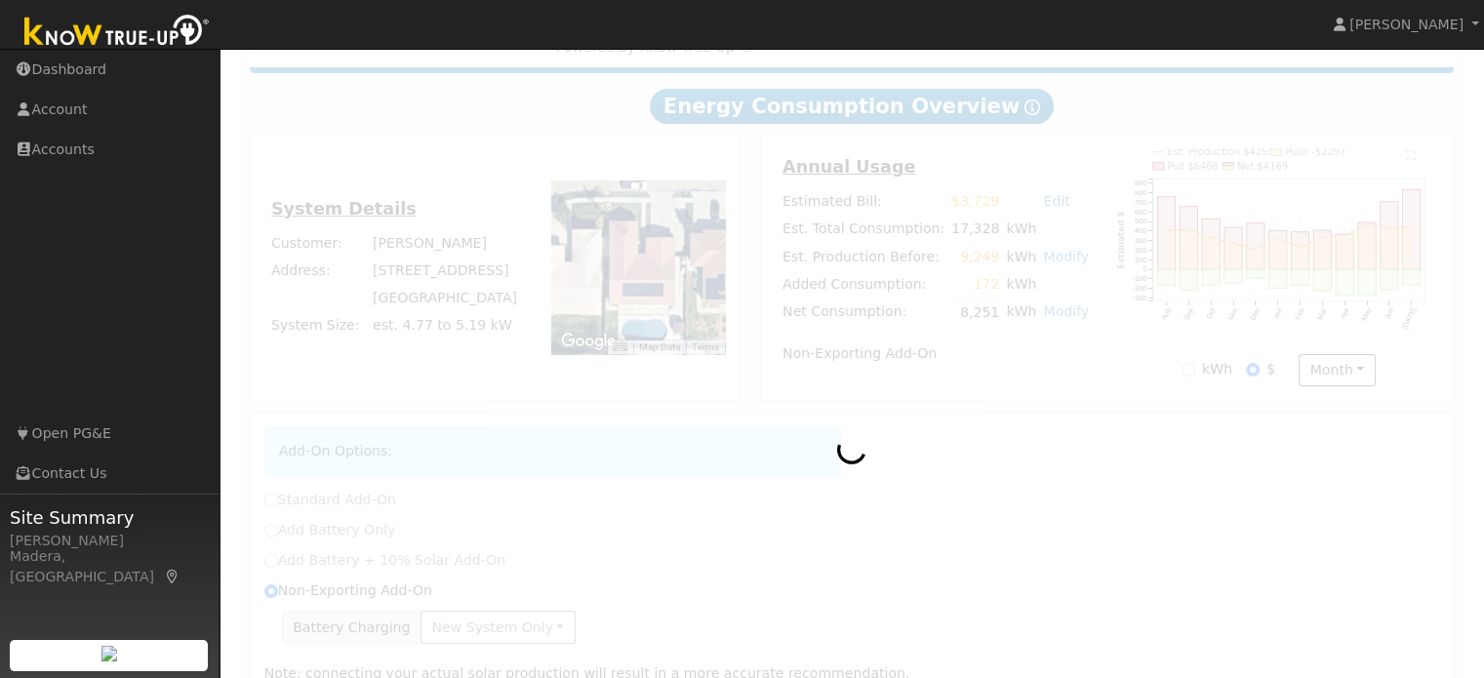
radio input "true"
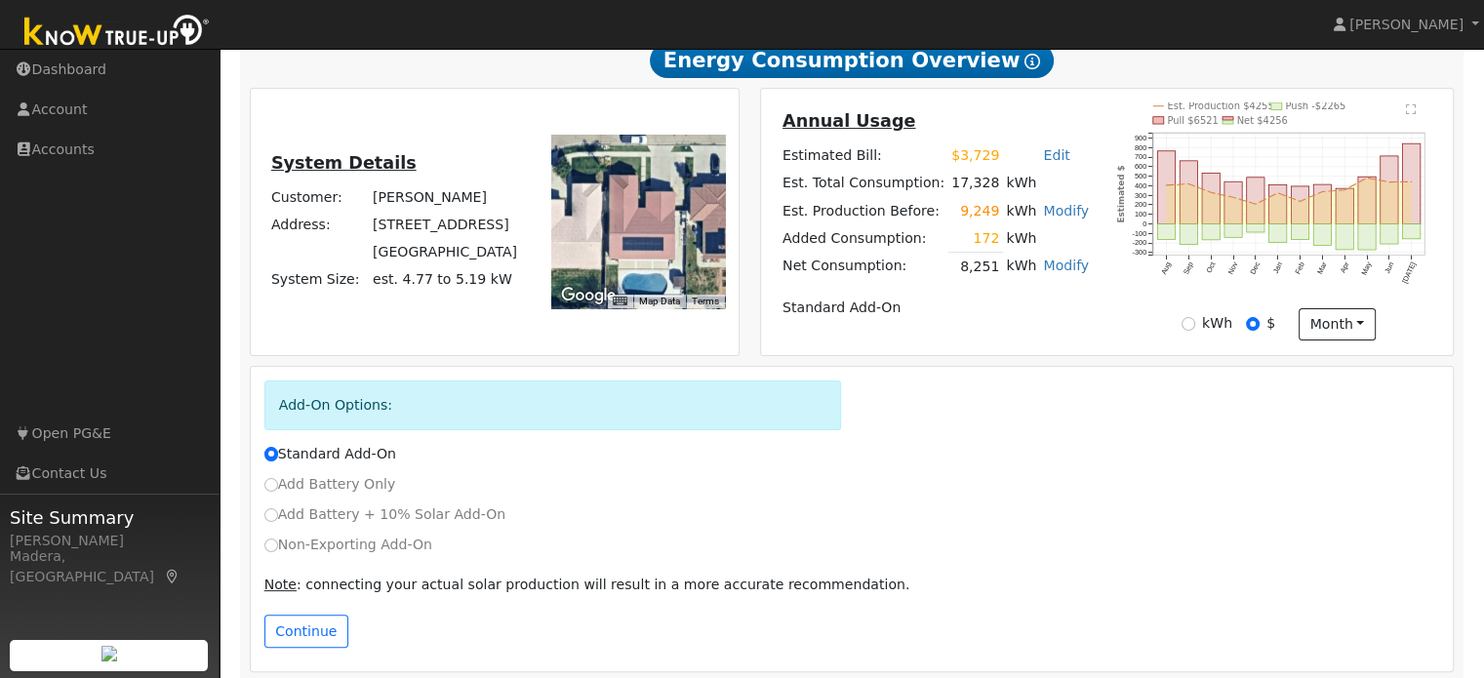
scroll to position [376, 0]
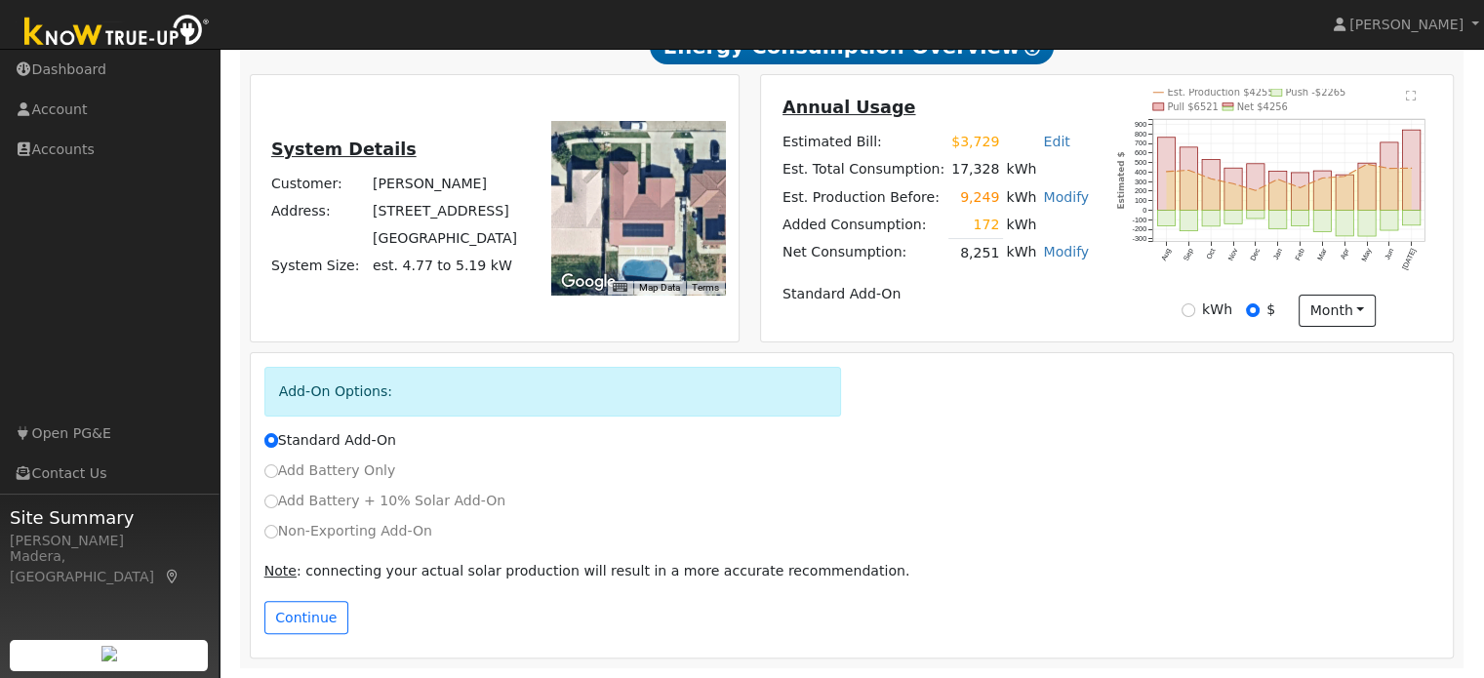
click at [278, 529] on label "Non-Exporting Add-On" at bounding box center [348, 531] width 168 height 20
click at [278, 529] on input "Non-Exporting Add-On" at bounding box center [271, 532] width 14 height 14
radio input "true"
radio input "false"
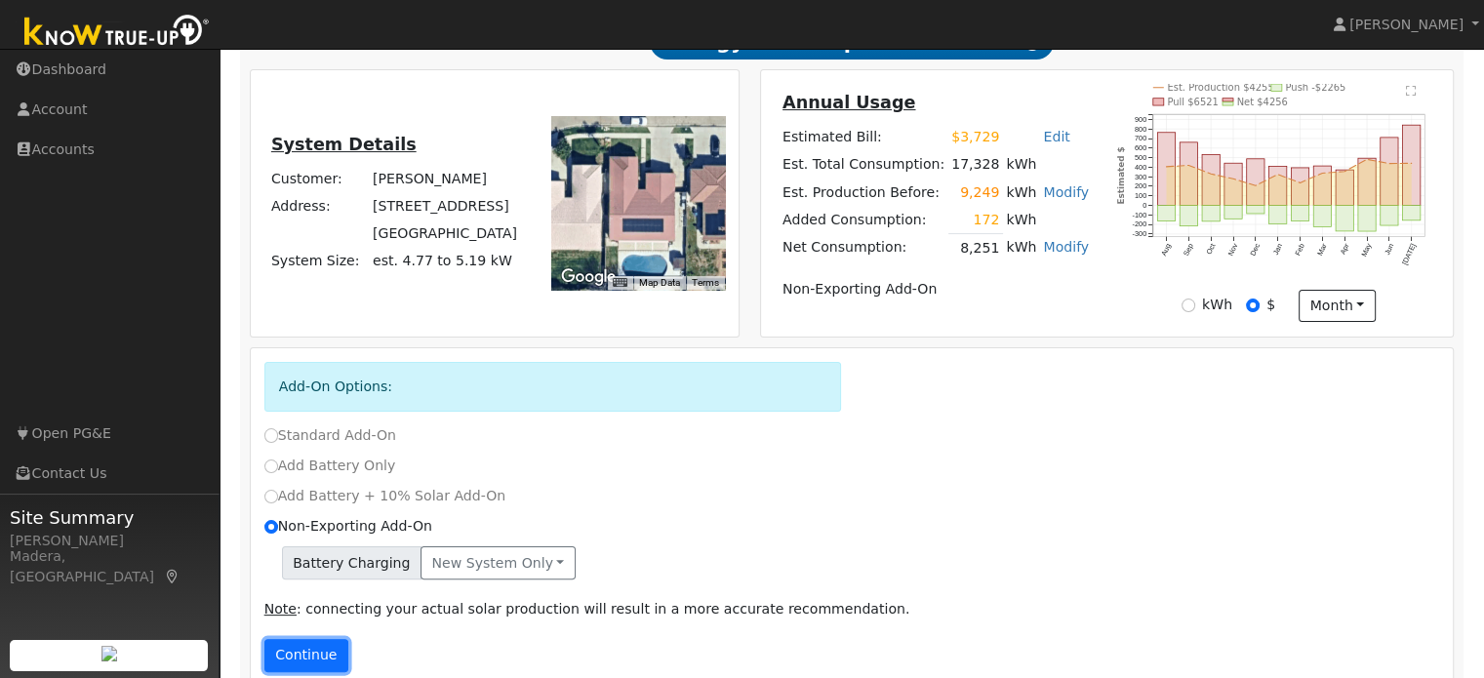
click at [325, 649] on button "Continue" at bounding box center [306, 655] width 84 height 33
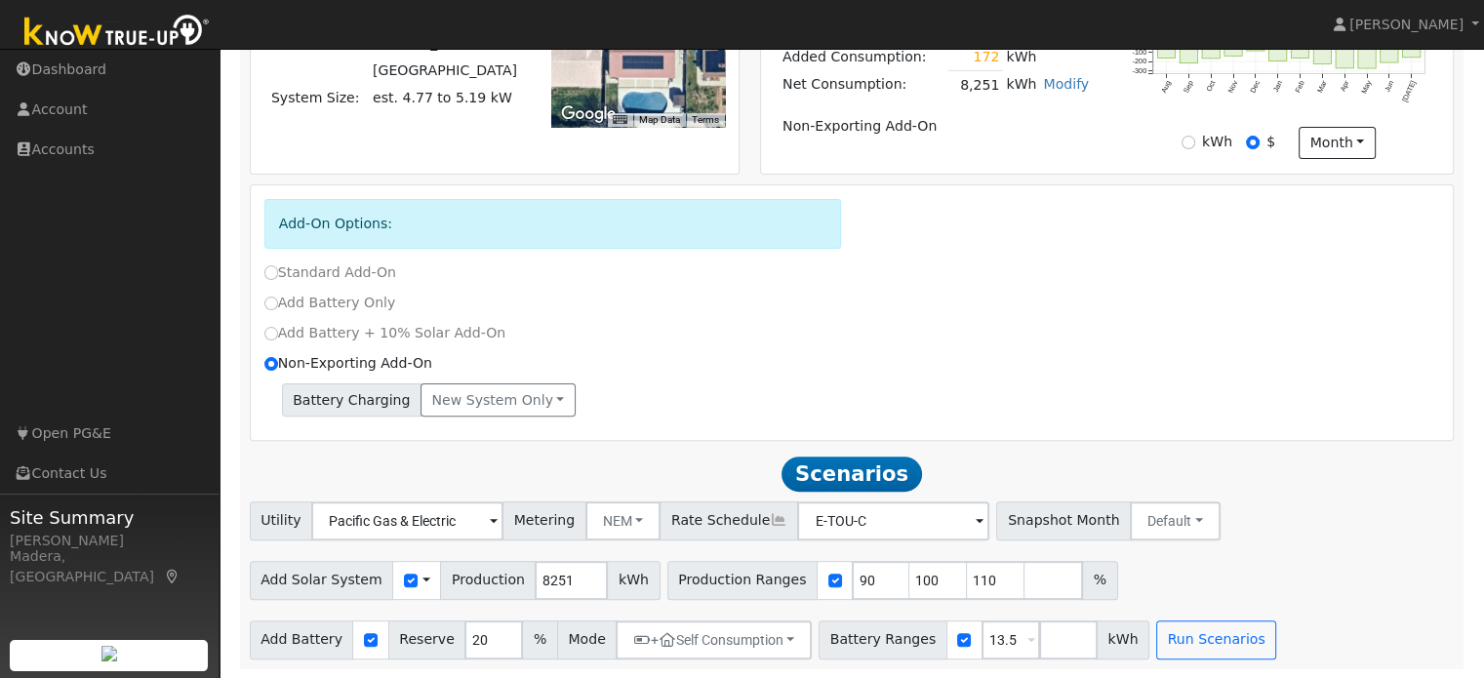
scroll to position [546, 0]
click at [852, 585] on input "90" at bounding box center [881, 579] width 59 height 39
type input "100"
type input "110"
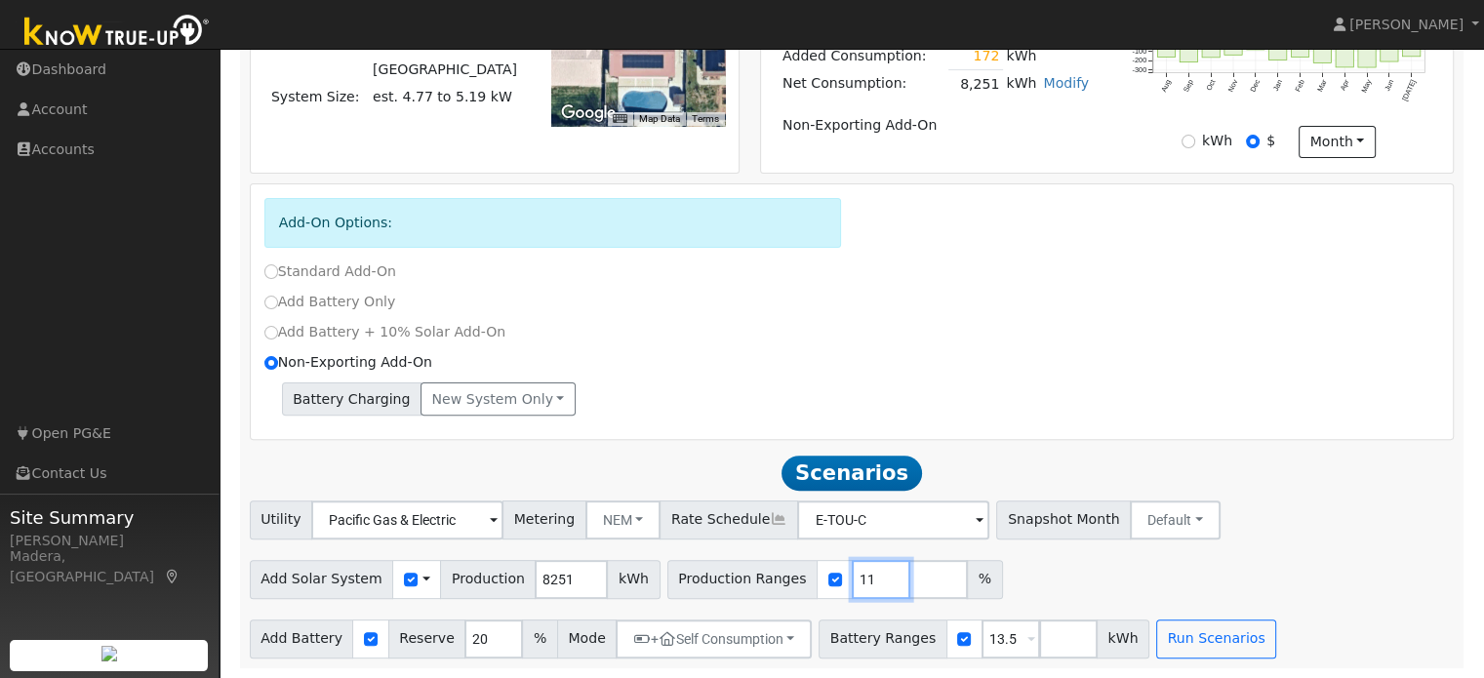
type input "1"
type input "124"
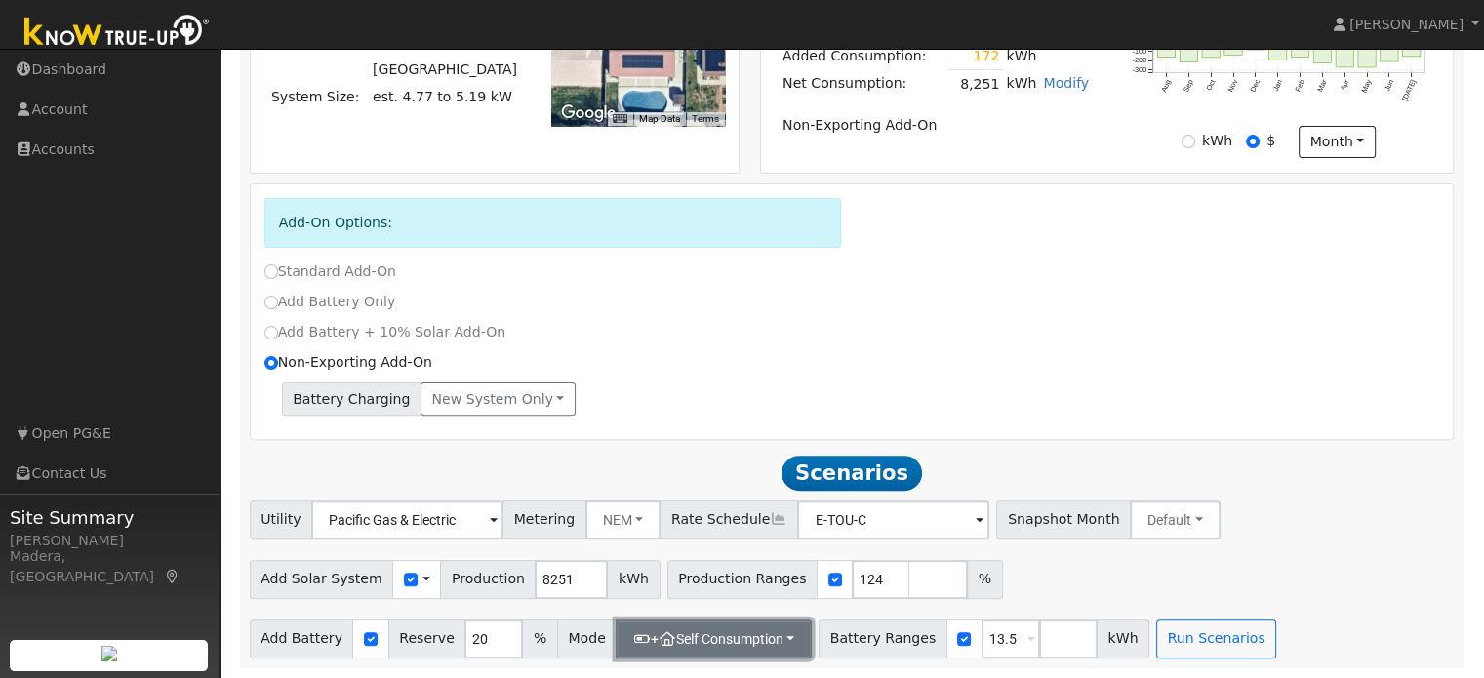
click at [746, 651] on button "+ Self Consumption" at bounding box center [714, 639] width 196 height 39
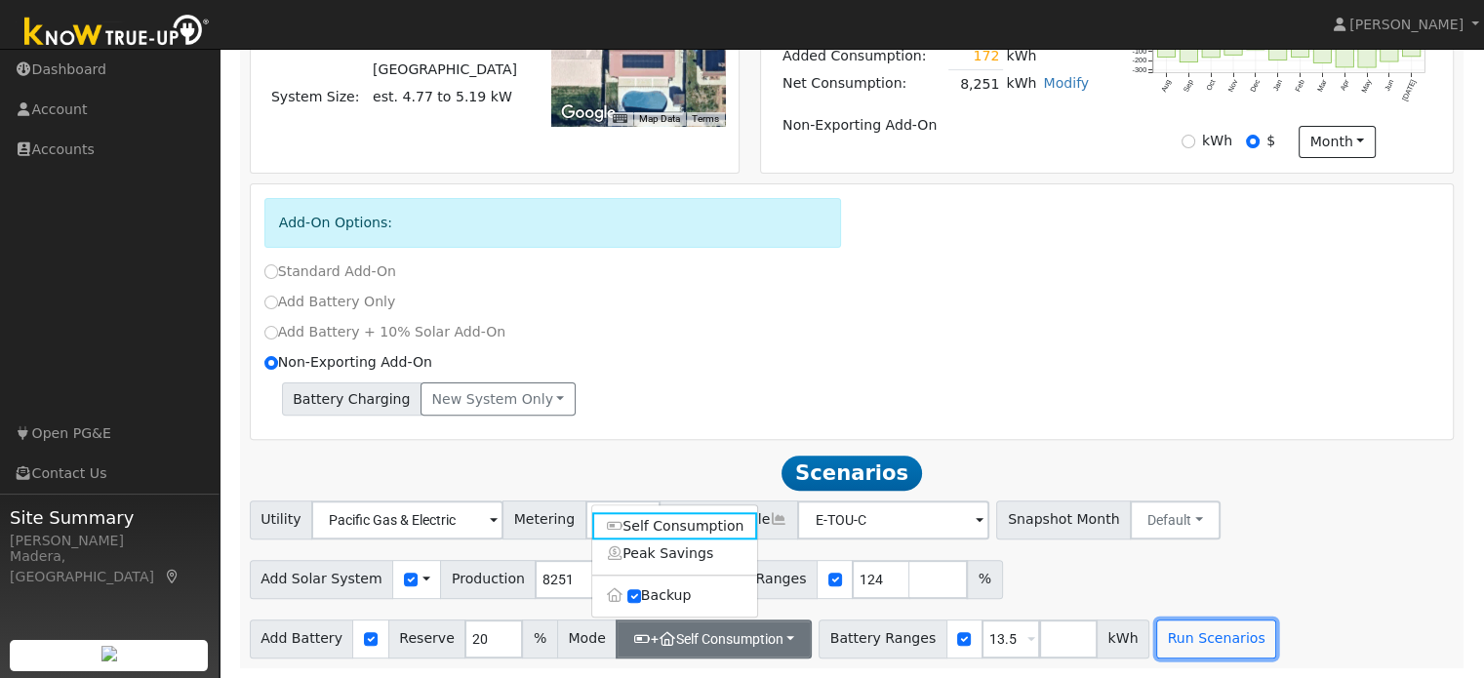
drag, startPoint x: 1157, startPoint y: 634, endPoint x: 1044, endPoint y: 562, distance: 134.3
click at [1044, 562] on div "Utility Pacific Gas & Electric Metering NEM NEM NBT Rate Schedule E-TOU-C - Non…" at bounding box center [852, 580] width 1226 height 158
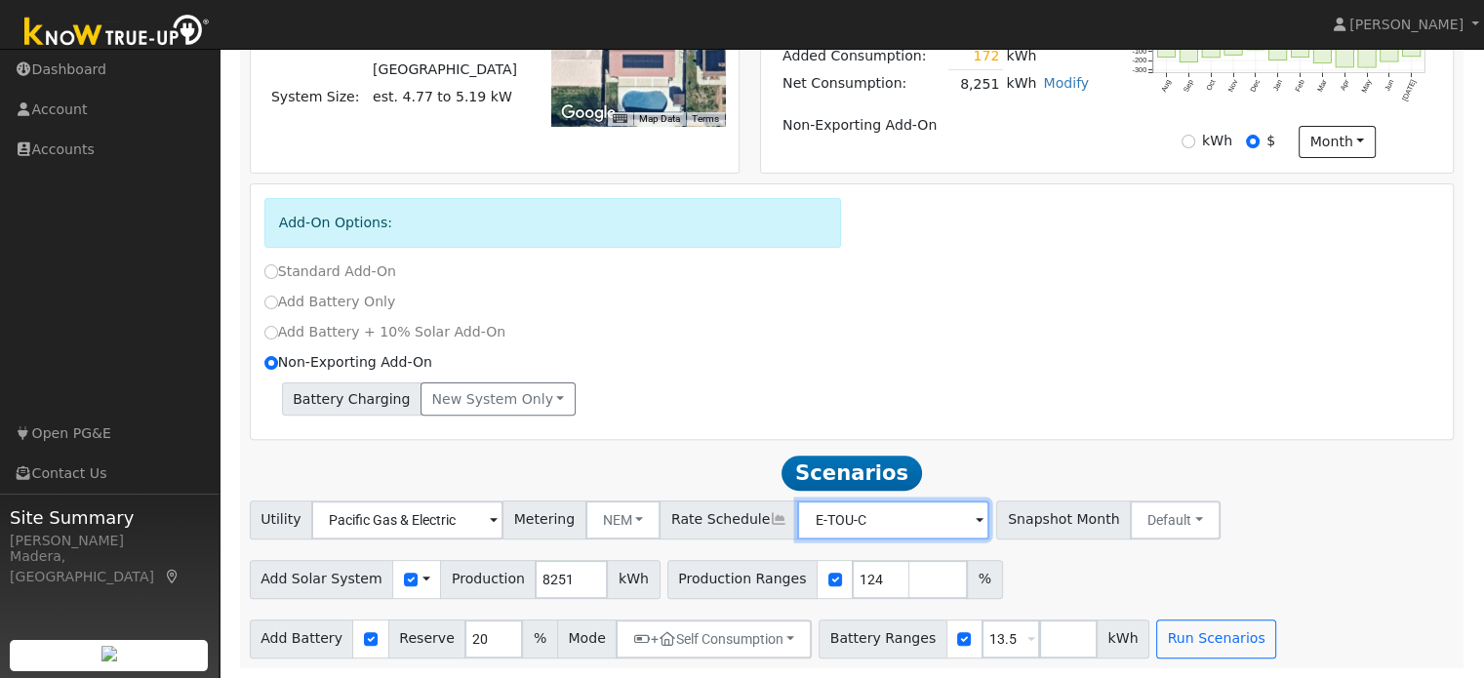
click at [504, 517] on input "E-TOU-C" at bounding box center [407, 520] width 192 height 39
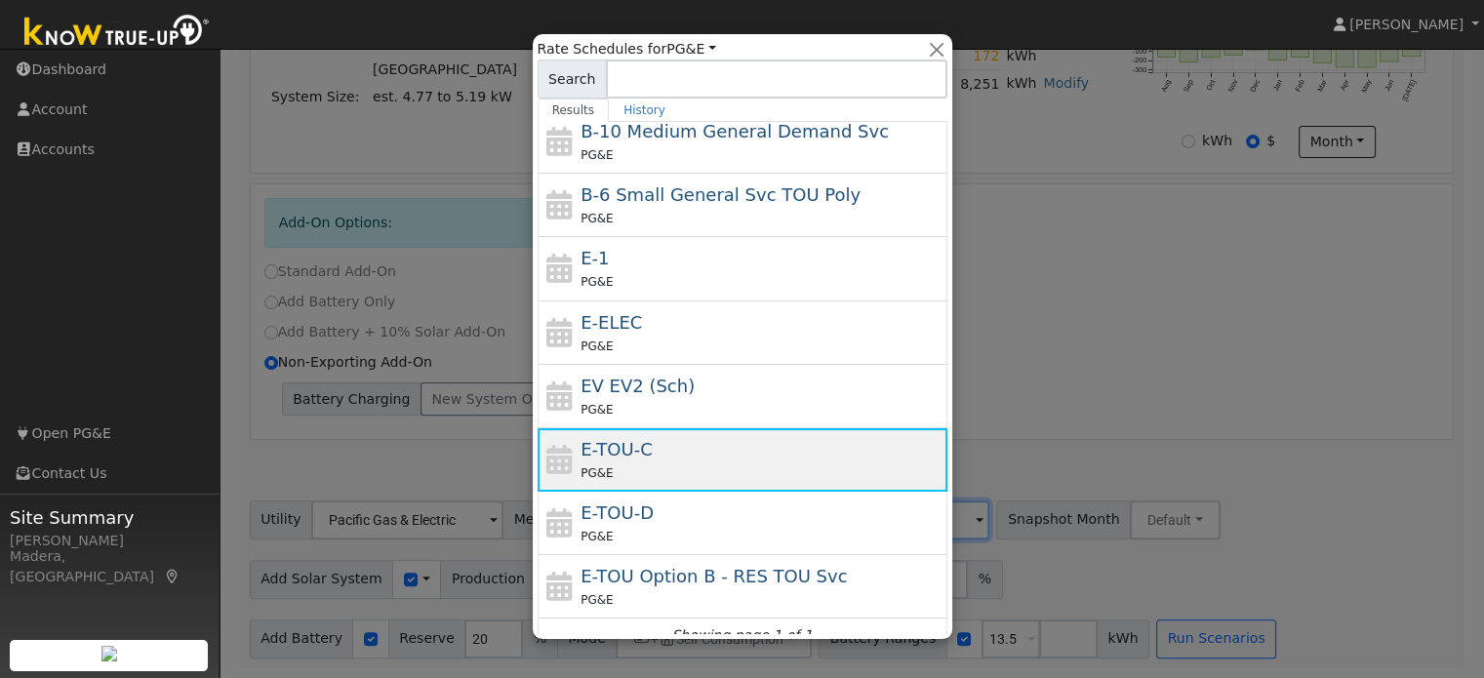
scroll to position [191, 0]
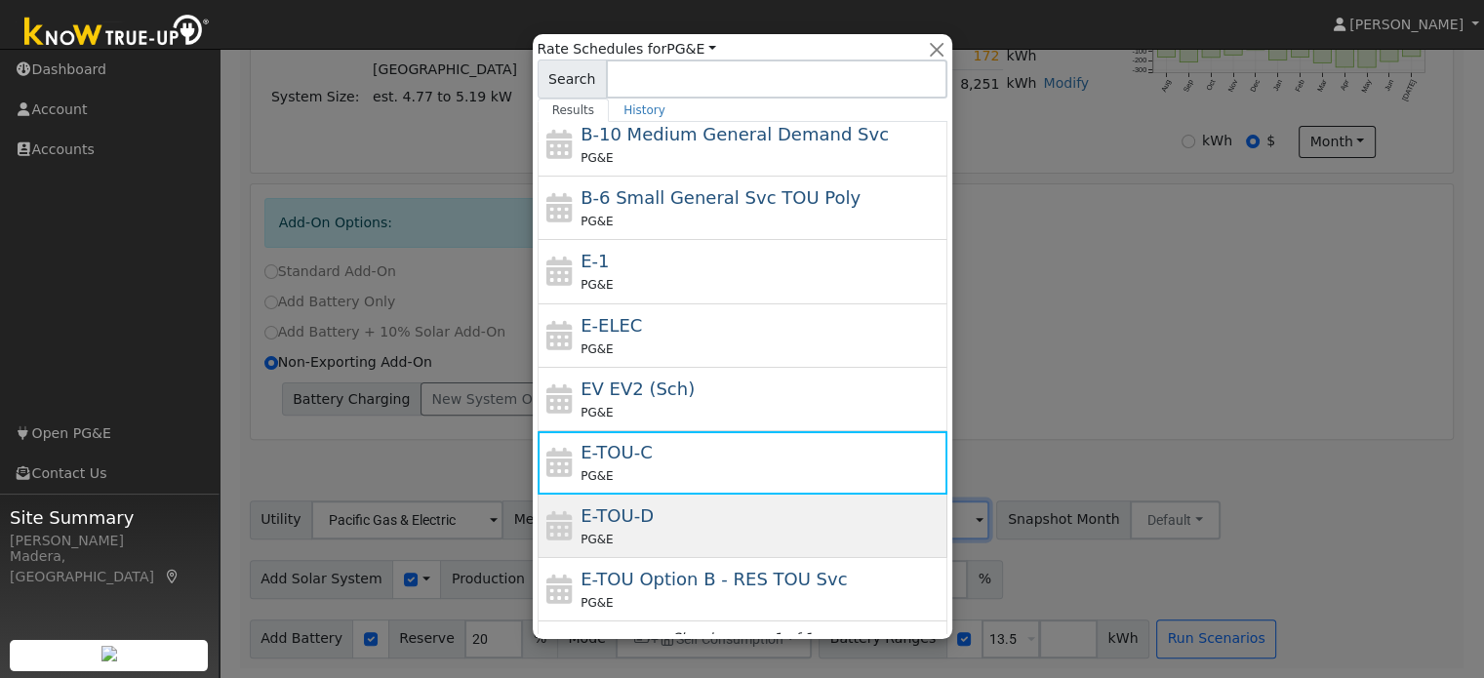
click at [748, 518] on div "E-TOU-D PG&E" at bounding box center [762, 526] width 362 height 47
type input "E-TOU-D"
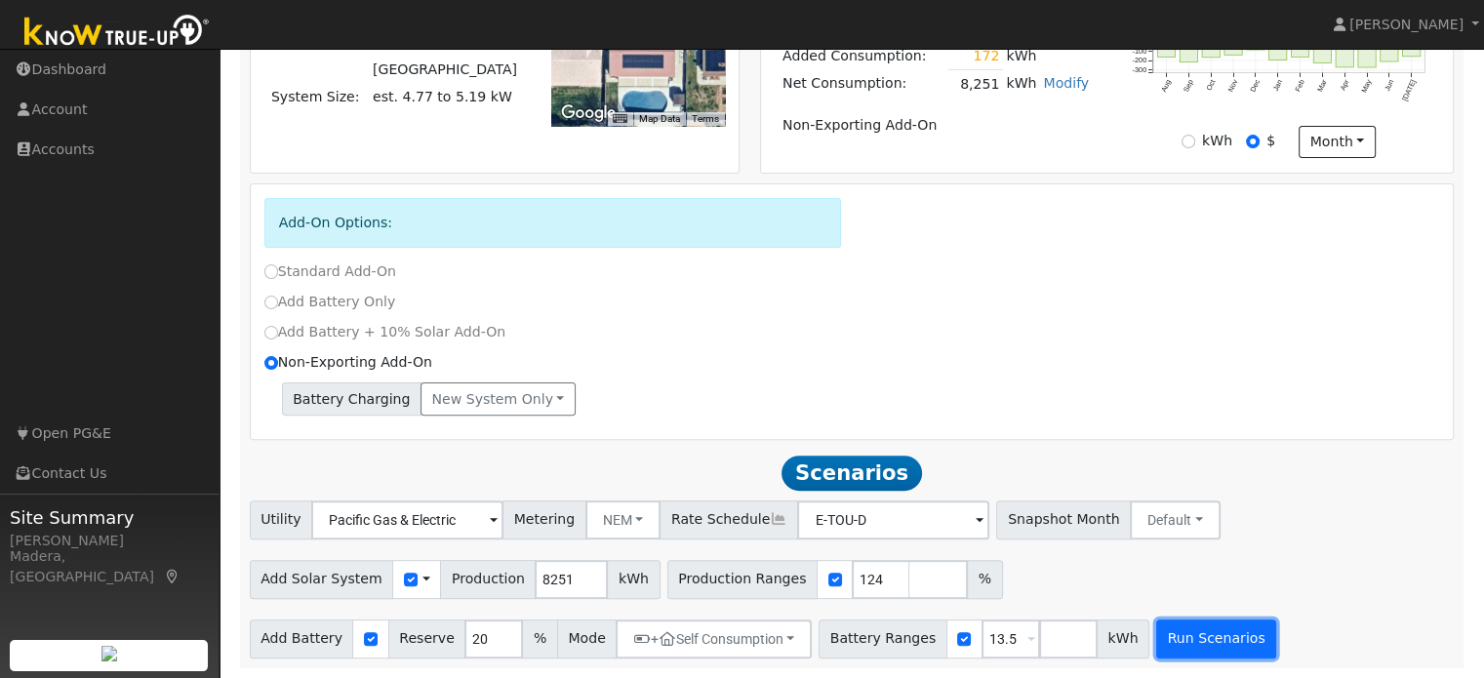
click at [1160, 631] on button "Run Scenarios" at bounding box center [1216, 639] width 120 height 39
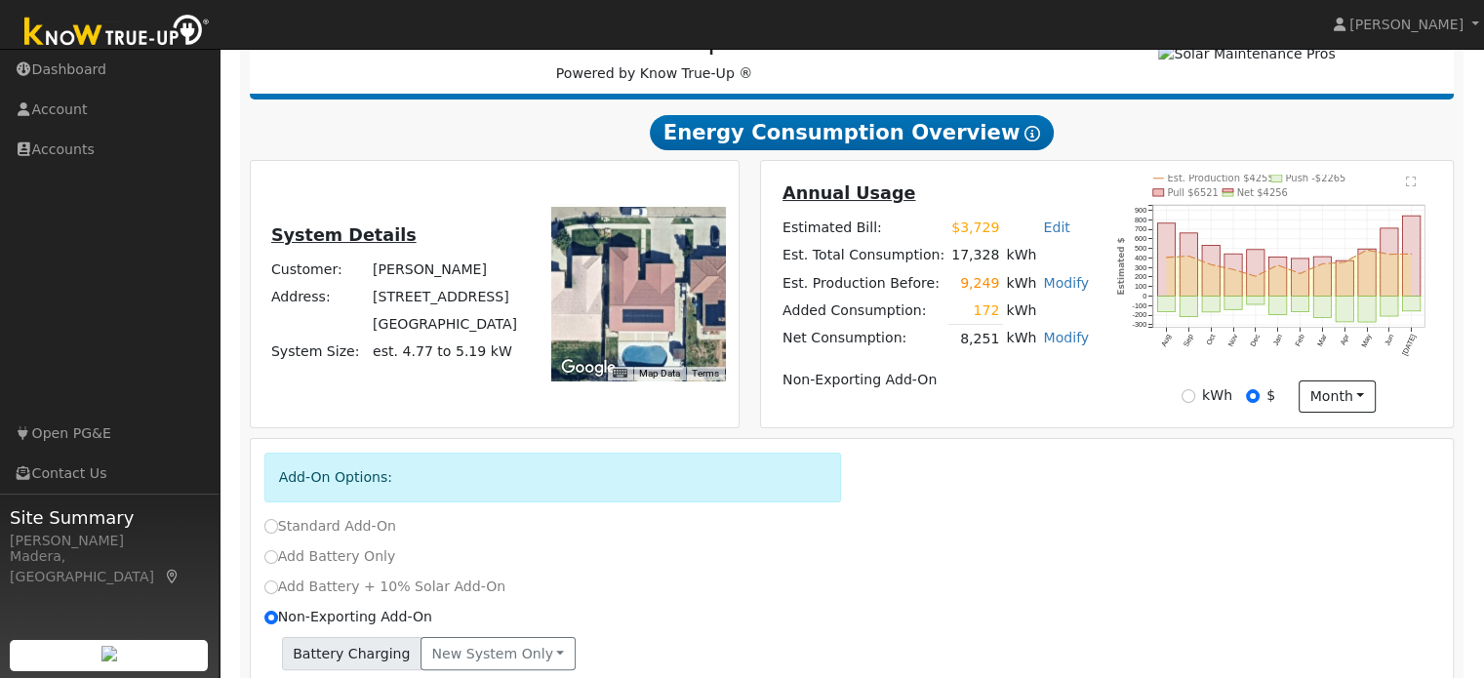
scroll to position [281, 0]
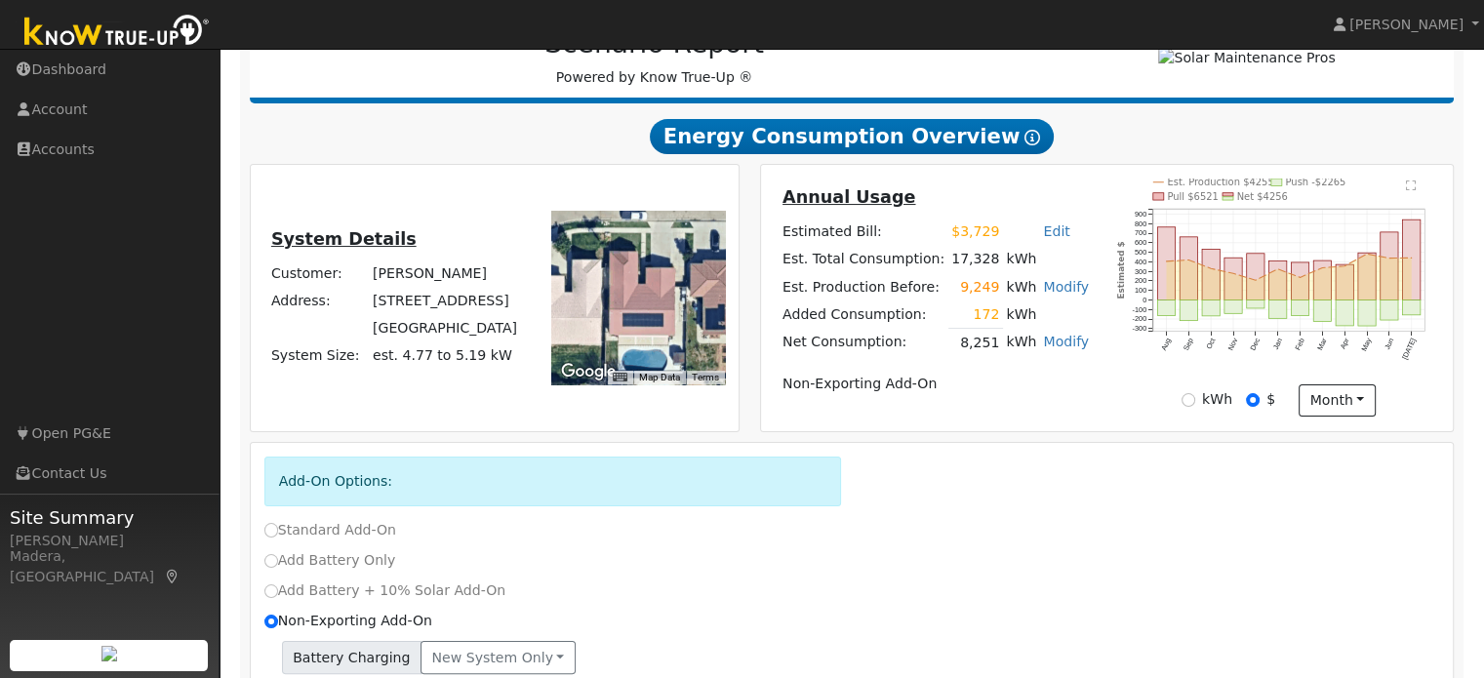
click at [1045, 293] on link "Modify" at bounding box center [1066, 287] width 46 height 16
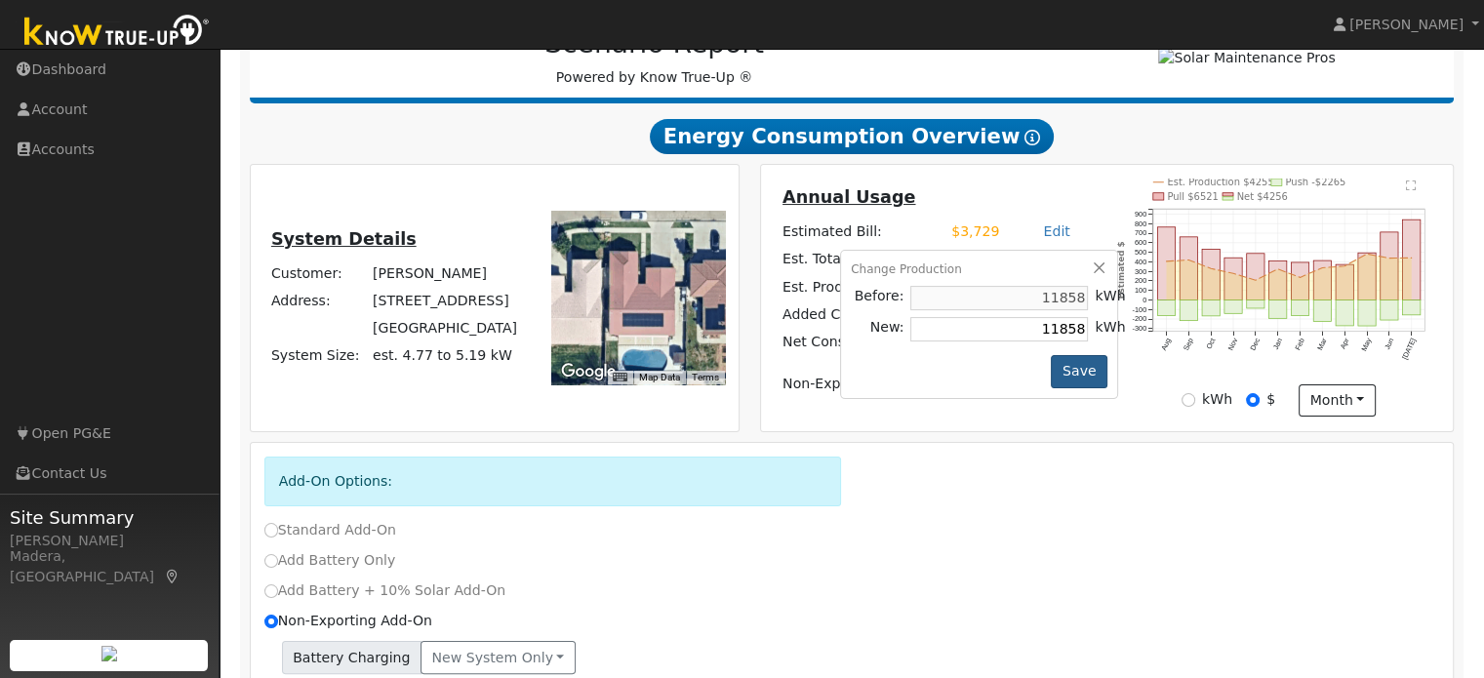
type input "11858"
click at [1082, 375] on button "Save" at bounding box center [1079, 371] width 57 height 33
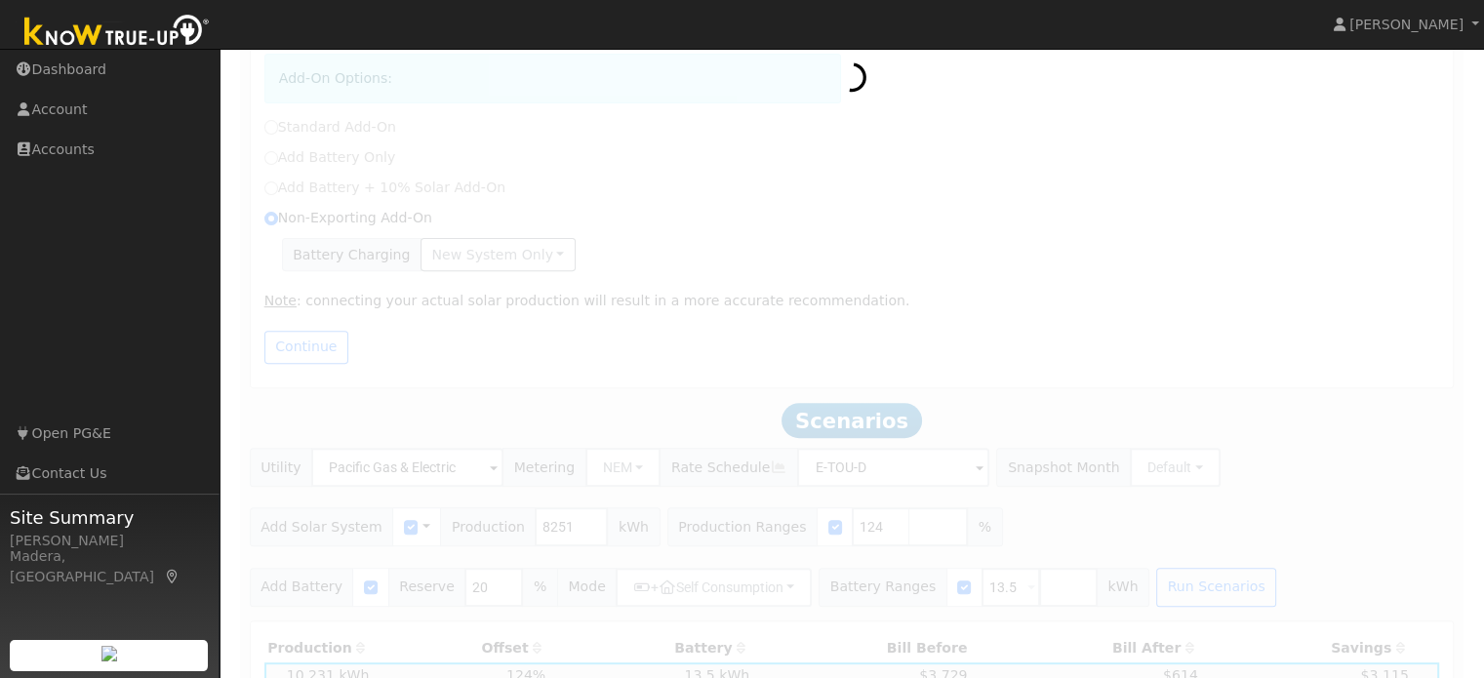
radio input "true"
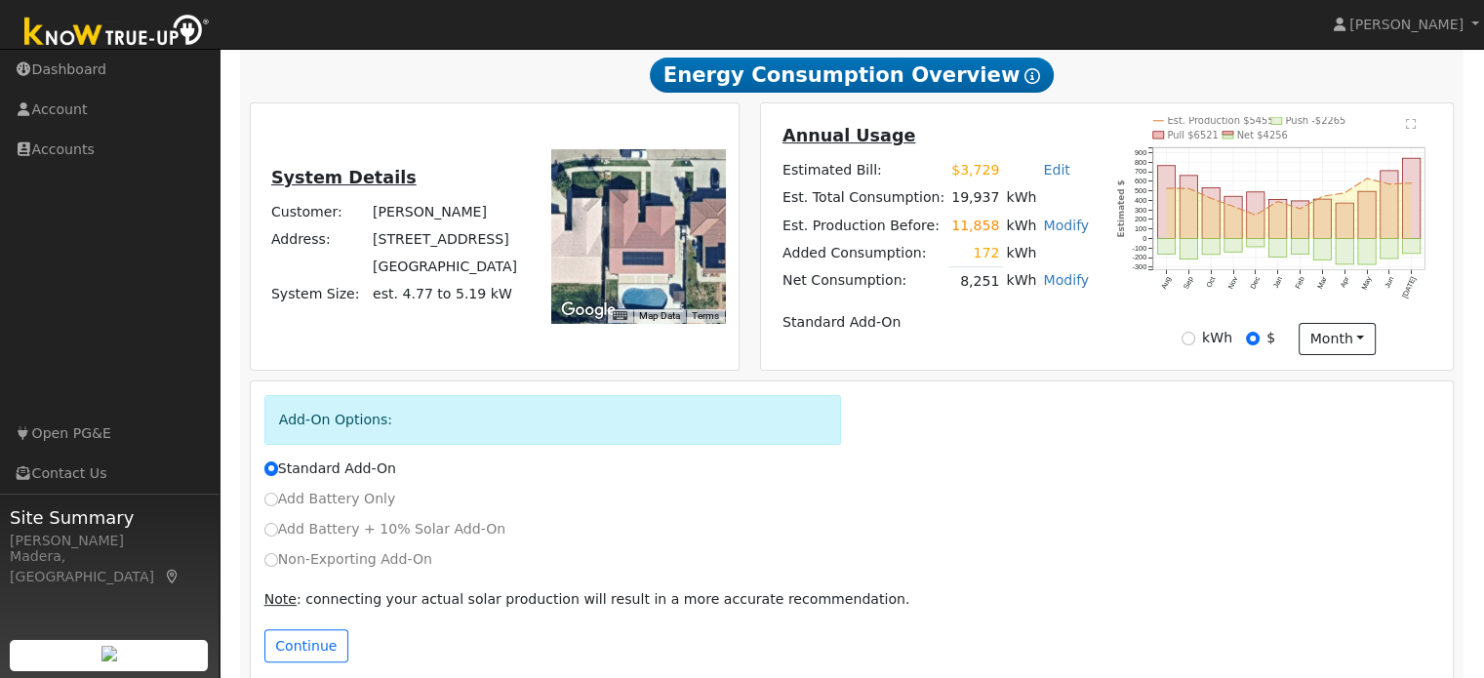
scroll to position [376, 0]
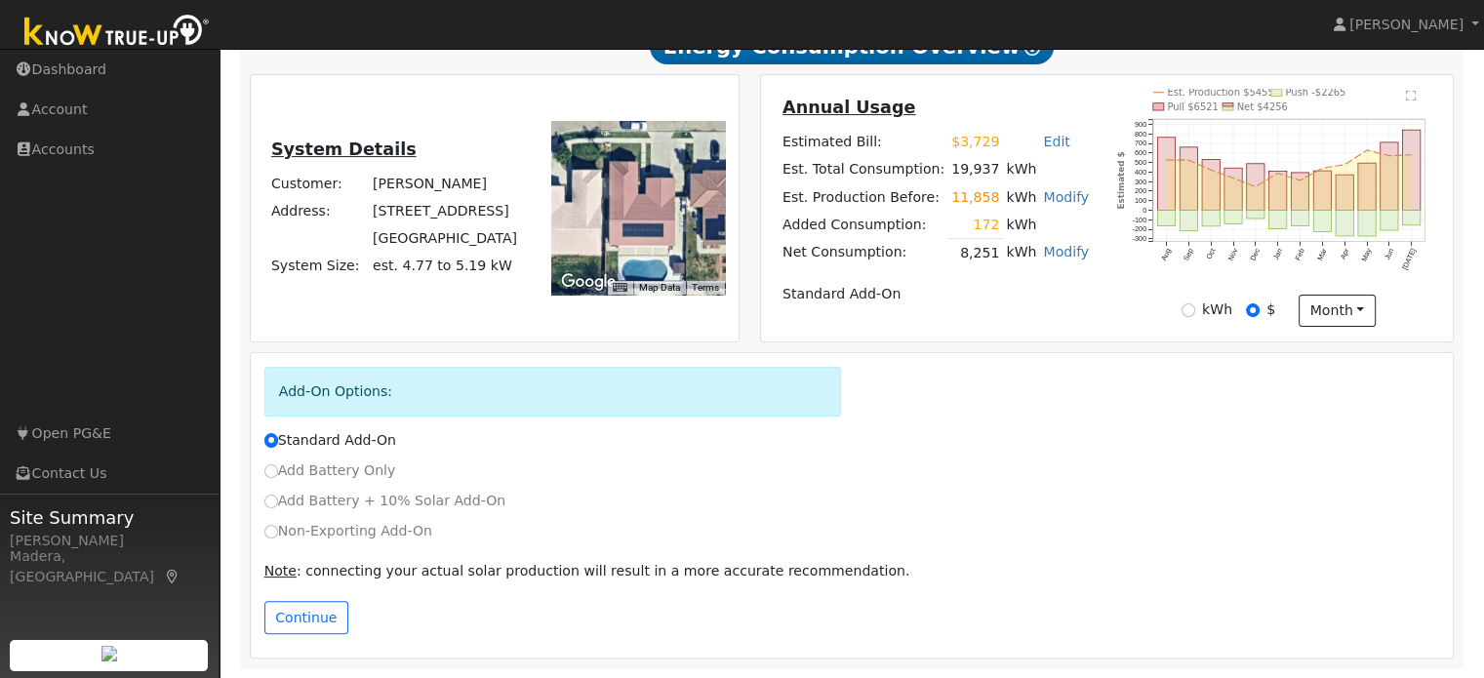
click at [279, 534] on label "Non-Exporting Add-On" at bounding box center [348, 531] width 168 height 20
click at [278, 534] on input "Non-Exporting Add-On" at bounding box center [271, 532] width 14 height 14
radio input "true"
radio input "false"
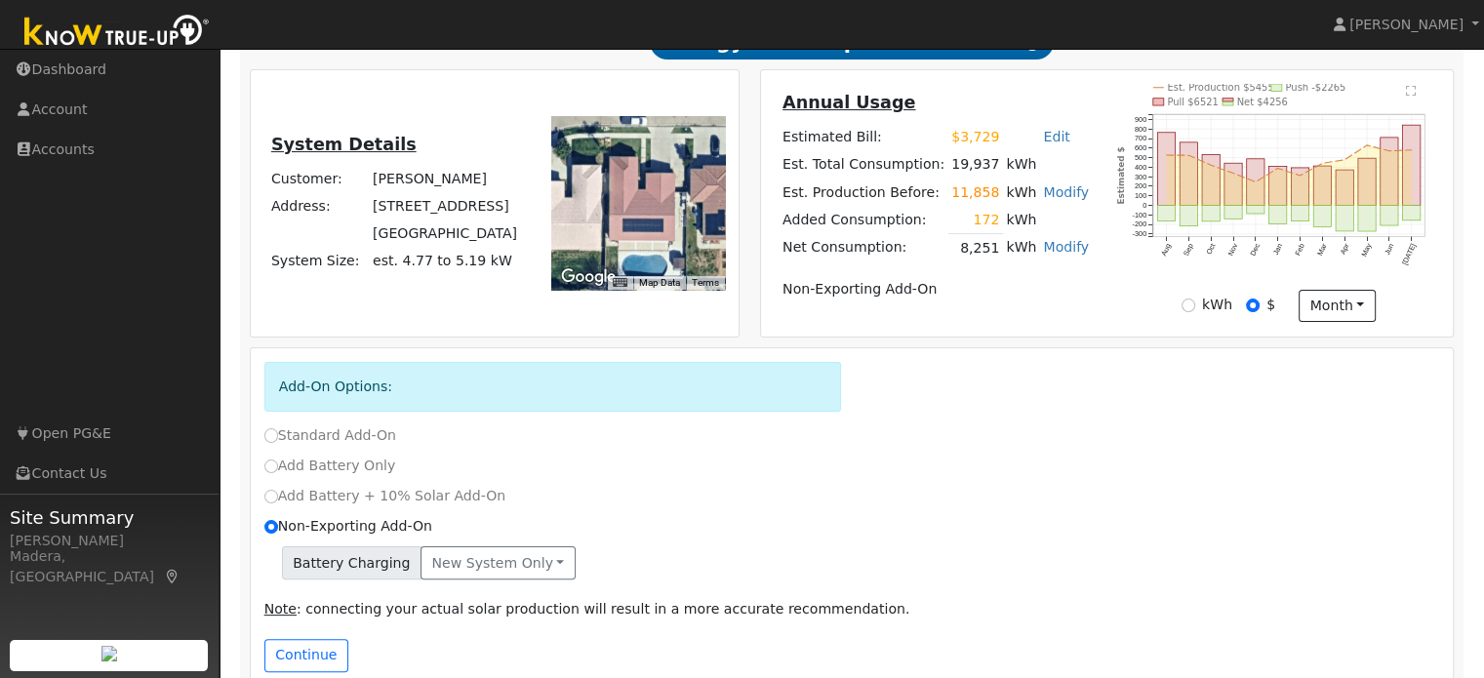
click at [302, 639] on div "Note : connecting your actual solar production will result in a more accurate r…" at bounding box center [852, 614] width 1196 height 50
click at [312, 659] on button "Continue" at bounding box center [306, 655] width 84 height 33
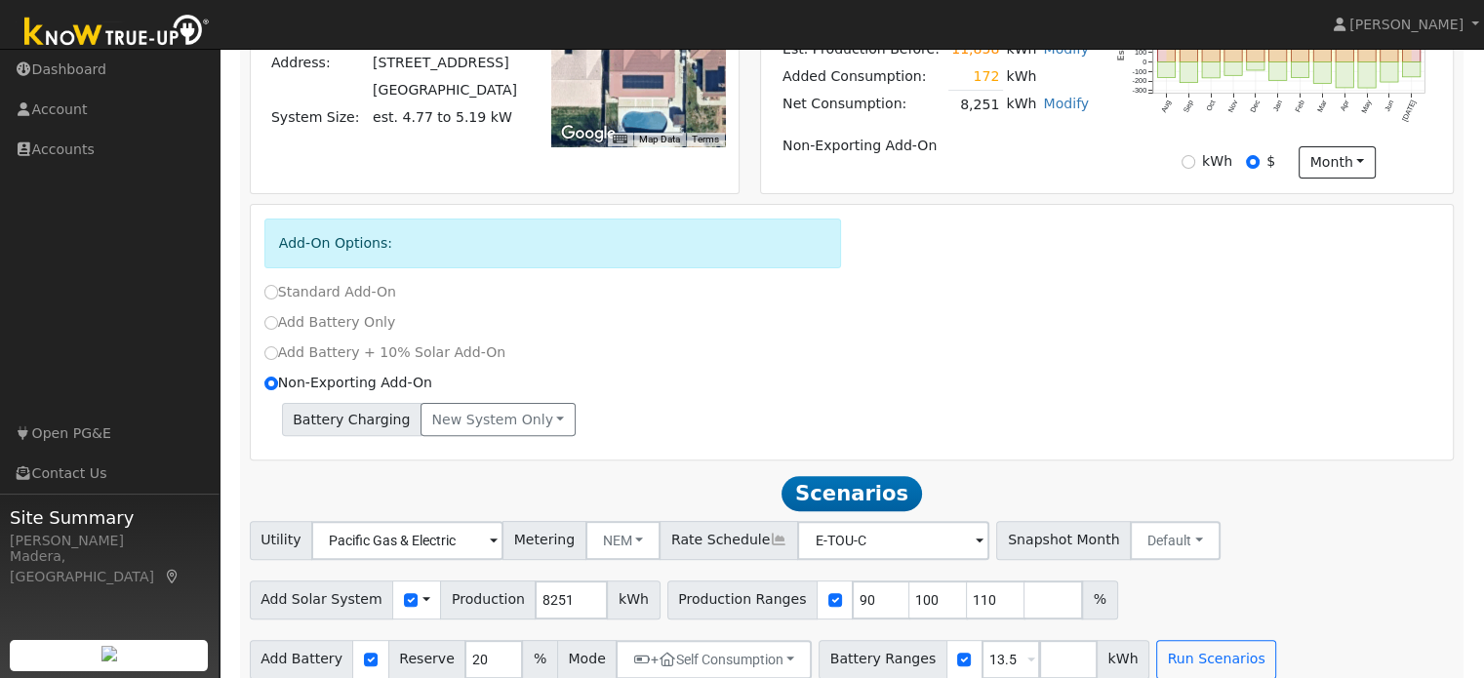
scroll to position [546, 0]
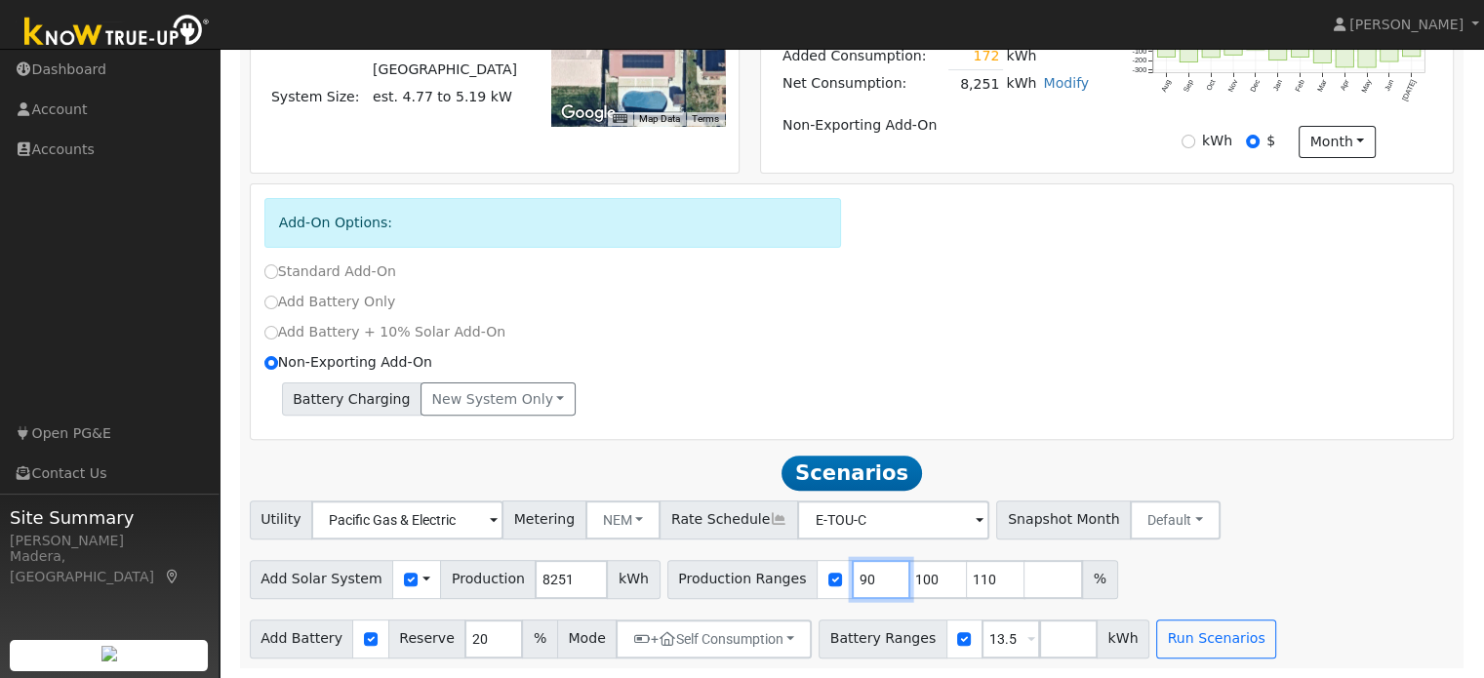
click at [852, 579] on input "90" at bounding box center [881, 579] width 59 height 39
type input "100"
type input "110"
type input "1"
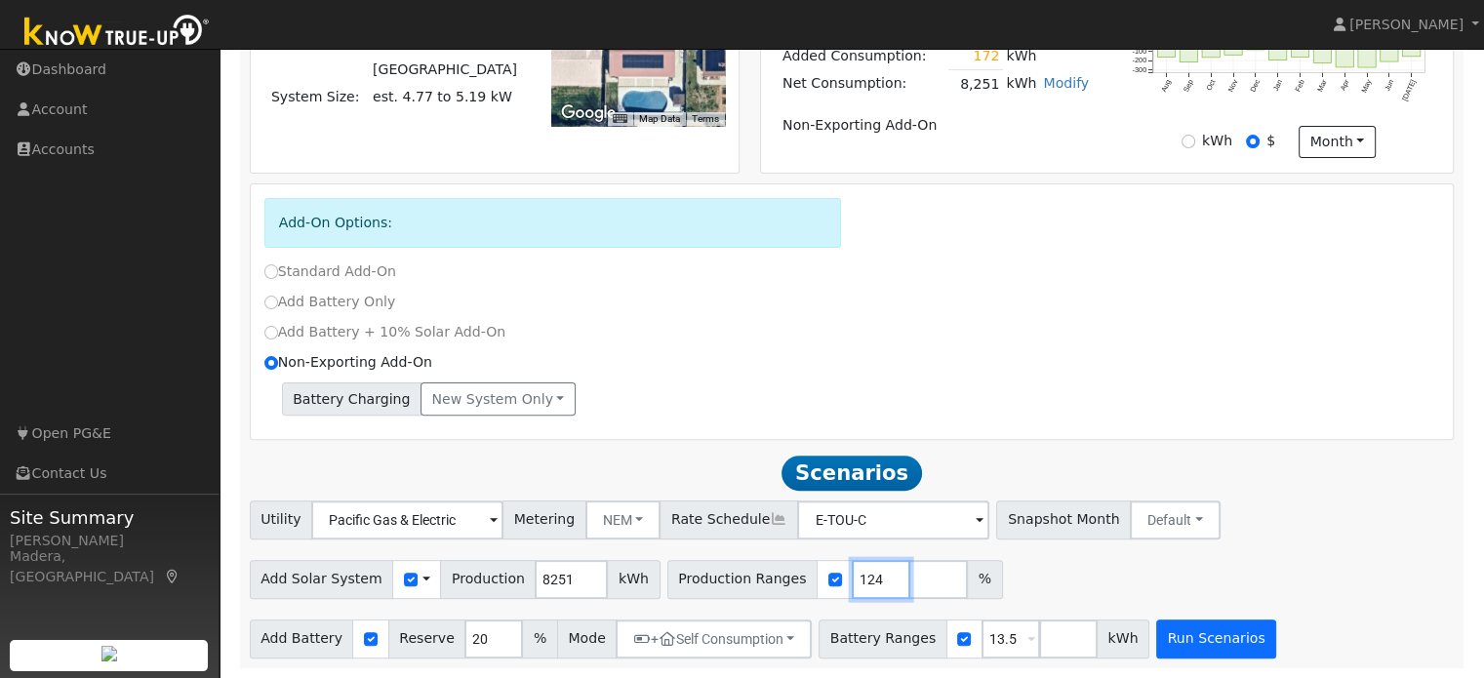
type input "124"
click at [1165, 644] on button "Run Scenarios" at bounding box center [1216, 639] width 120 height 39
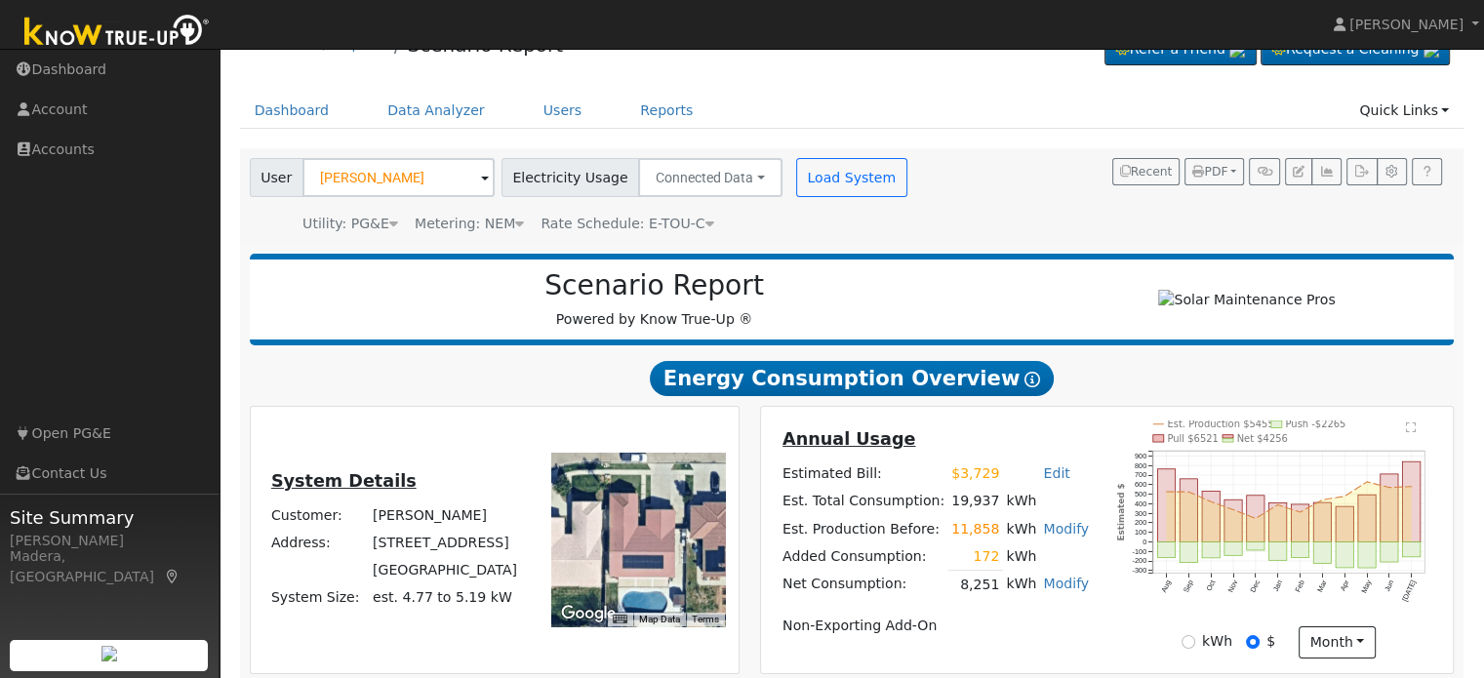
scroll to position [0, 0]
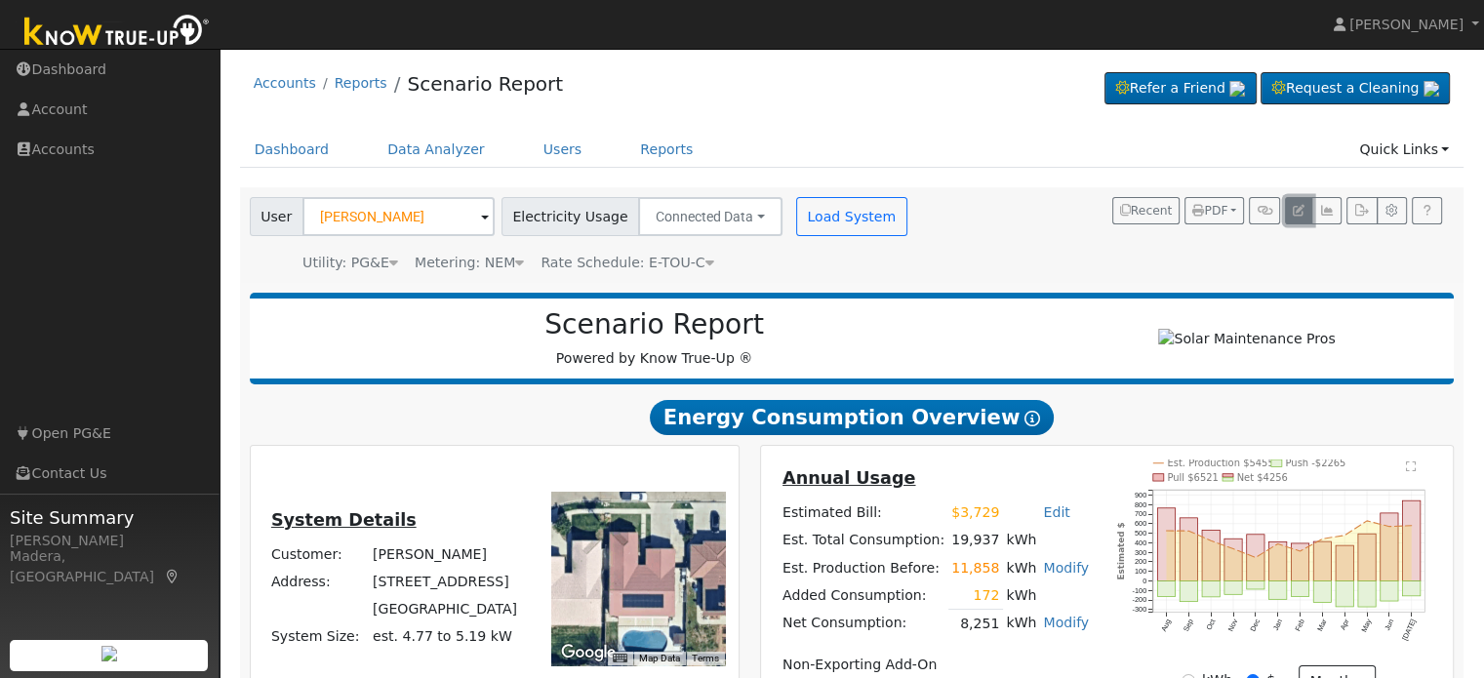
click at [1294, 206] on icon "button" at bounding box center [1299, 211] width 12 height 12
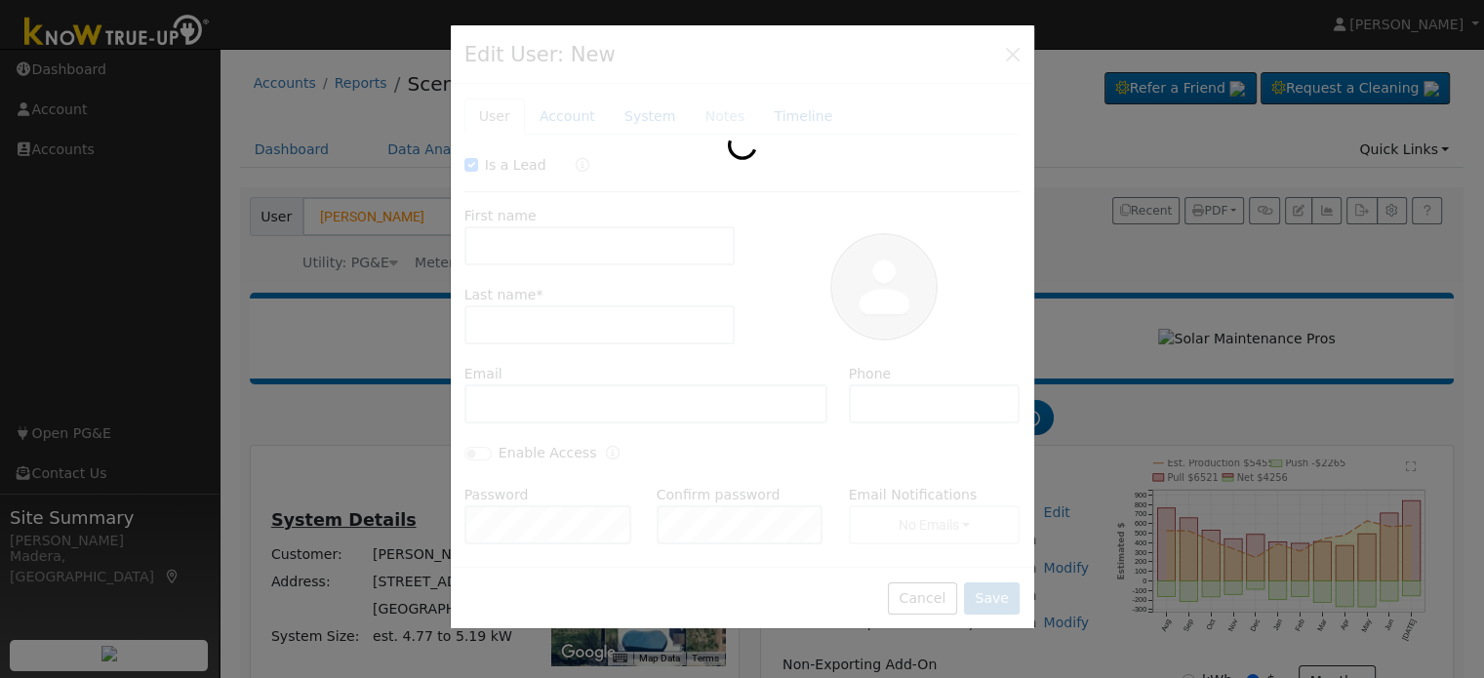
checkbox input "true"
type input "[PERSON_NAME]"
type input "Pacific Gas & Electric"
type input "PG&E"
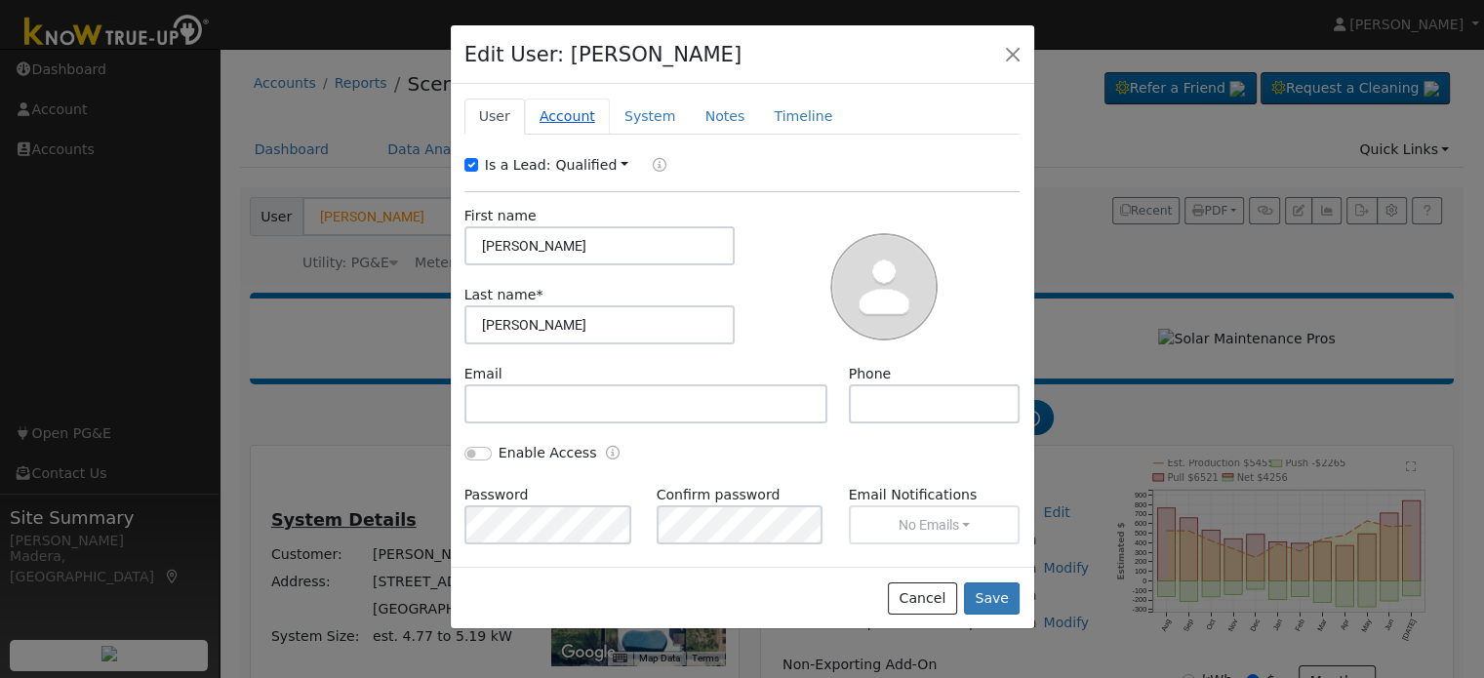
click at [570, 117] on link "Account" at bounding box center [567, 117] width 85 height 36
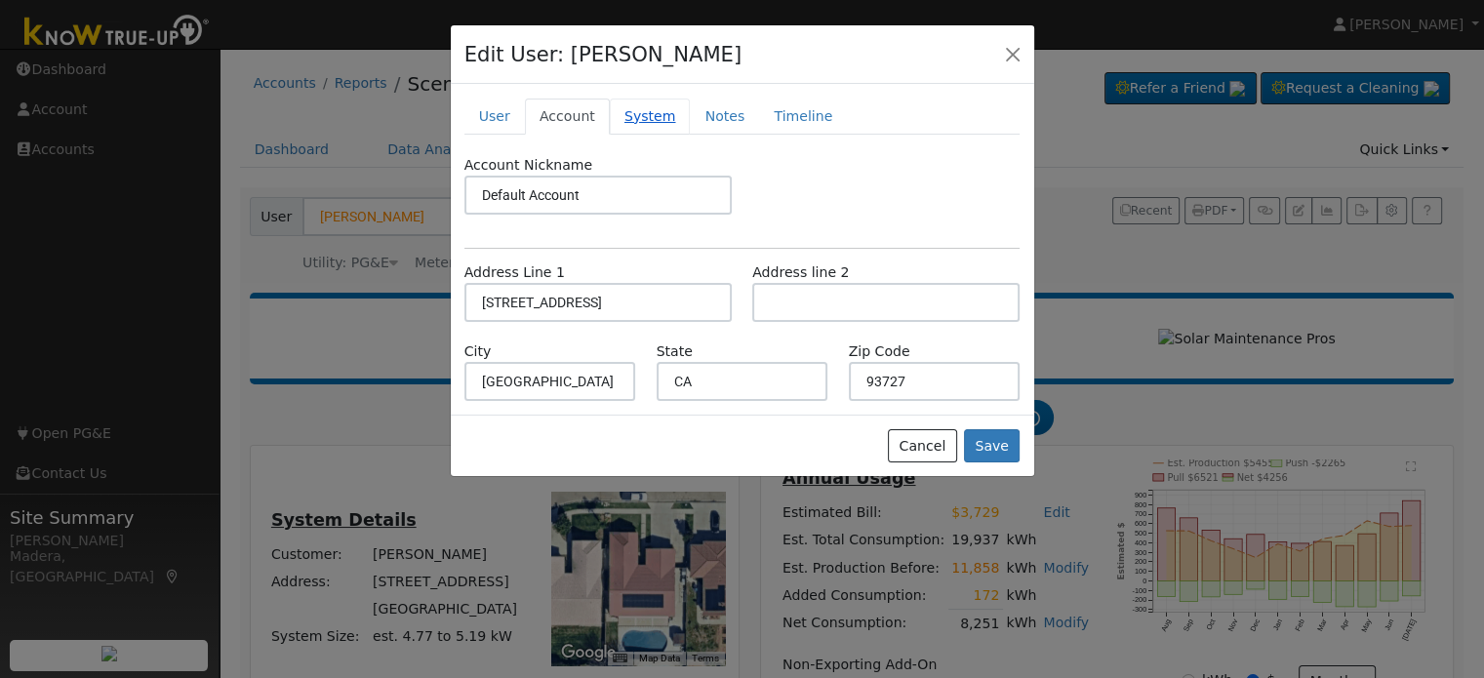
click at [624, 114] on link "System" at bounding box center [650, 117] width 81 height 36
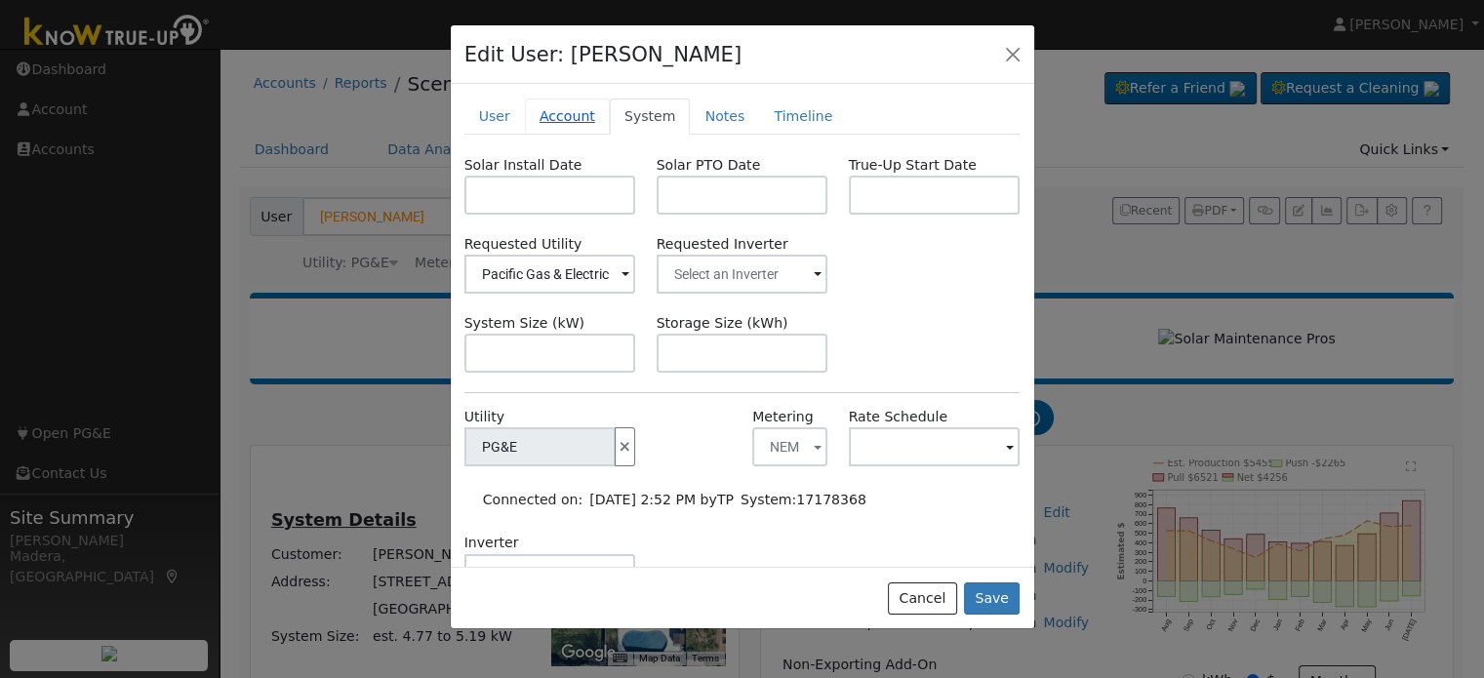
click at [549, 111] on link "Account" at bounding box center [567, 117] width 85 height 36
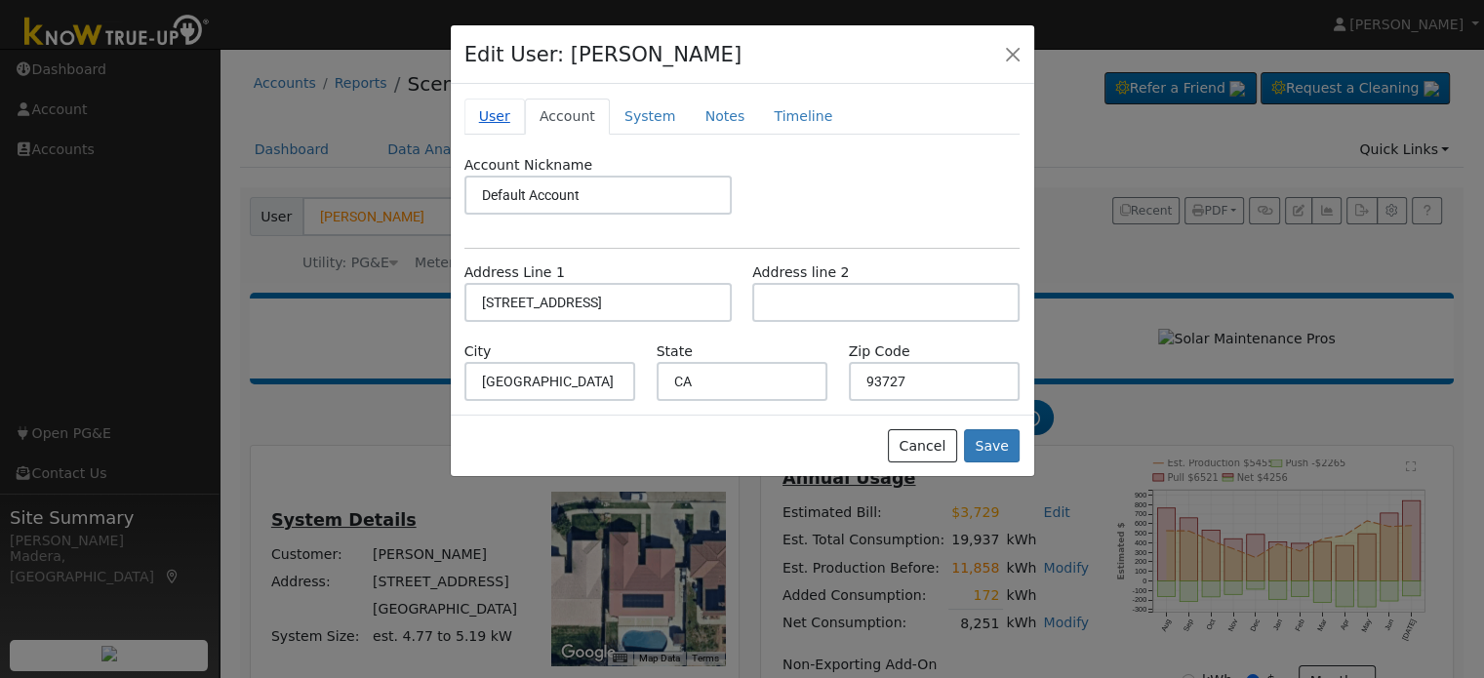
click at [491, 115] on link "User" at bounding box center [495, 117] width 61 height 36
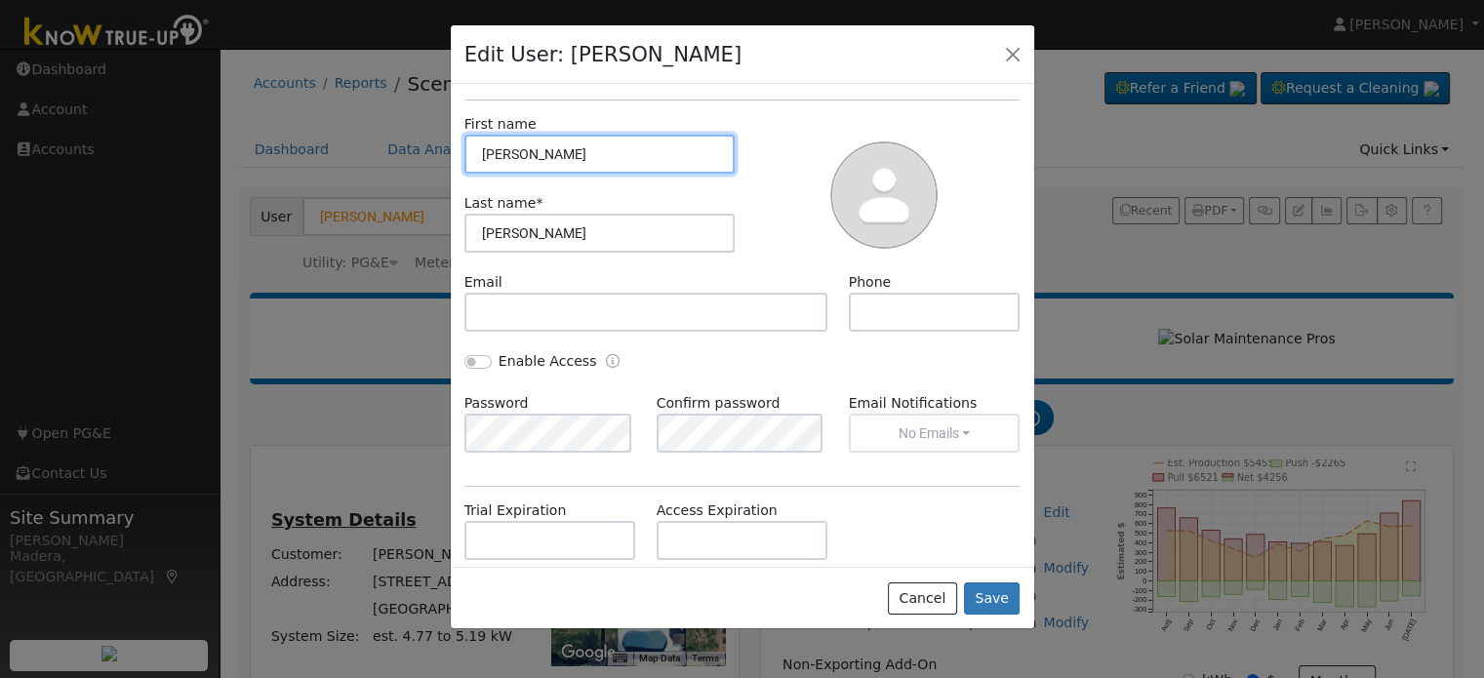
scroll to position [117, 0]
